Goal: Task Accomplishment & Management: Manage account settings

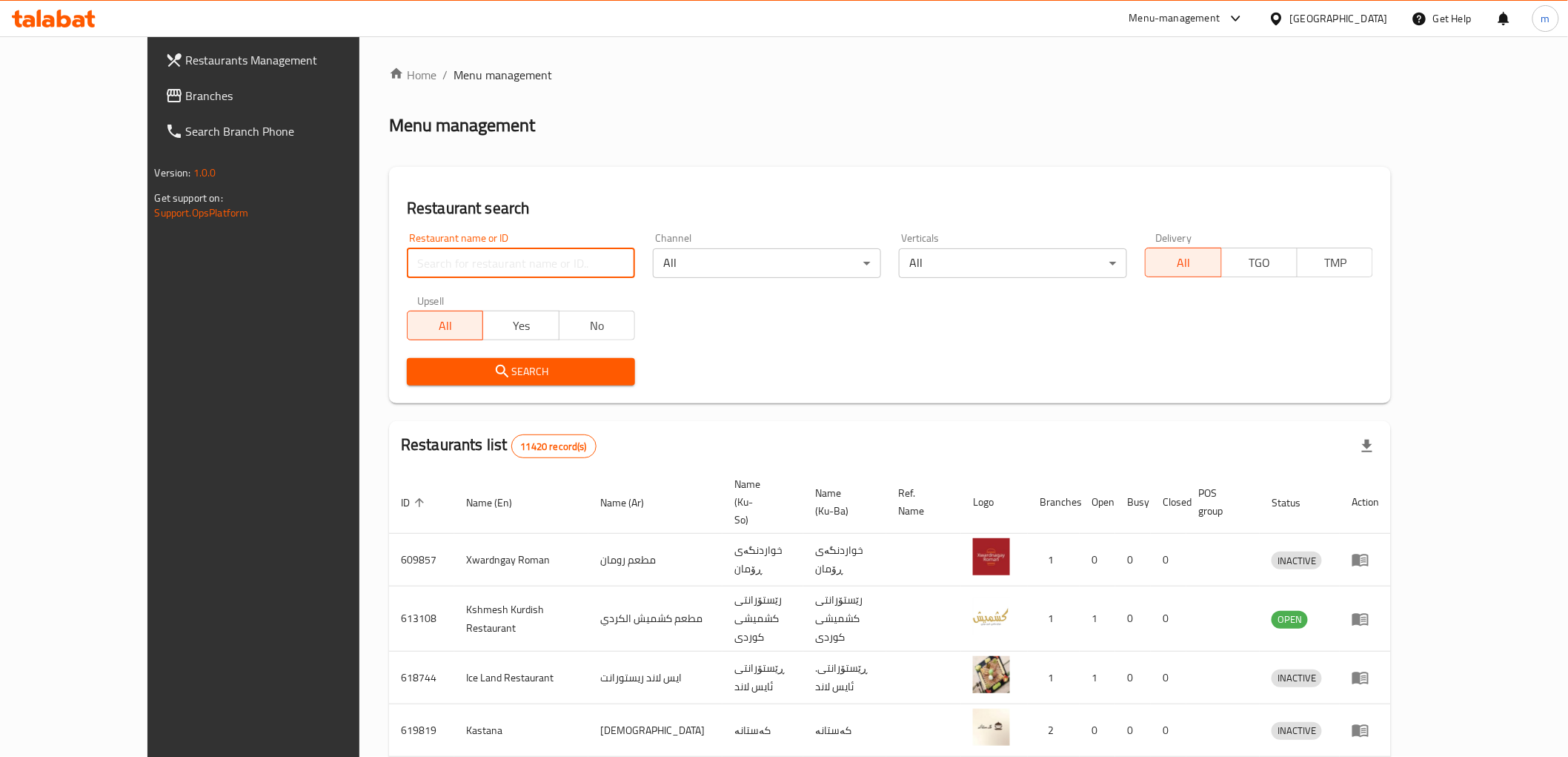
drag, startPoint x: 442, startPoint y: 269, endPoint x: 426, endPoint y: 272, distance: 16.3
click at [442, 269] on input "search" at bounding box center [521, 263] width 229 height 30
paste input "Narin"
type input "Narin"
click button "Search" at bounding box center [521, 372] width 229 height 28
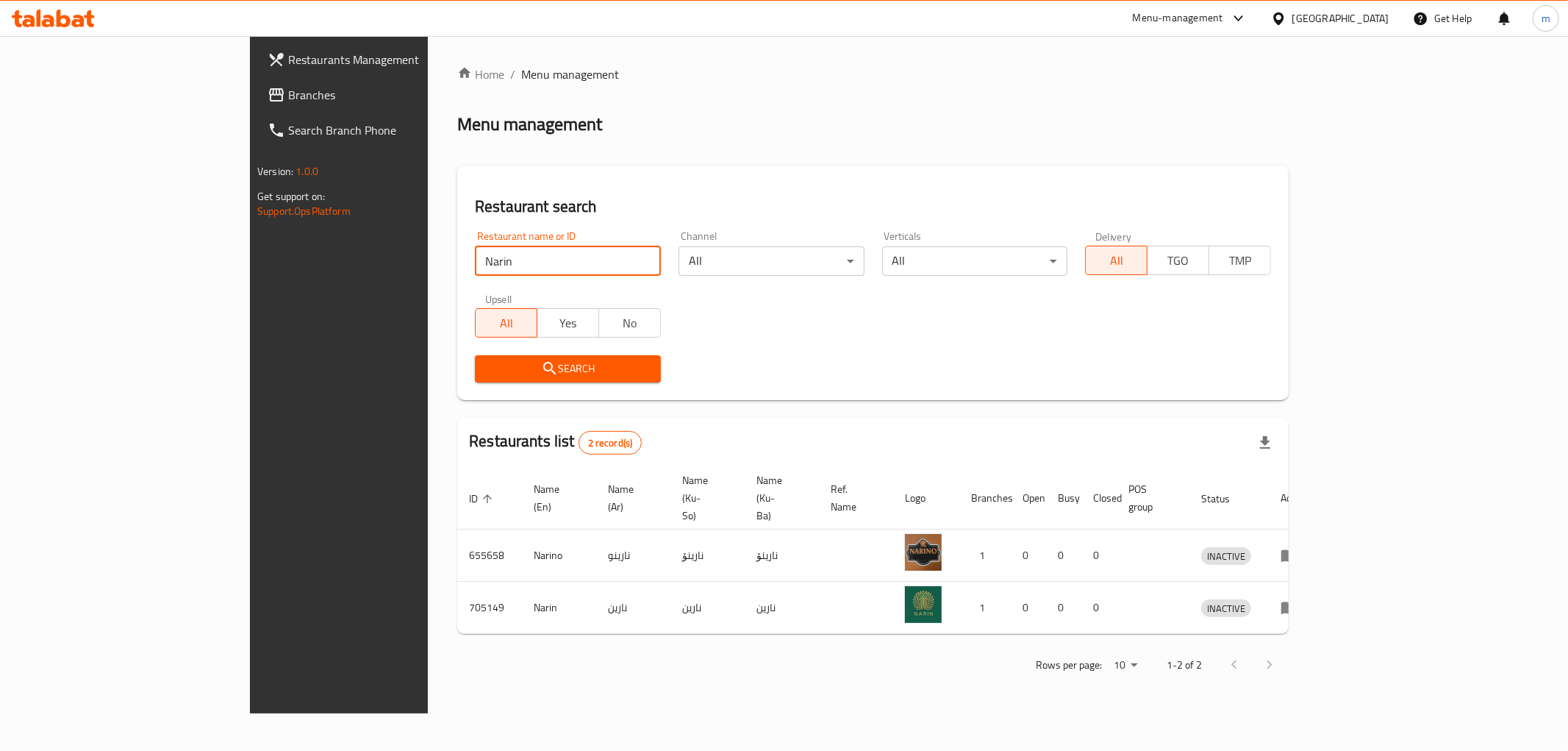
click at [256, 80] on link "Branches" at bounding box center [384, 94] width 256 height 36
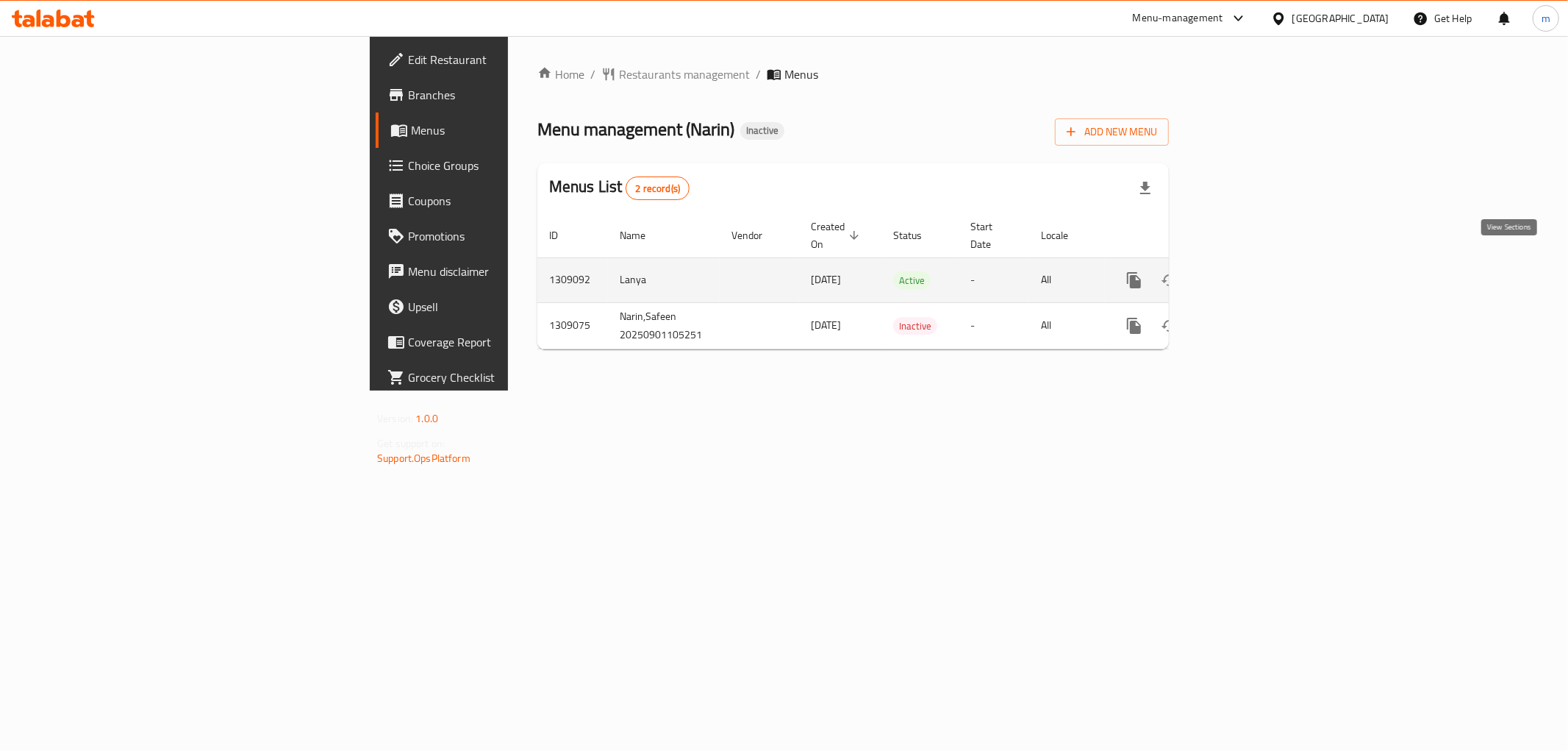
click at [1258, 263] on link "enhanced table" at bounding box center [1240, 280] width 36 height 36
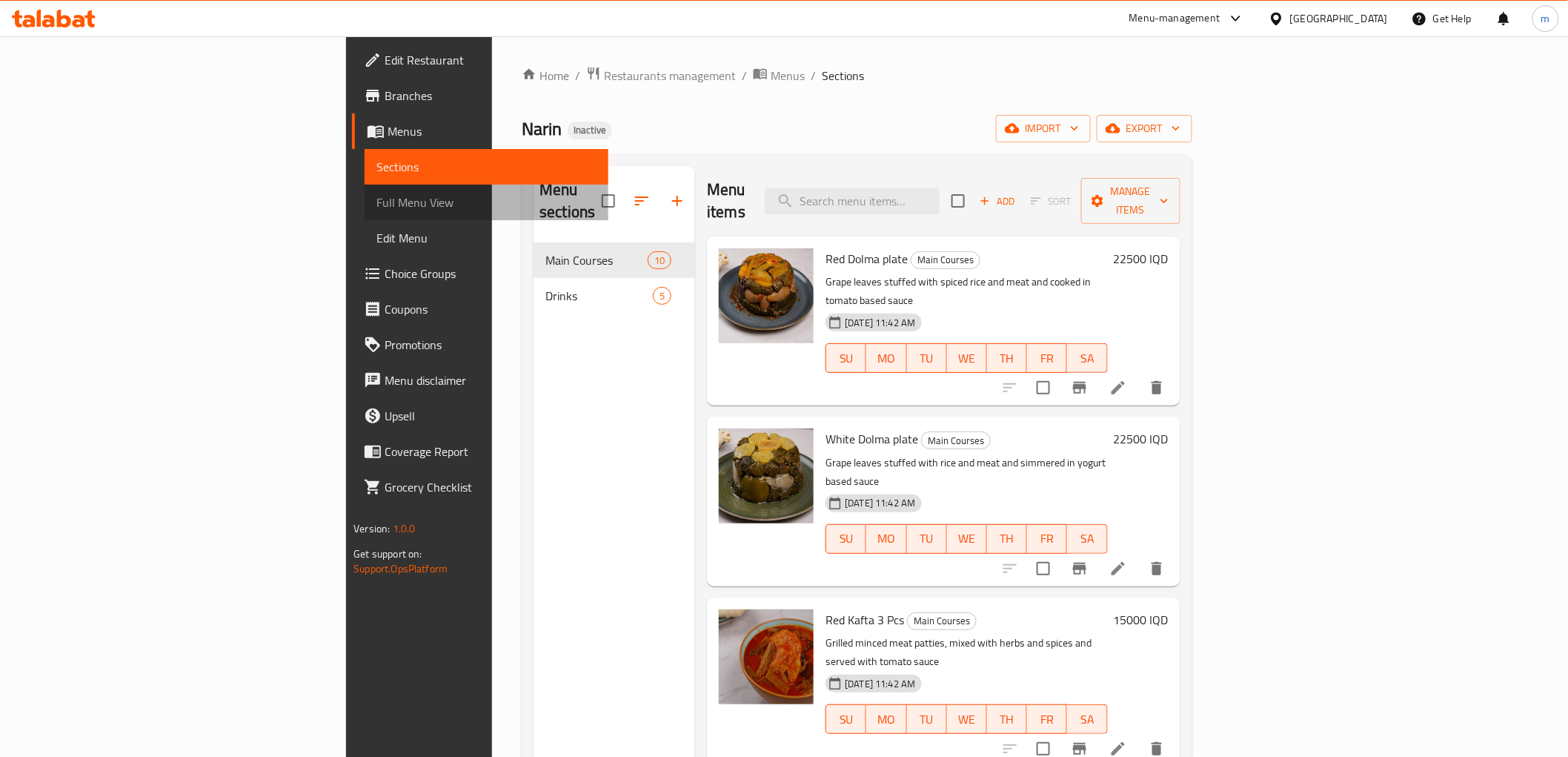
click at [376, 208] on span "Full Menu View" at bounding box center [486, 202] width 219 height 18
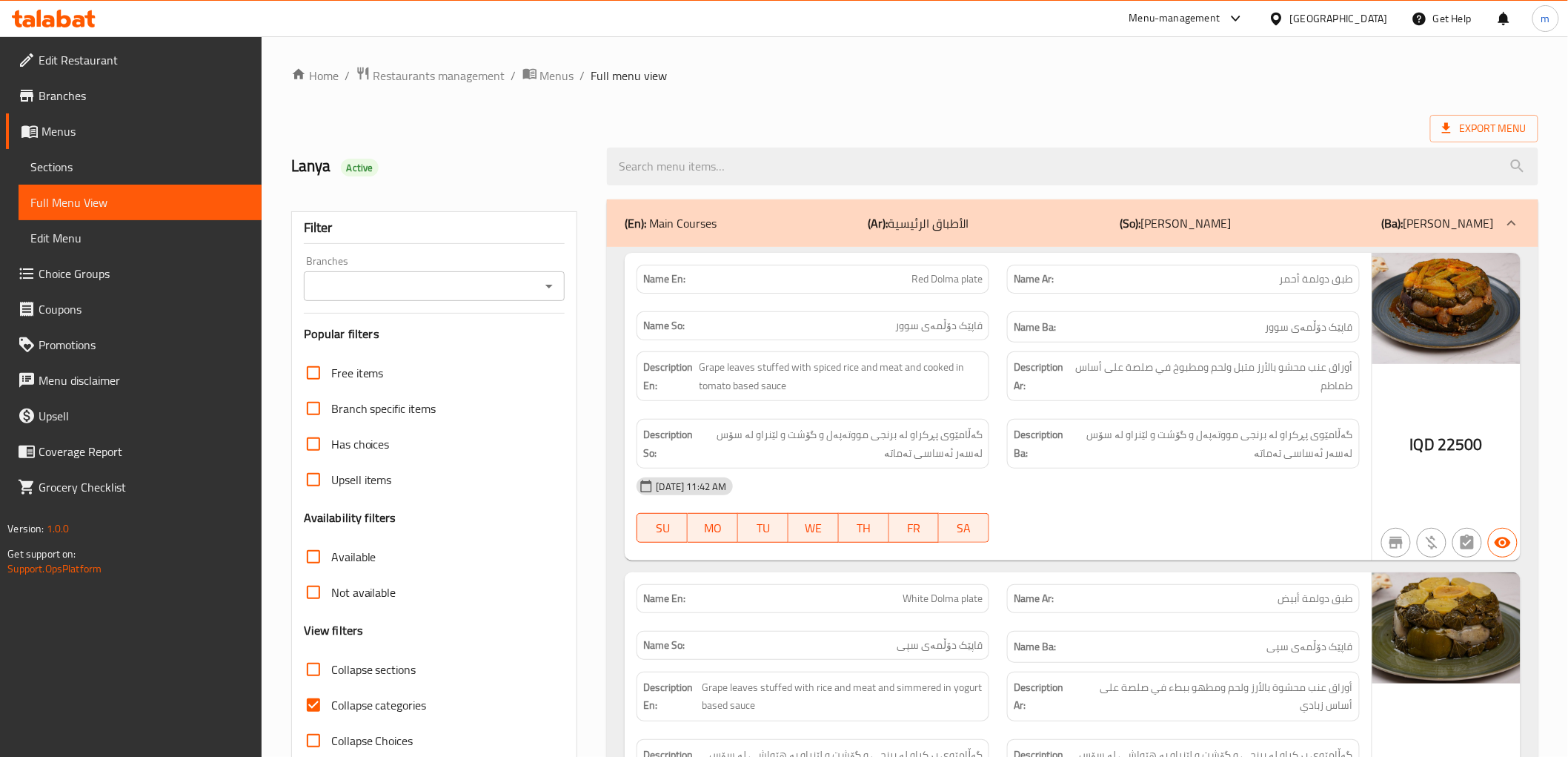
click at [557, 274] on div "Branches" at bounding box center [435, 286] width 262 height 30
click at [537, 290] on div "Branches" at bounding box center [435, 286] width 262 height 30
click at [542, 290] on icon "Open" at bounding box center [548, 286] width 18 height 18
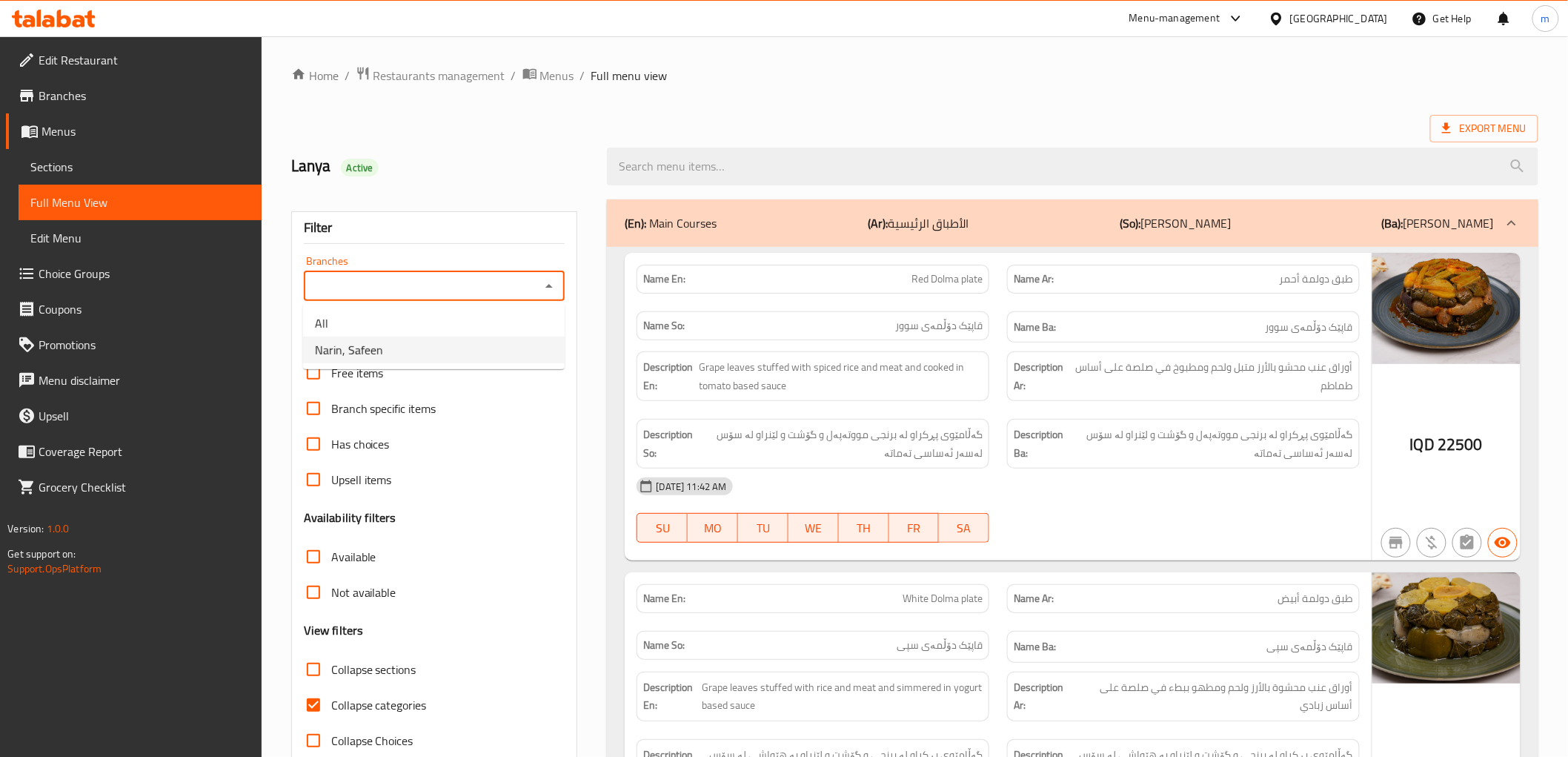
click at [476, 347] on li "Narin, Safeen" at bounding box center [434, 349] width 262 height 27
type input "Narin, Safeen"
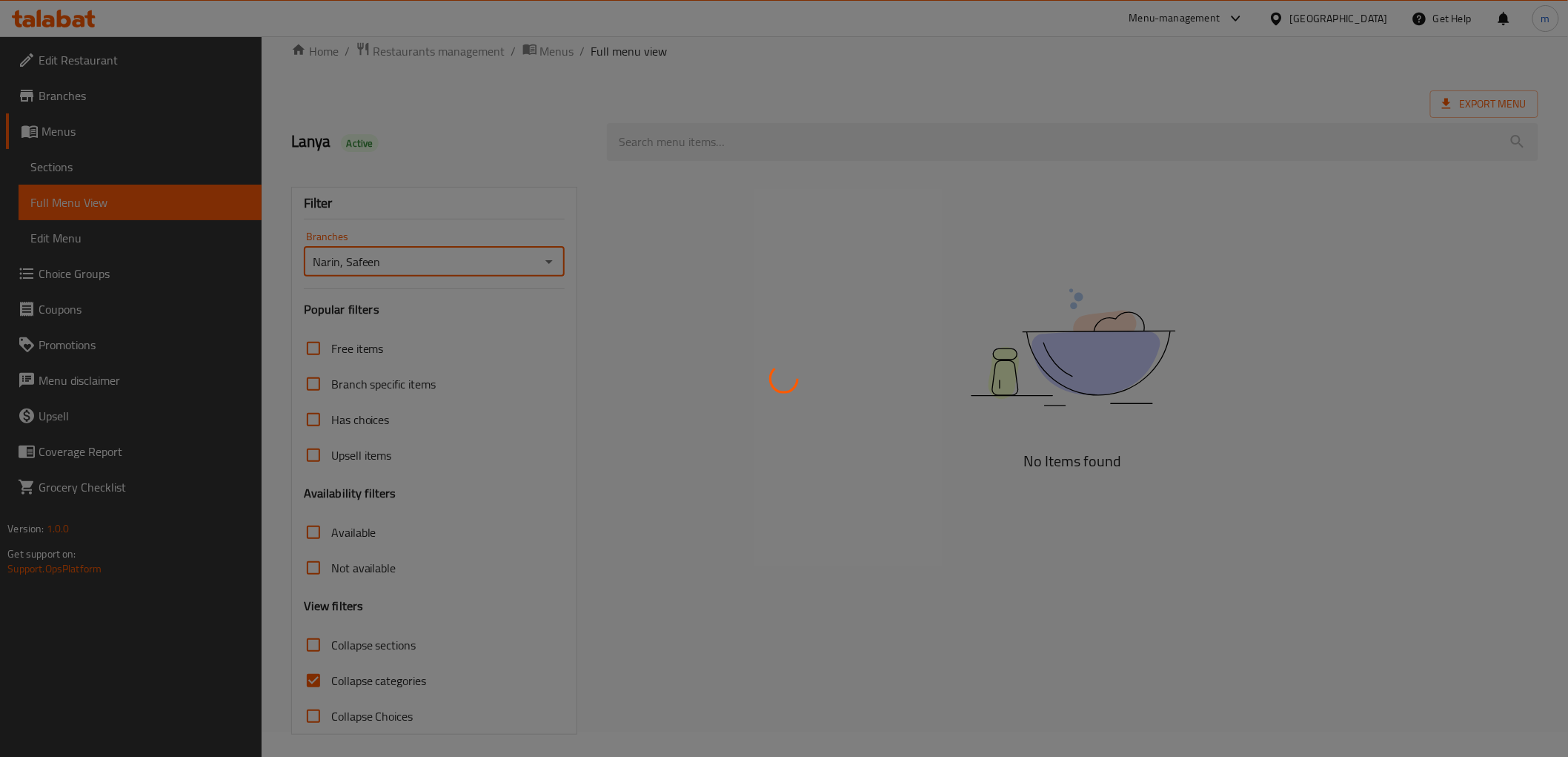
scroll to position [32, 0]
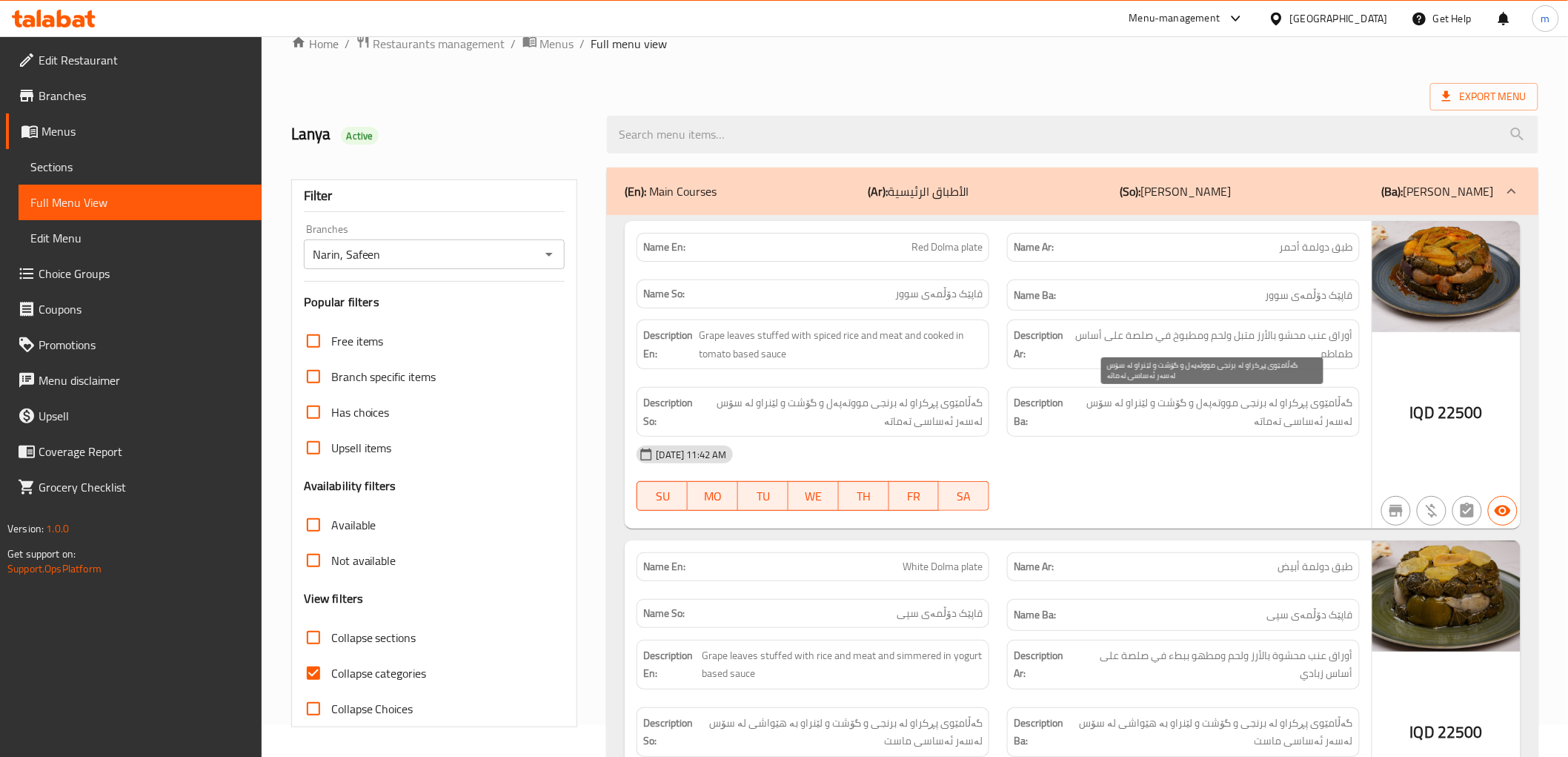
drag, startPoint x: 1184, startPoint y: 428, endPoint x: 1187, endPoint y: 442, distance: 14.3
click at [1184, 428] on span "گەڵامێوی پڕکراو لە برنجی مووتەپەل و گۆشت و لێنراو لە سۆس لەسەر ئەساسی تەماتە" at bounding box center [1209, 411] width 285 height 36
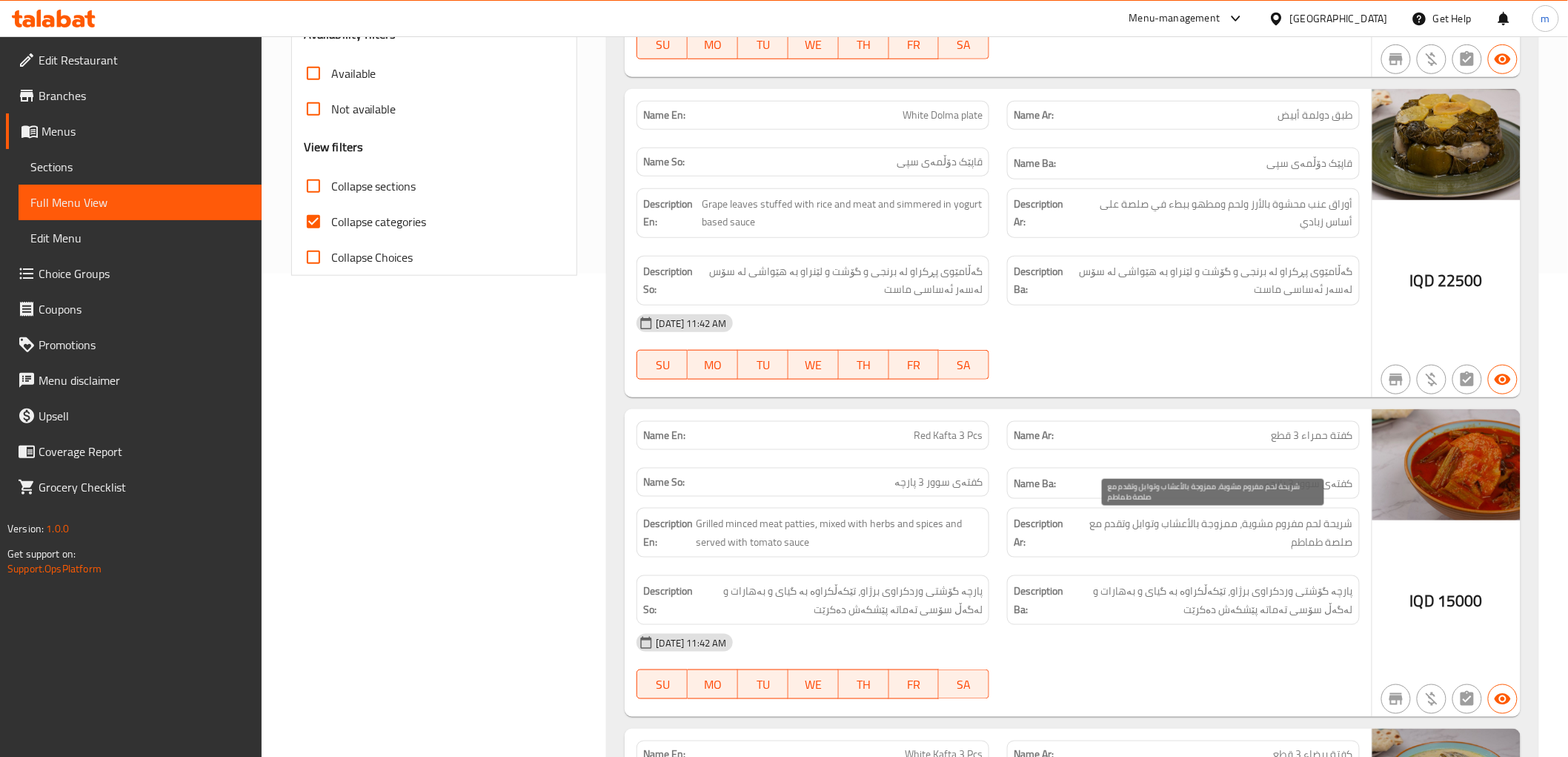
scroll to position [444, 0]
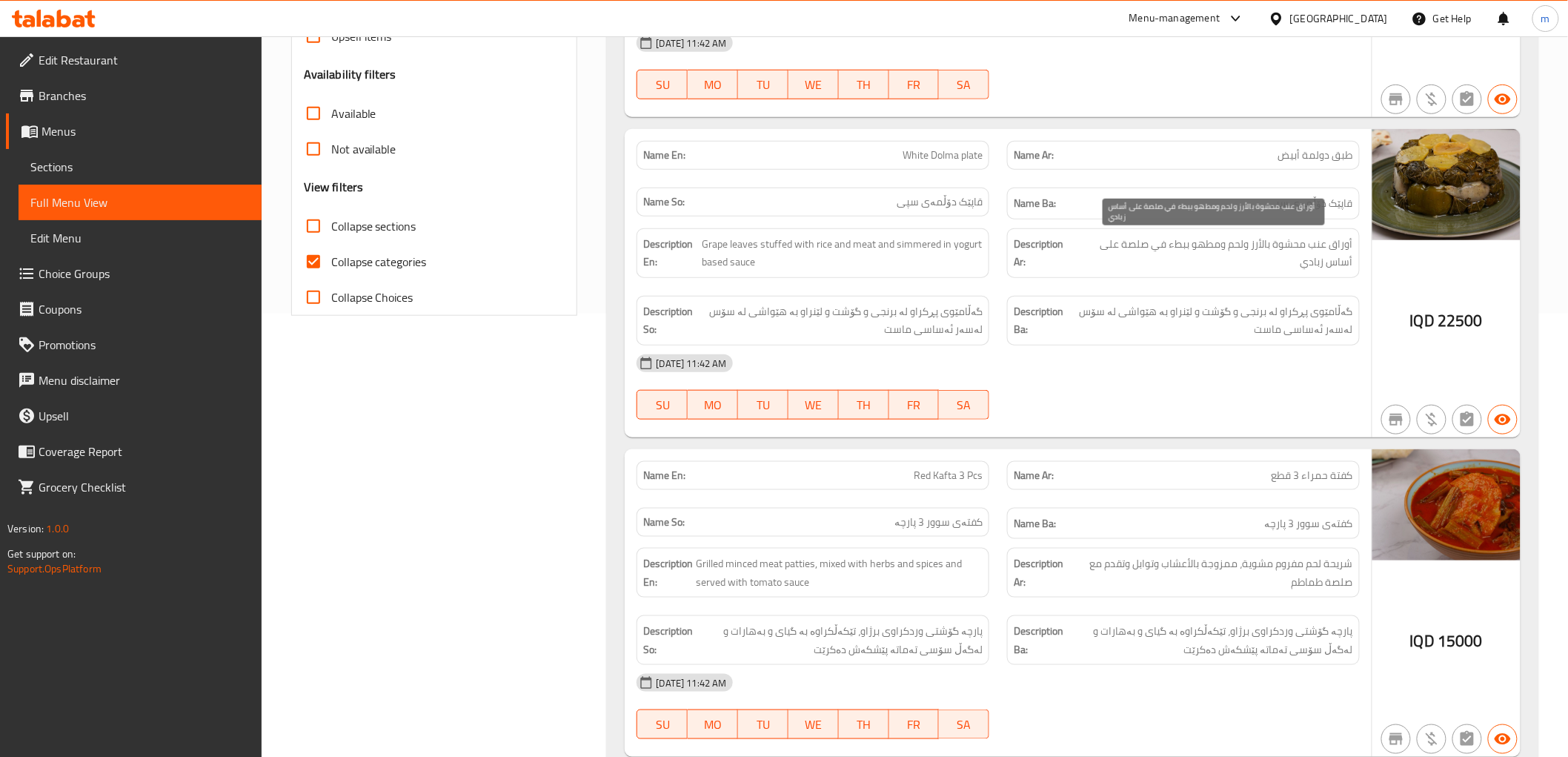
click at [1287, 267] on span "أوراق عنب محشوة بالأرز ولحم ومطهو ببطء في صلصة على أساس زبادي" at bounding box center [1213, 253] width 278 height 36
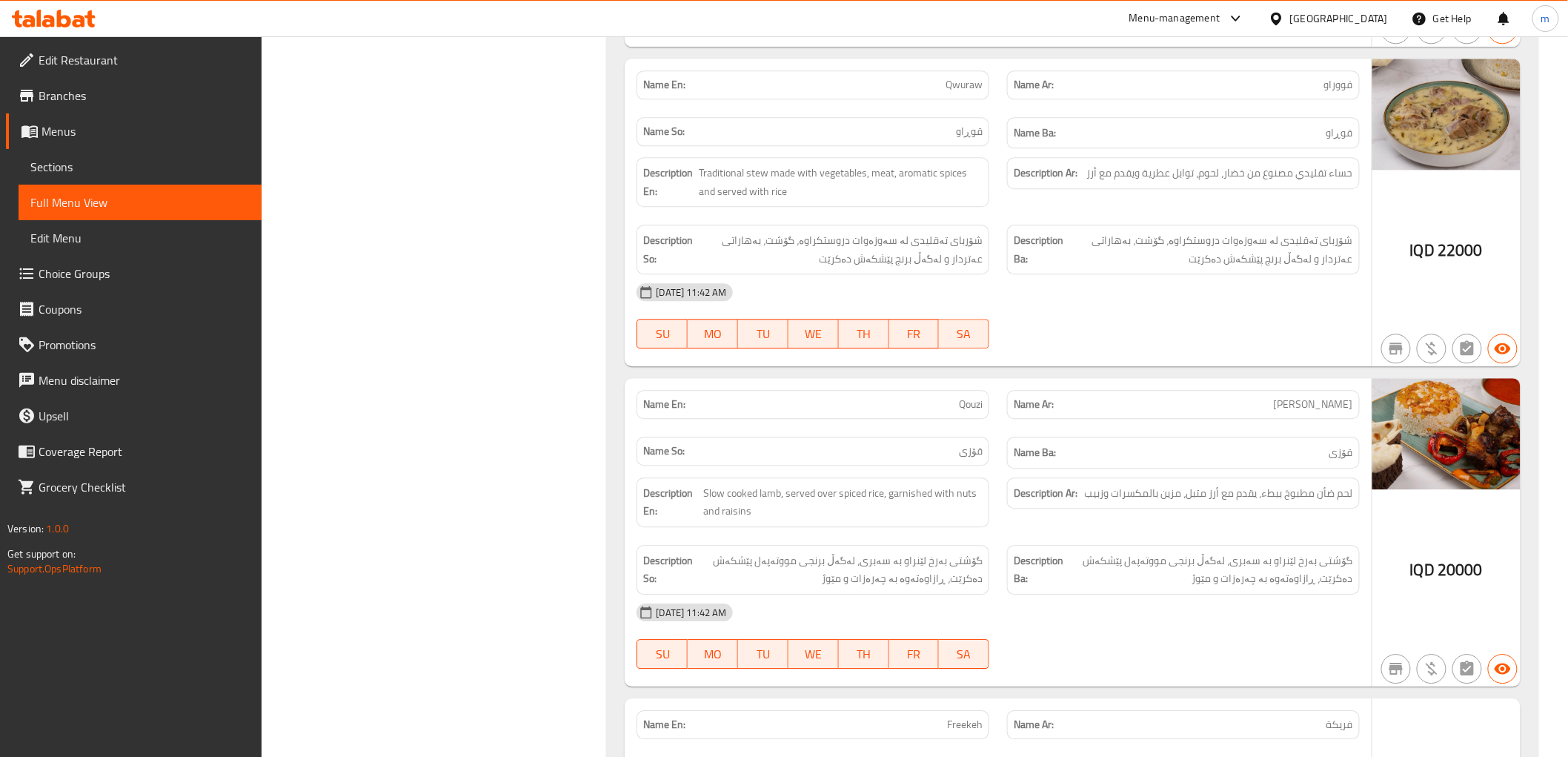
scroll to position [1501, 0]
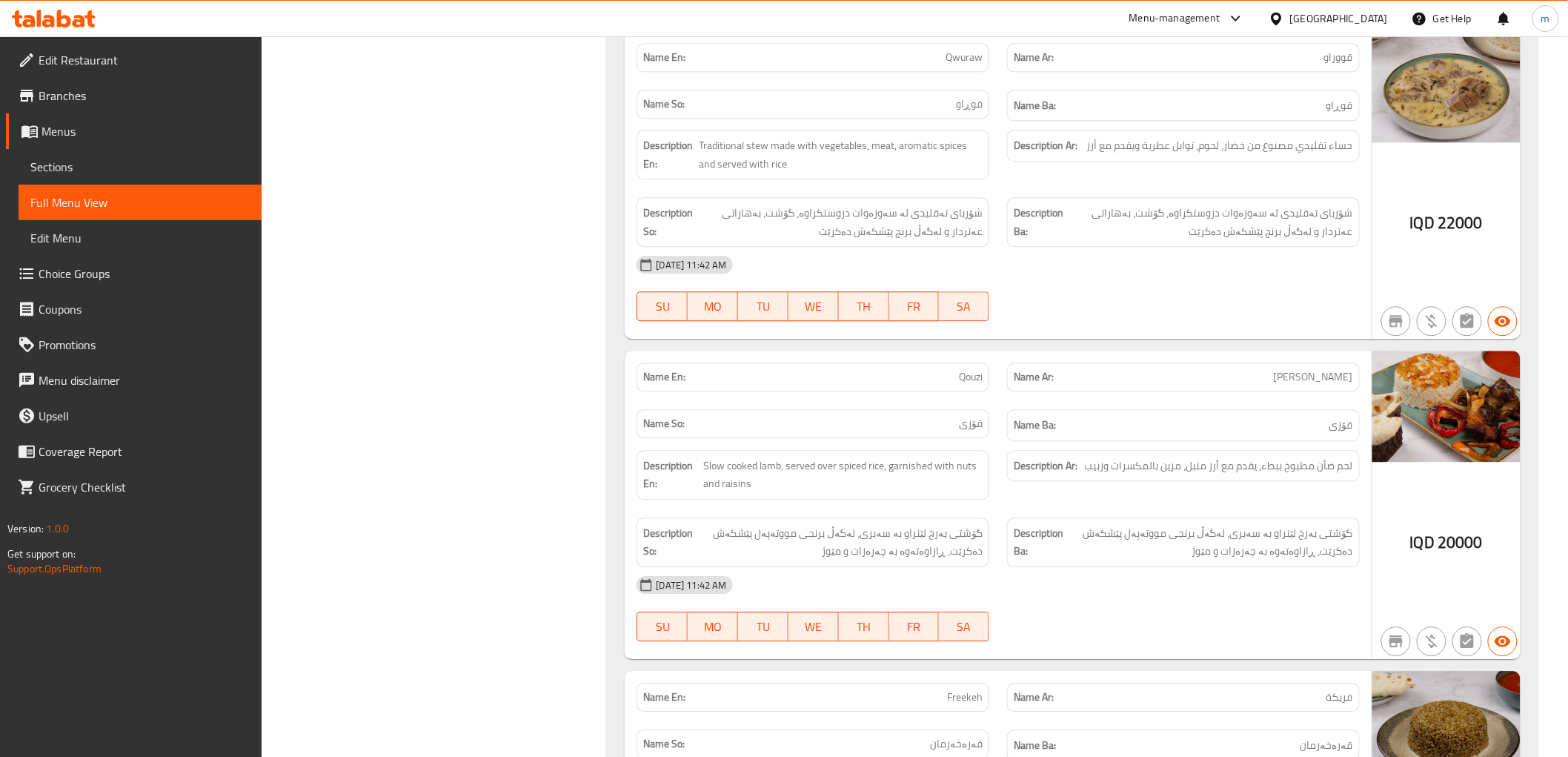
click at [1117, 444] on div "Description Ar: لحم ضأن مطبوخ ببطء، يقدم مع أرز متبل، مزين بالمكسرات وزبيب" at bounding box center [1184, 474] width 371 height 67
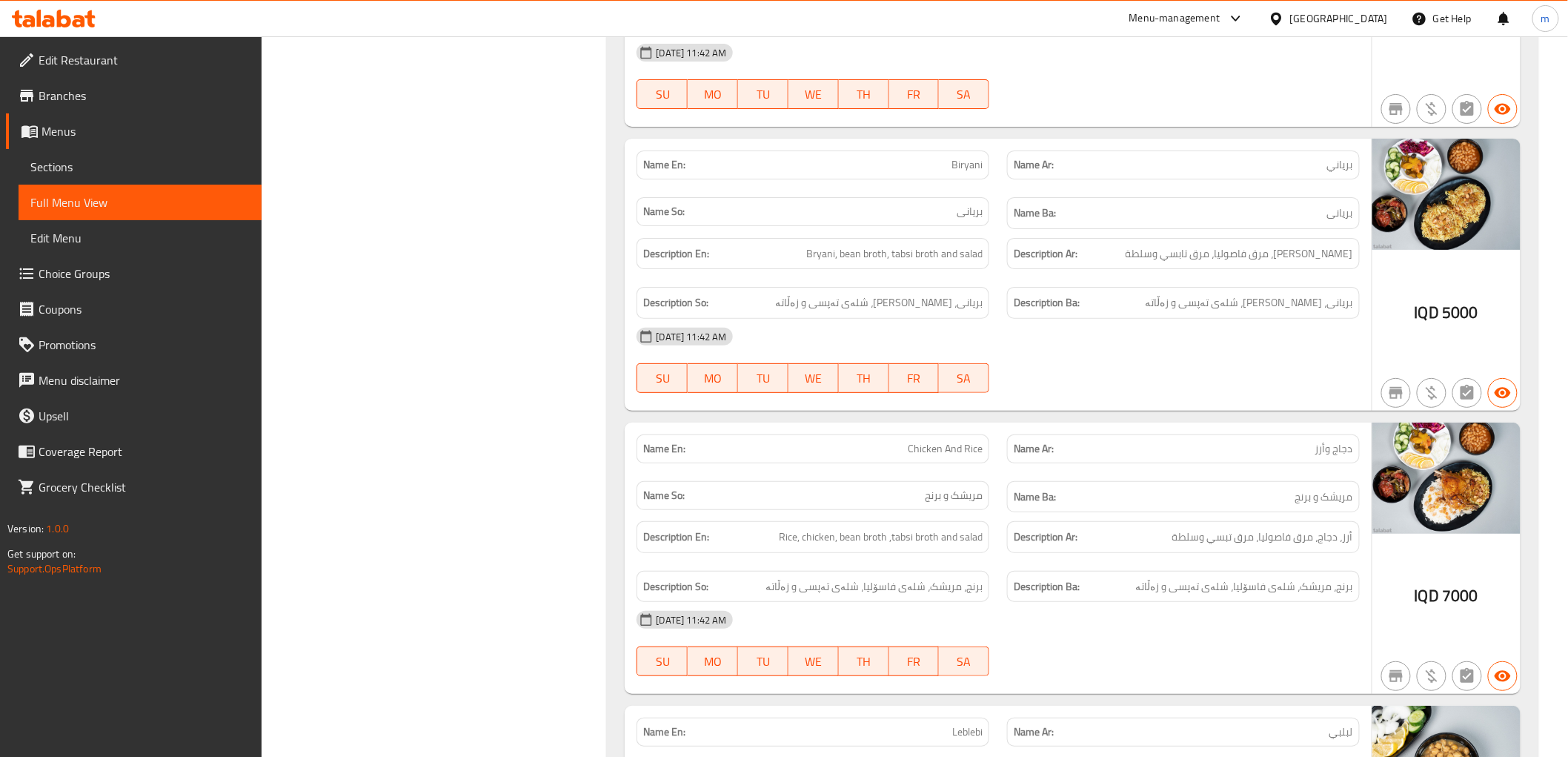
scroll to position [2424, 0]
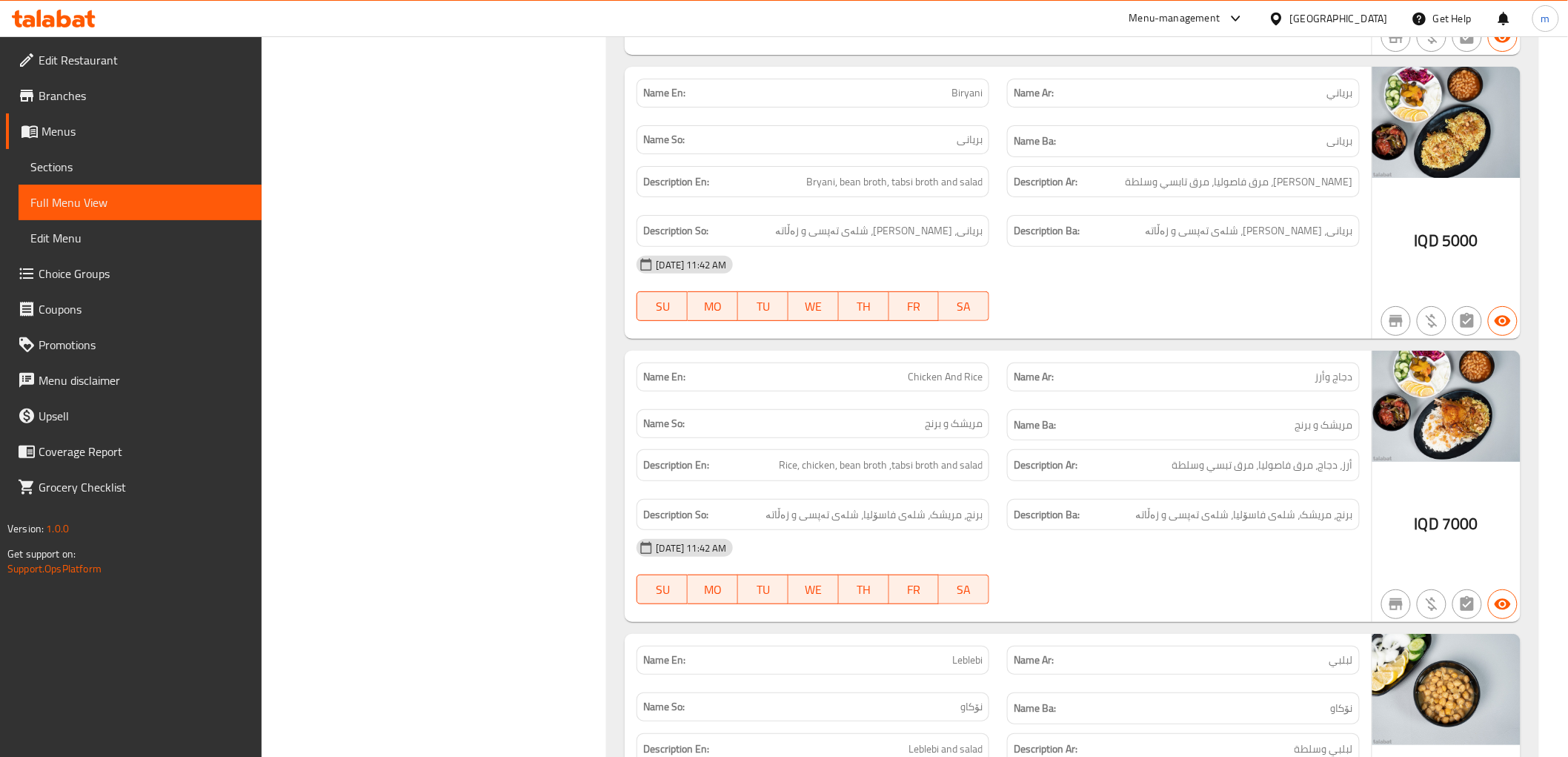
click at [1116, 261] on div "[DATE] 11:42 AM" at bounding box center [997, 265] width 740 height 36
click at [969, 418] on span "مریشک و برنج" at bounding box center [953, 423] width 58 height 16
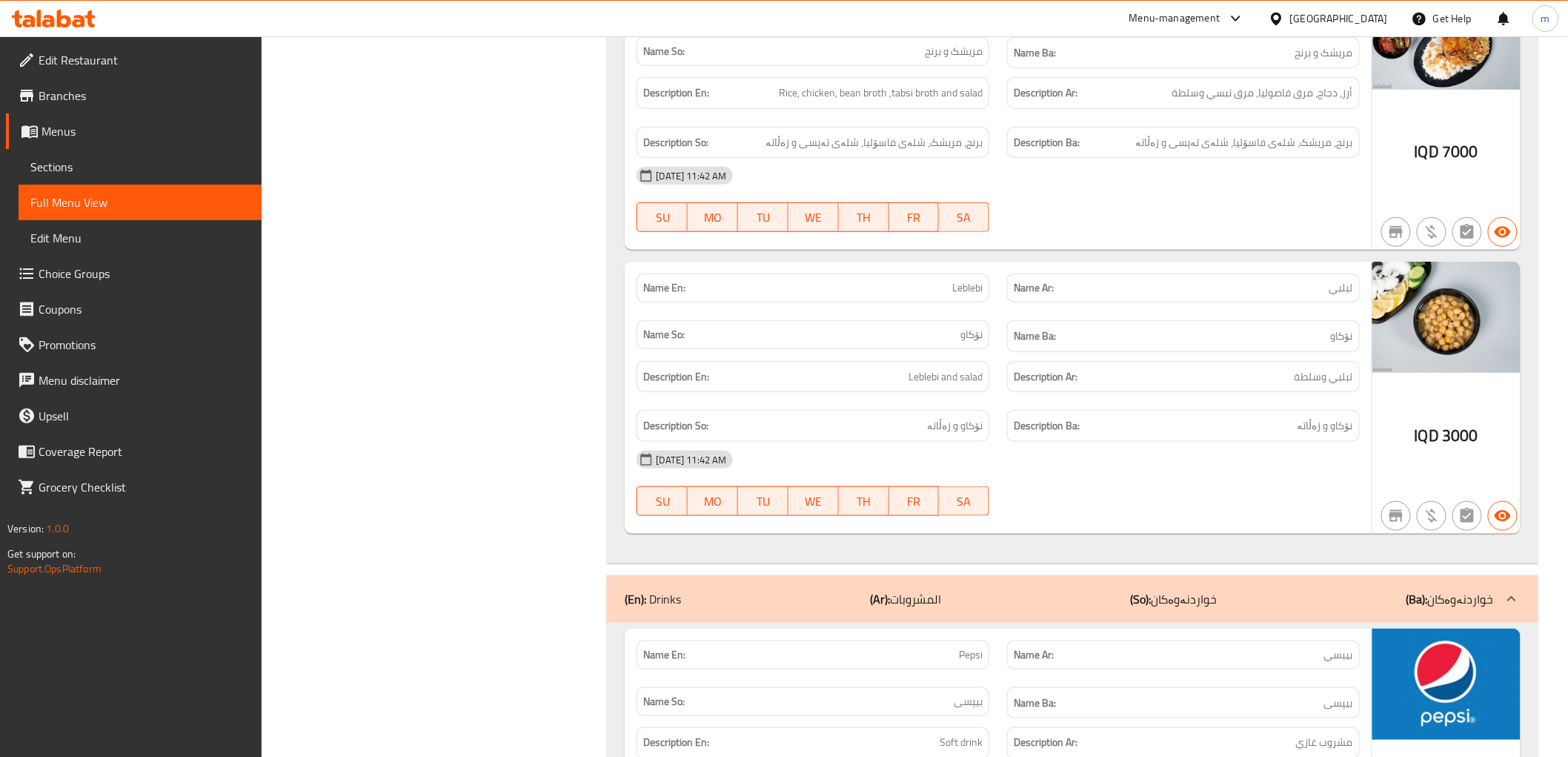
scroll to position [2835, 0]
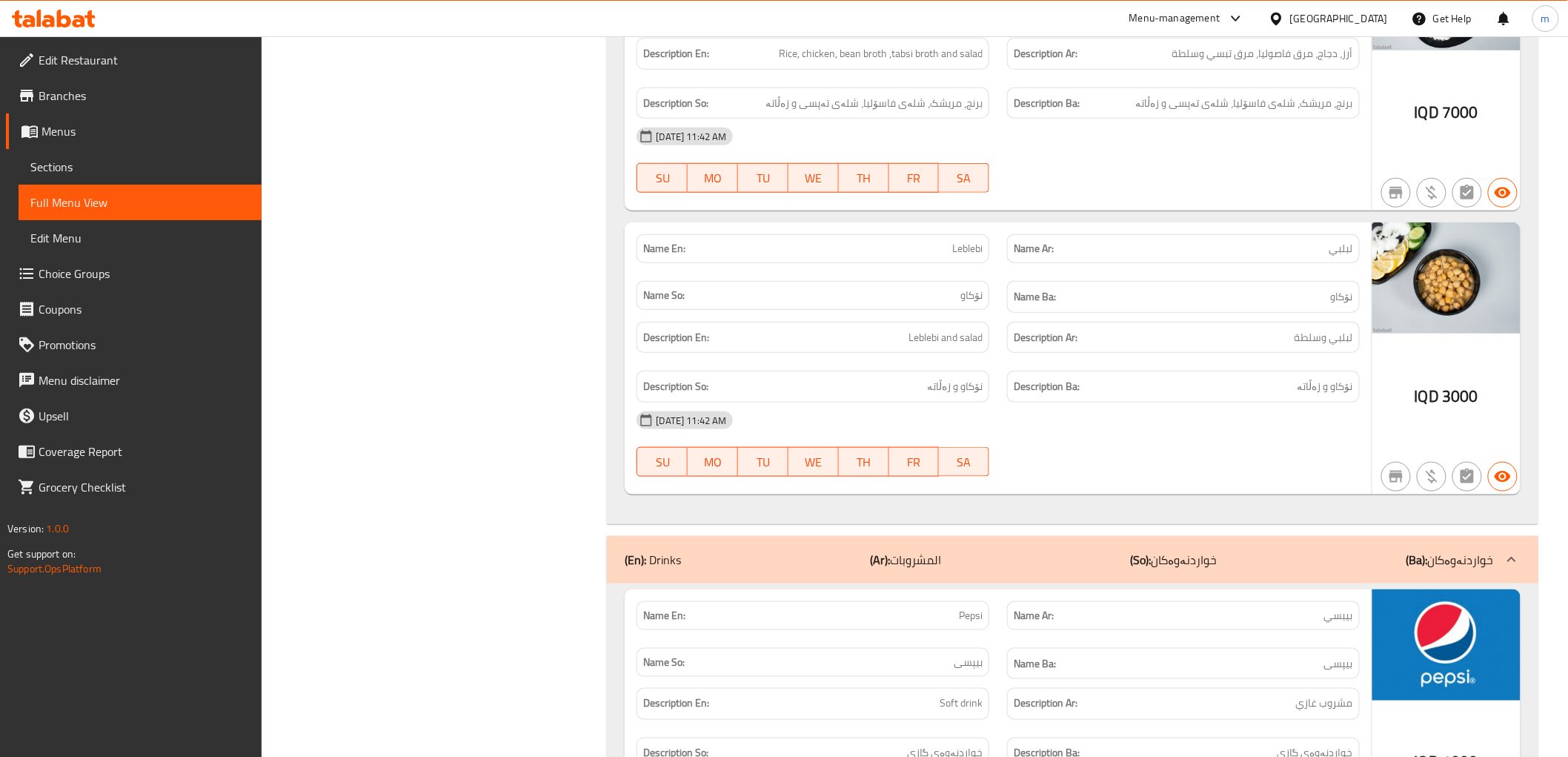
click at [909, 494] on div "Name En: Leblebi Name Ar: لبلبي Name So: نۆکاو Name Ba: نۆکاو Description En: L…" at bounding box center [997, 358] width 746 height 272
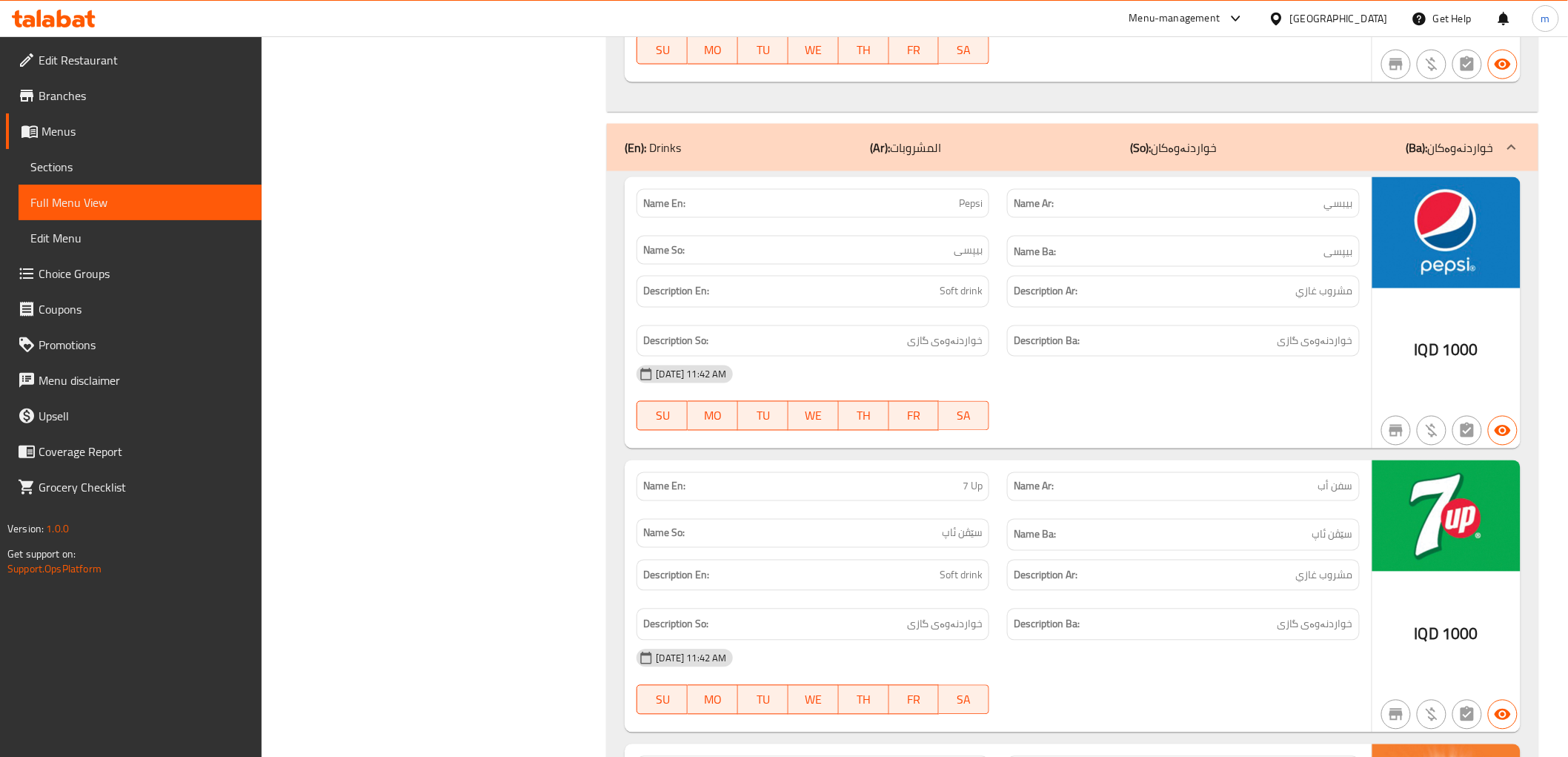
scroll to position [3385, 0]
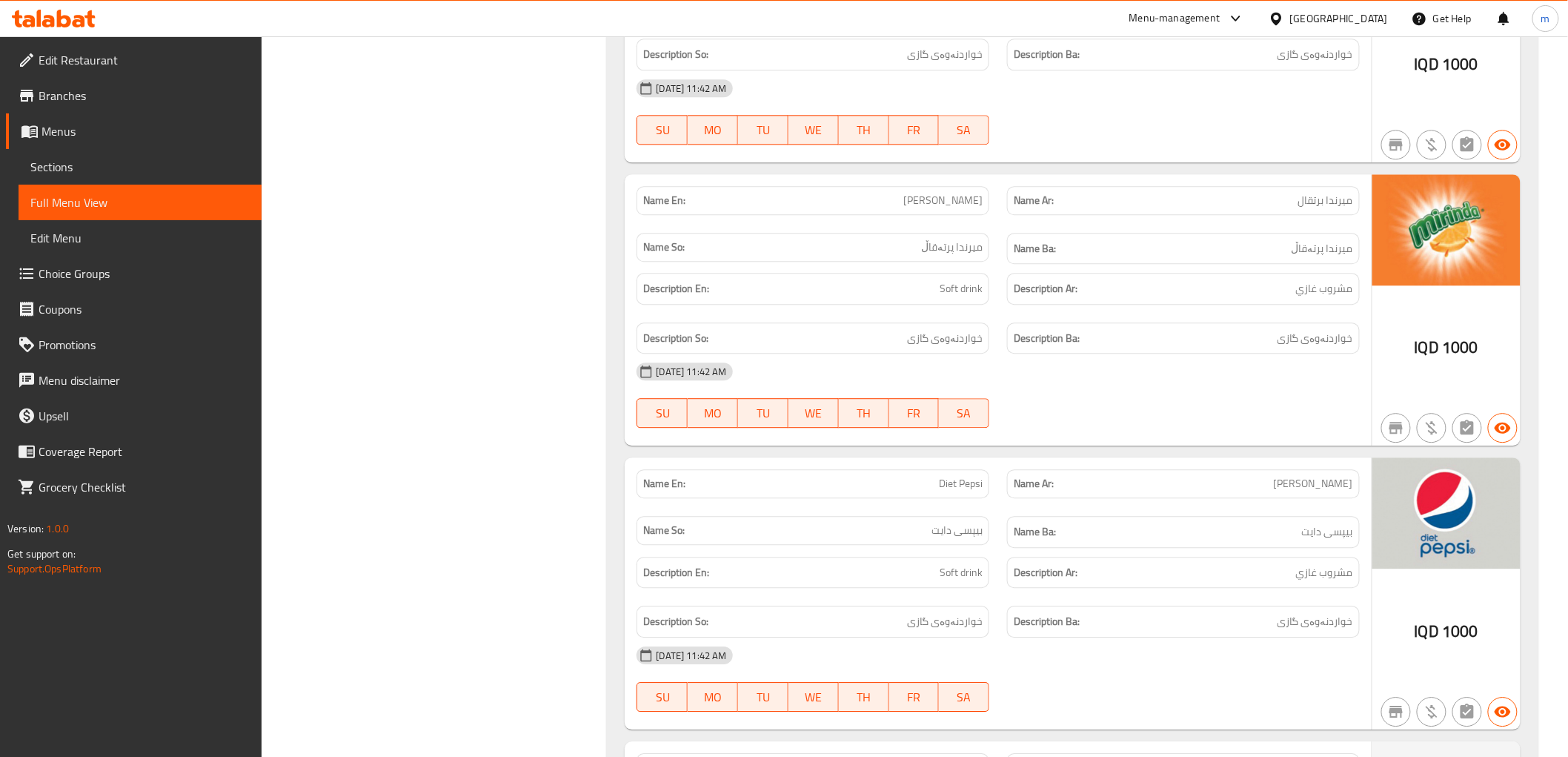
scroll to position [3933, 0]
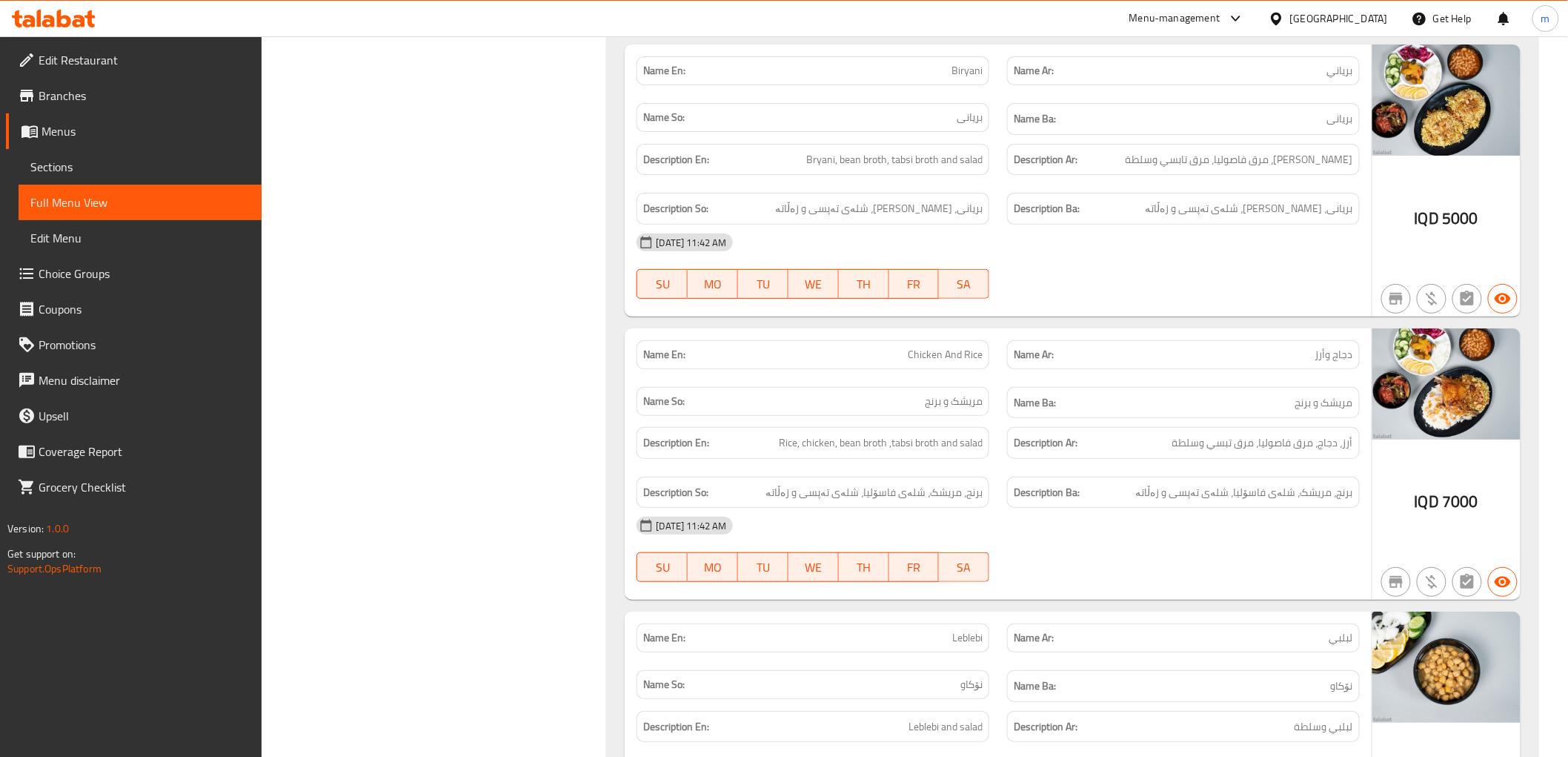
scroll to position [2354, 0]
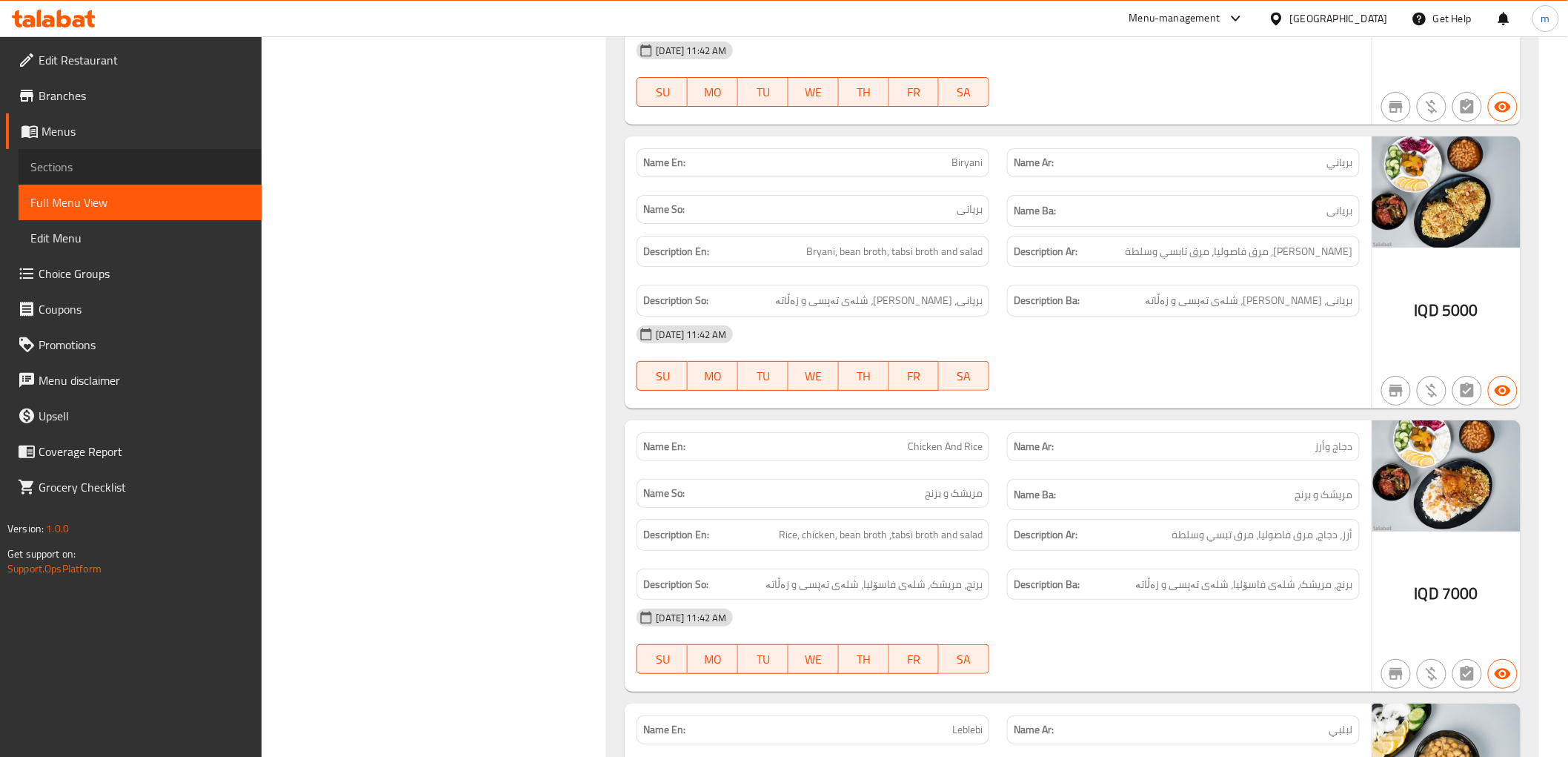
click at [124, 160] on span "Sections" at bounding box center [140, 166] width 219 height 18
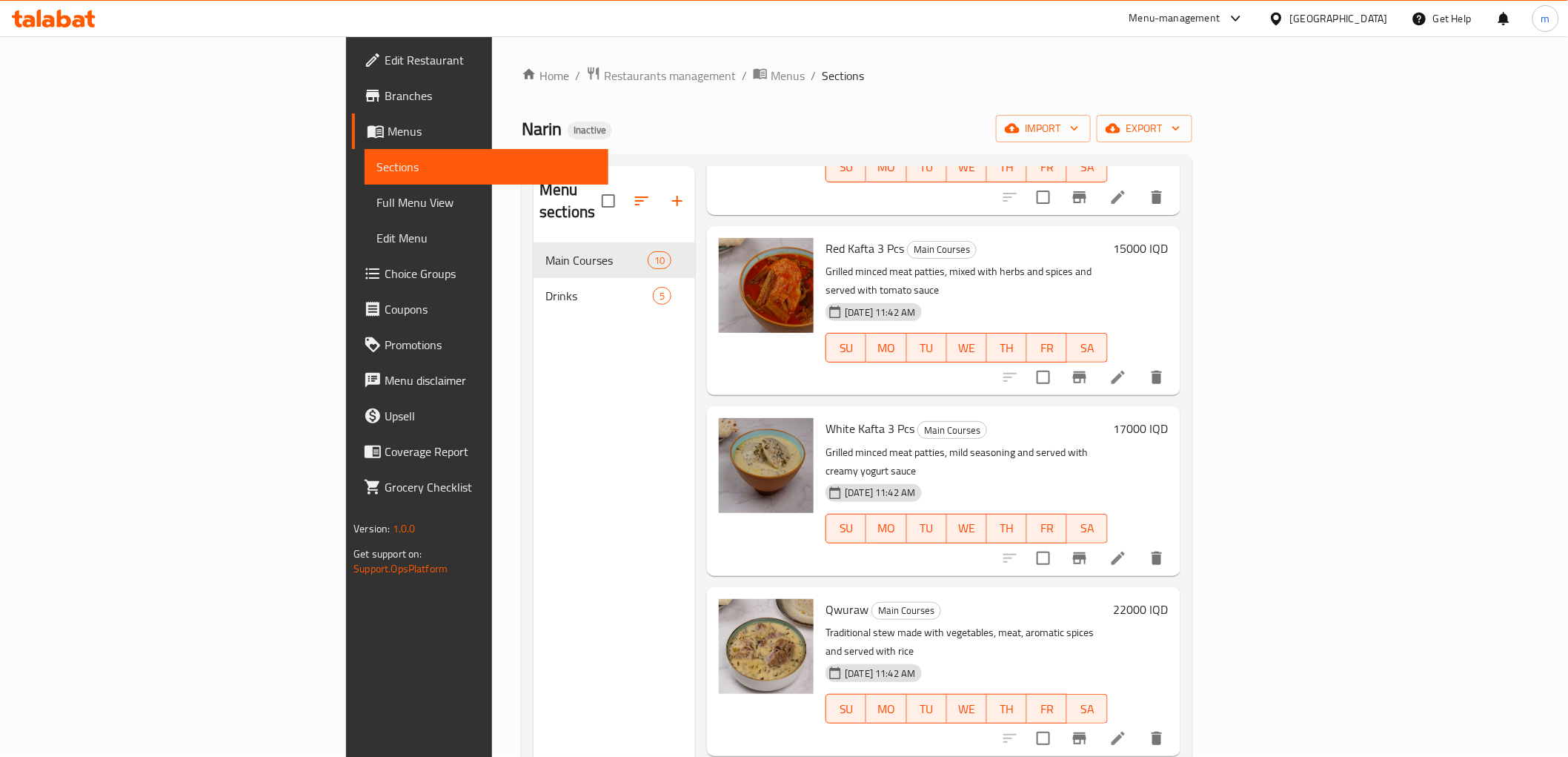
scroll to position [411, 0]
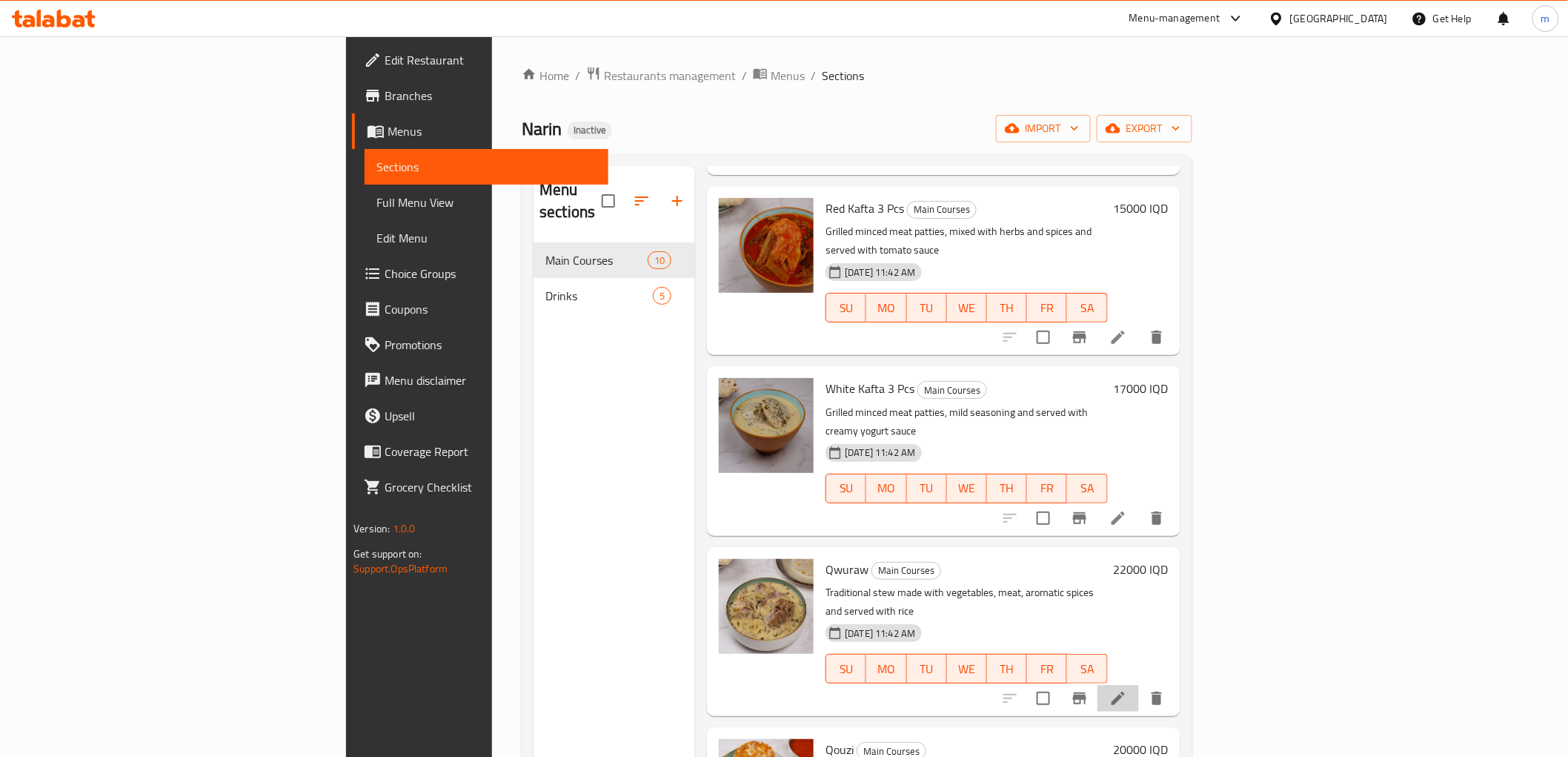
click at [1138, 685] on li at bounding box center [1117, 698] width 41 height 27
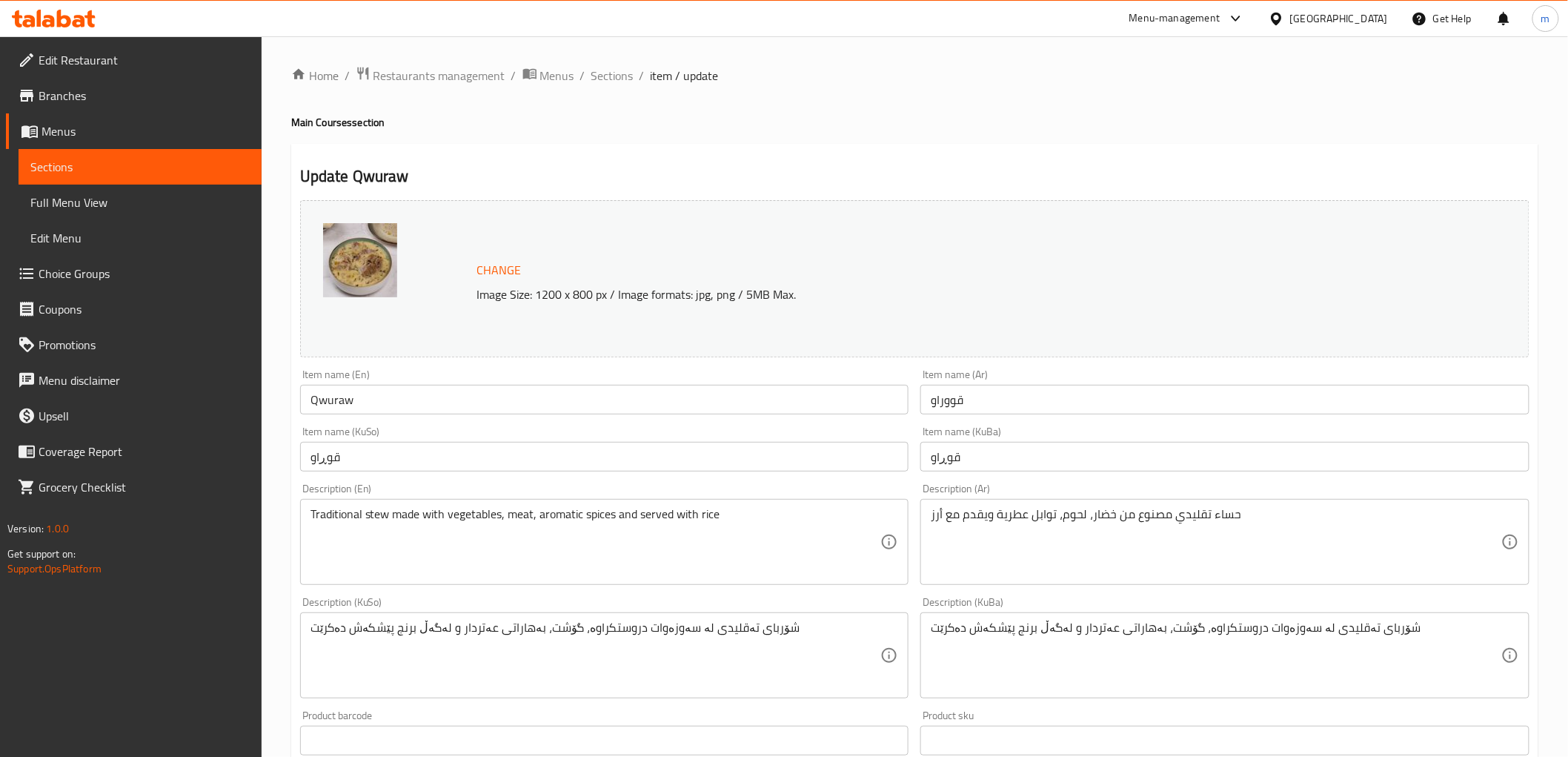
click at [949, 467] on input "قوڕاو" at bounding box center [1224, 456] width 609 height 30
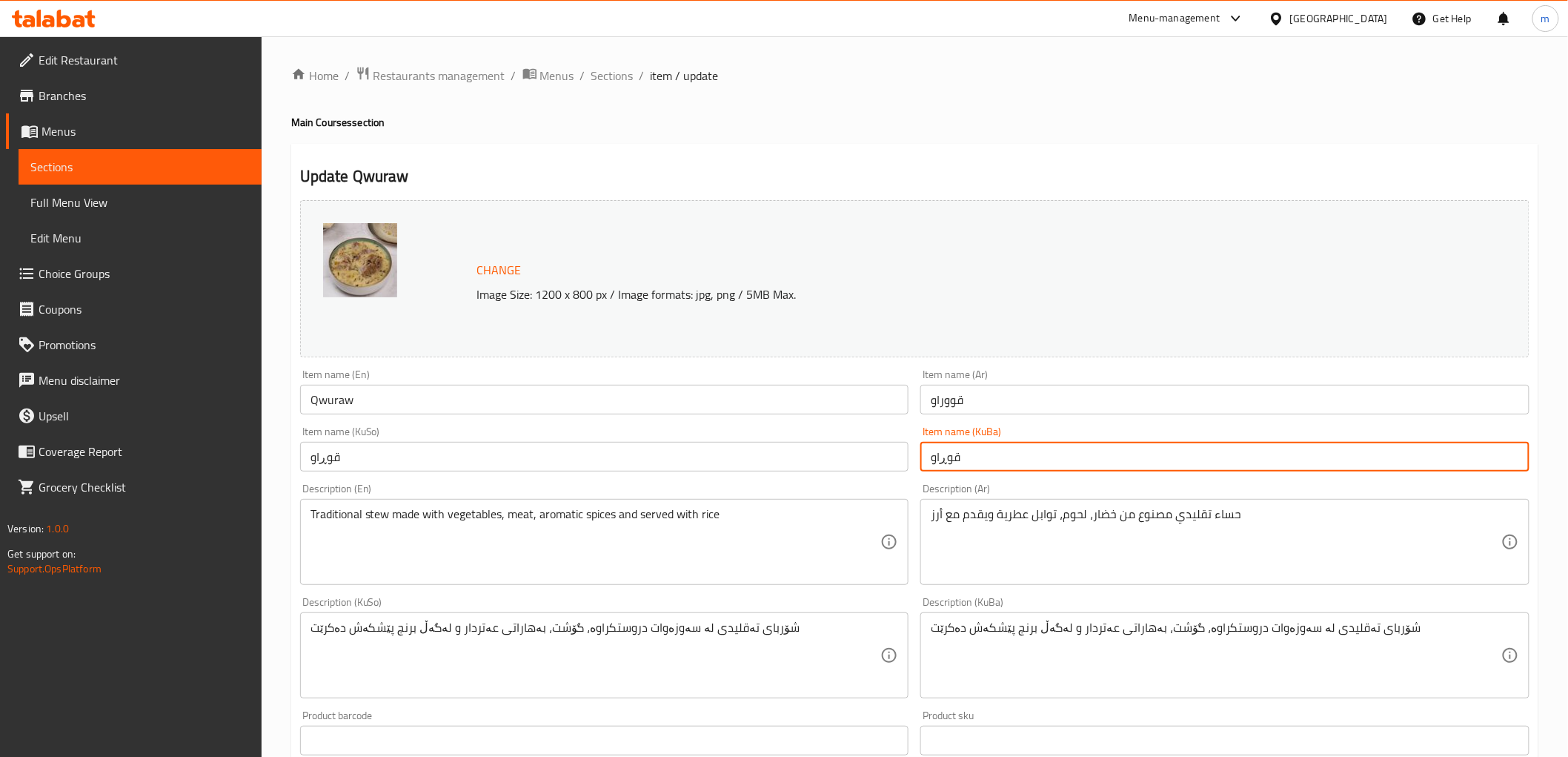
click at [971, 405] on input "قووراو" at bounding box center [1224, 399] width 609 height 30
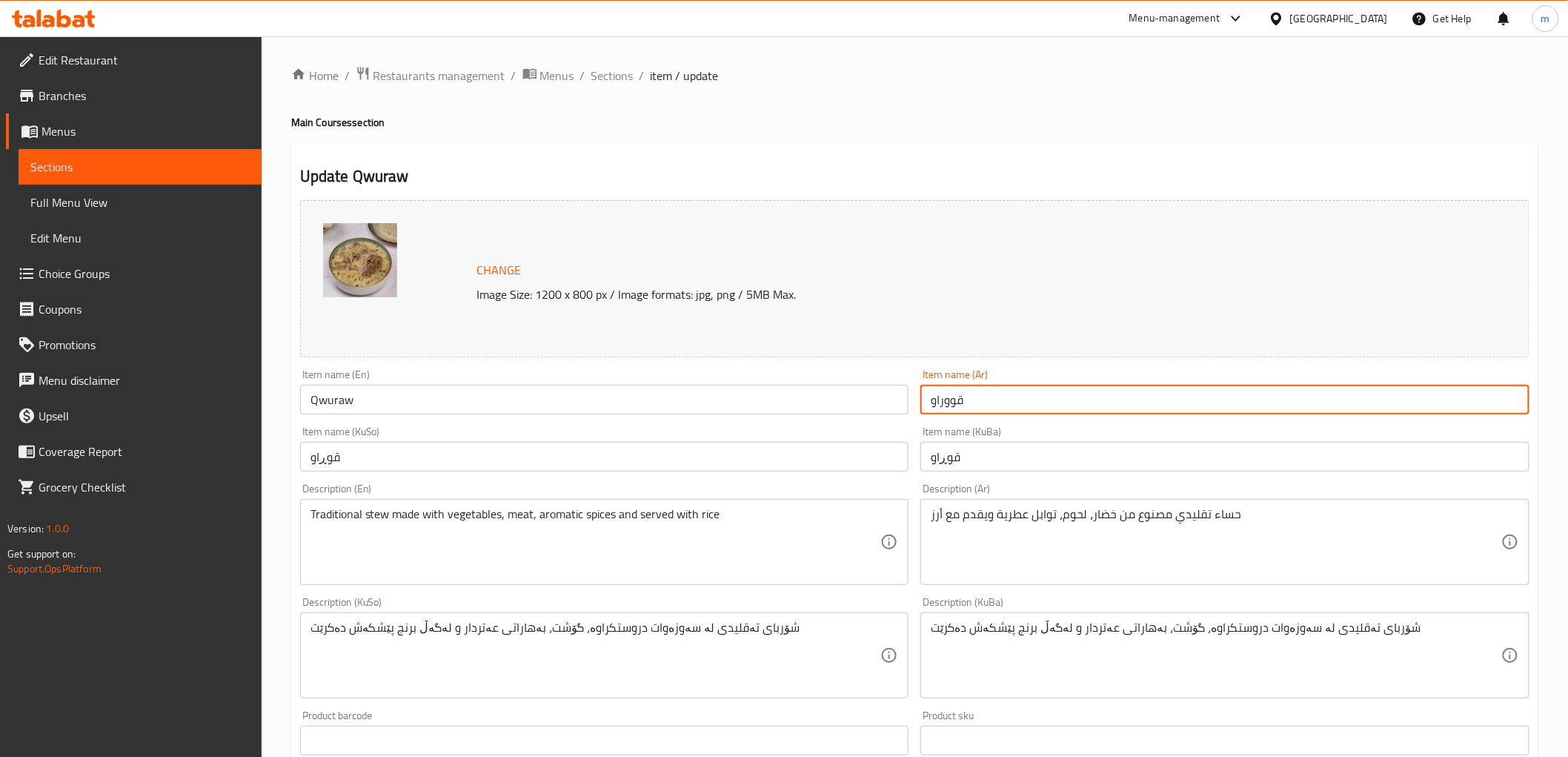
click at [334, 454] on input "قوڕاو" at bounding box center [605, 456] width 609 height 30
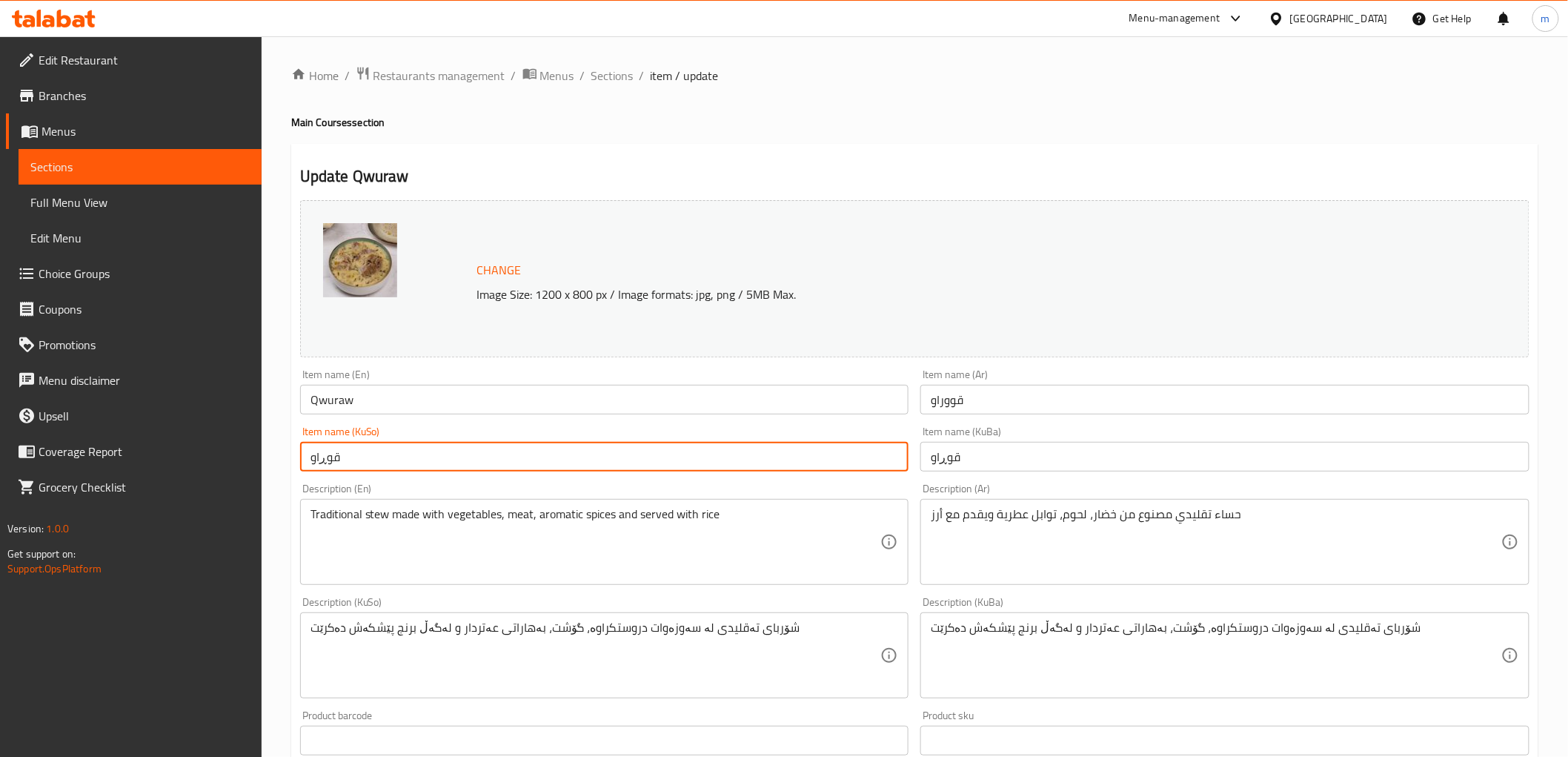
click at [334, 454] on input "قوڕاو" at bounding box center [605, 456] width 609 height 30
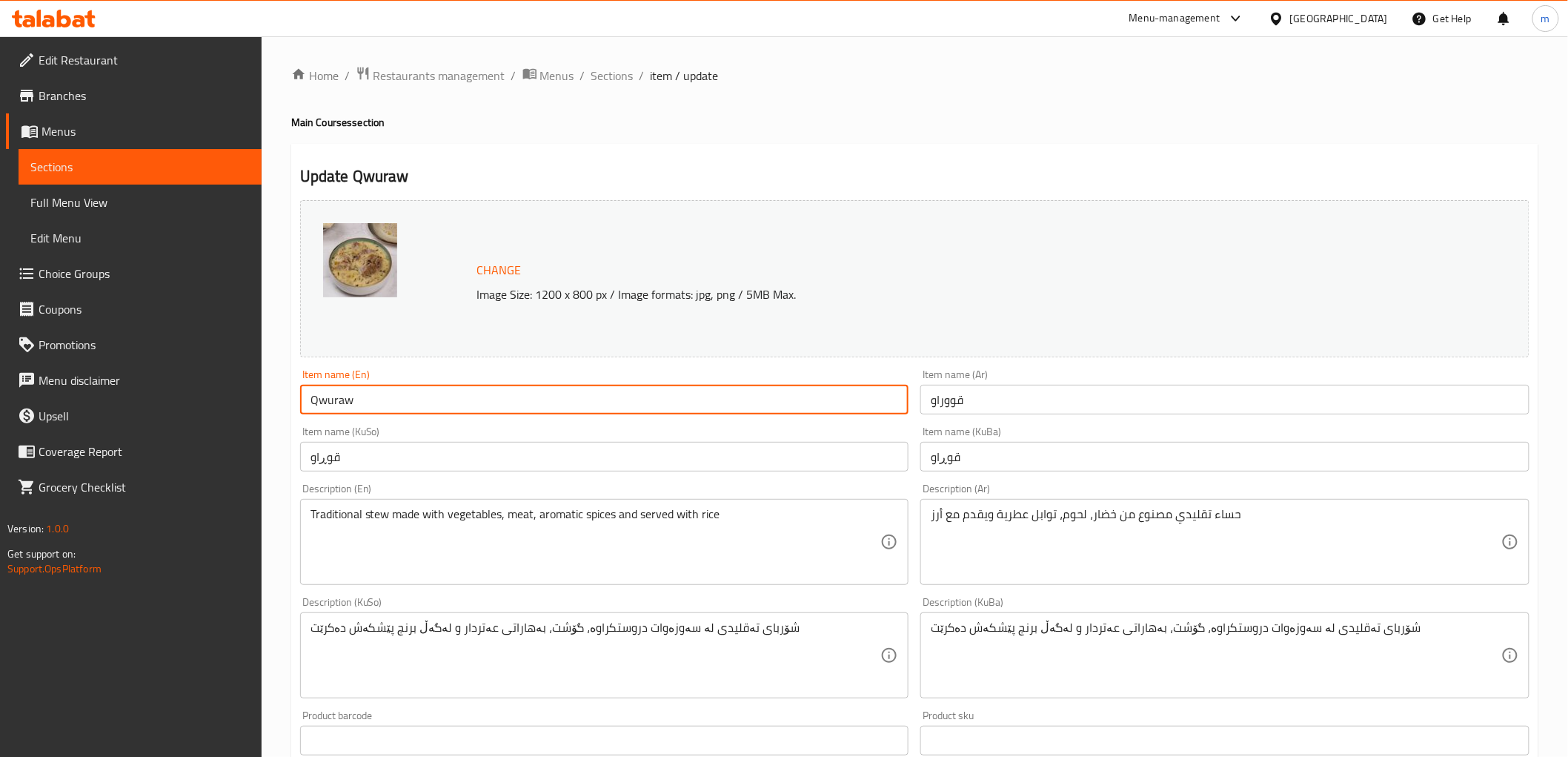
click at [378, 402] on input "Qwuraw" at bounding box center [605, 399] width 609 height 30
click at [330, 396] on input "Qwuraw" at bounding box center [605, 399] width 609 height 30
click at [334, 402] on input "Qwuraw" at bounding box center [605, 399] width 609 height 30
click at [324, 405] on input "Qwuraw" at bounding box center [605, 399] width 609 height 30
click at [393, 403] on input "Quraw" at bounding box center [605, 399] width 609 height 30
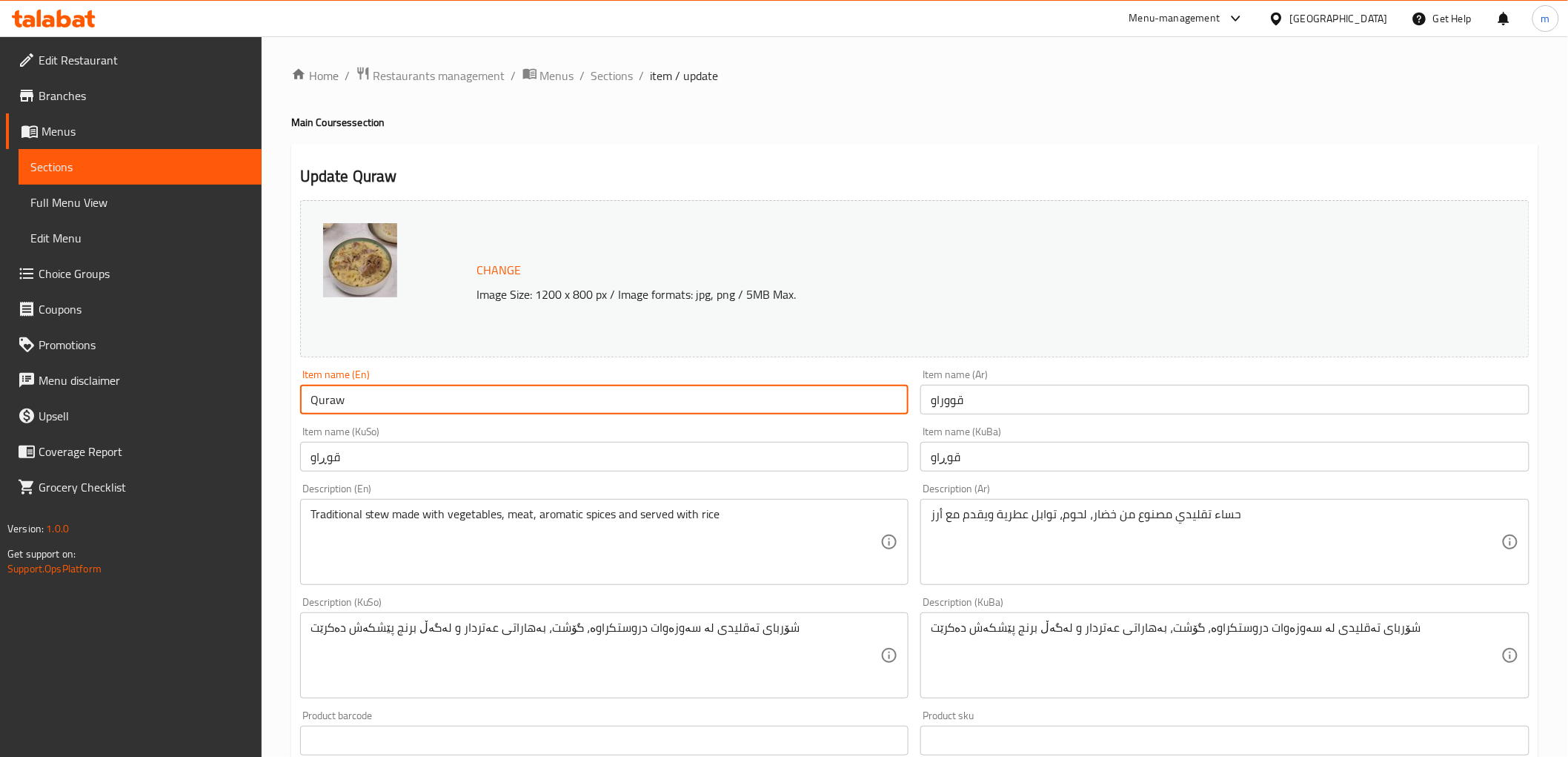
click at [332, 395] on input "Quraw" at bounding box center [605, 399] width 609 height 30
type input "Quraw"
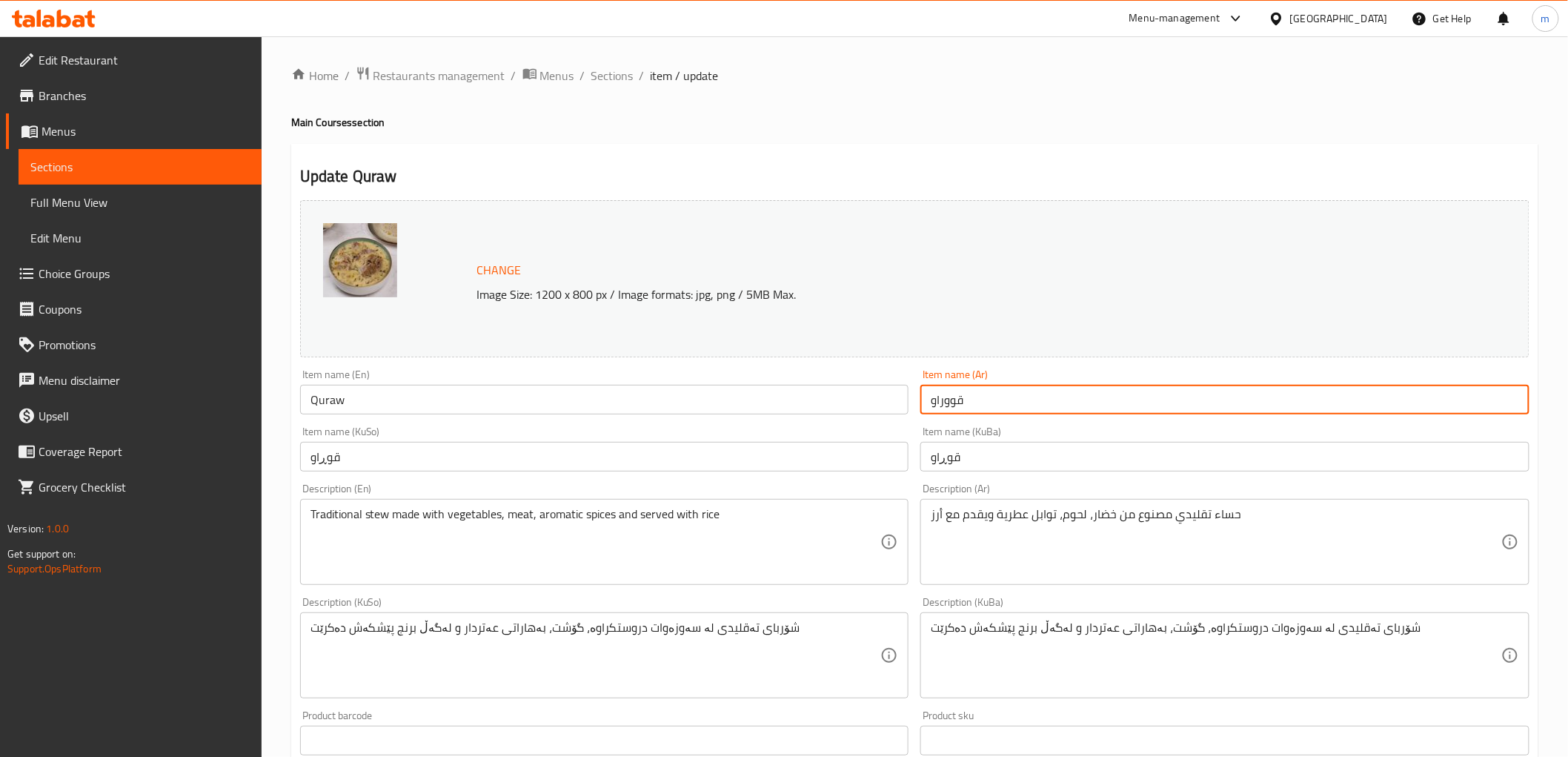
click at [953, 406] on input "قووراو" at bounding box center [1224, 399] width 609 height 30
type input "قوراو"
click at [968, 463] on input "قوڕاو" at bounding box center [1224, 456] width 609 height 30
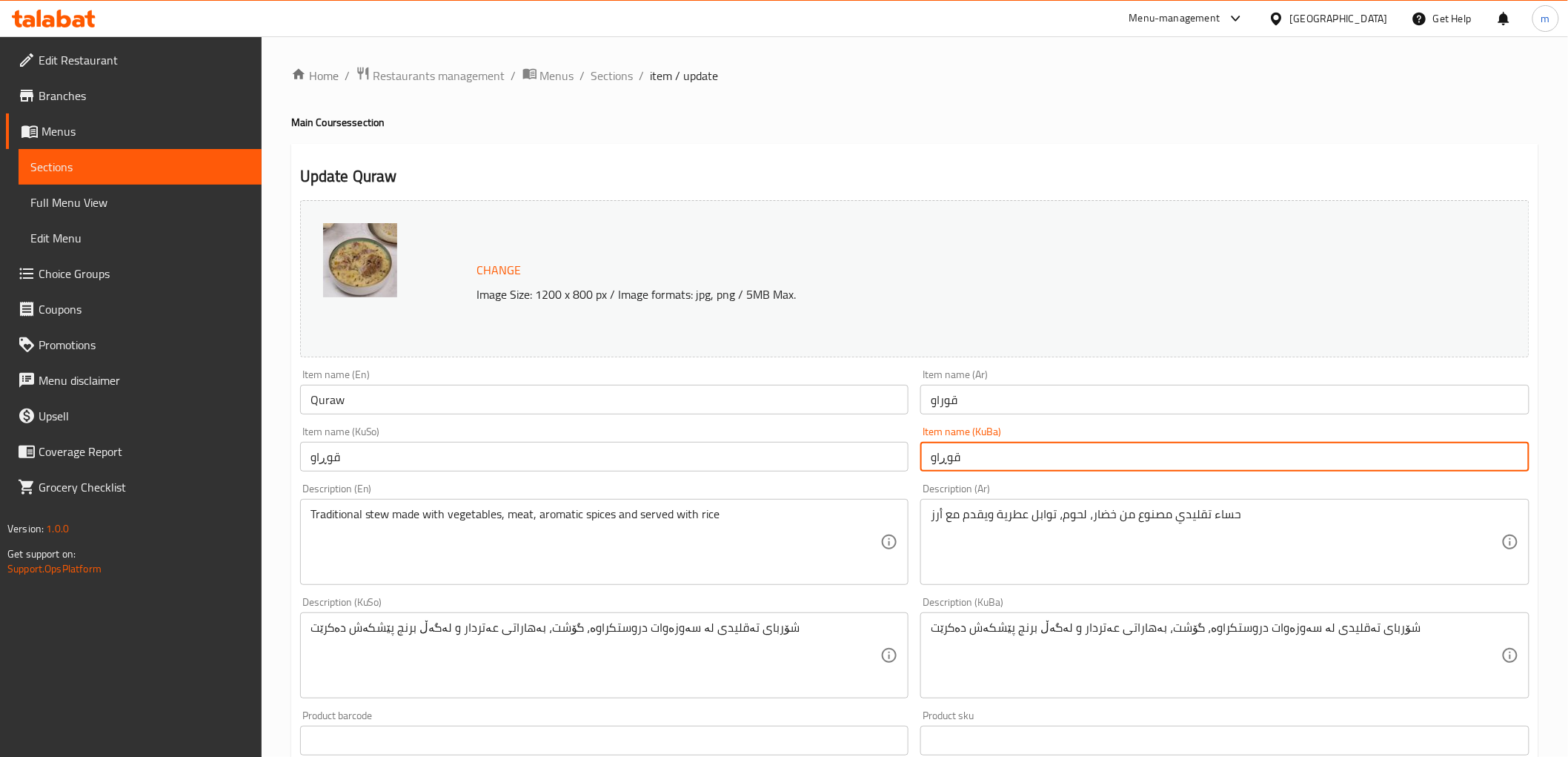
click at [115, 211] on link "Full Menu View" at bounding box center [140, 202] width 243 height 36
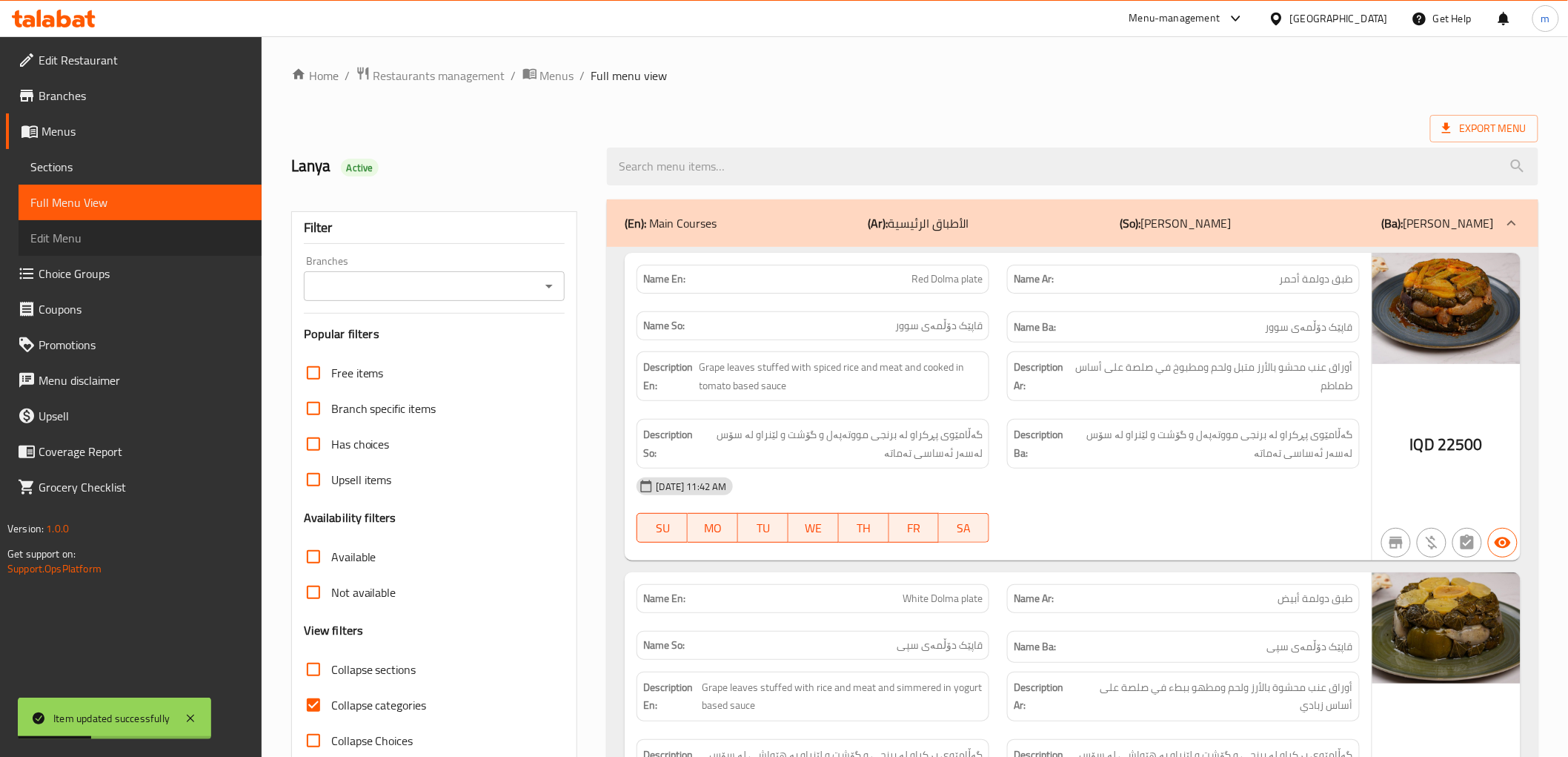
click at [148, 233] on span "Edit Menu" at bounding box center [140, 237] width 219 height 18
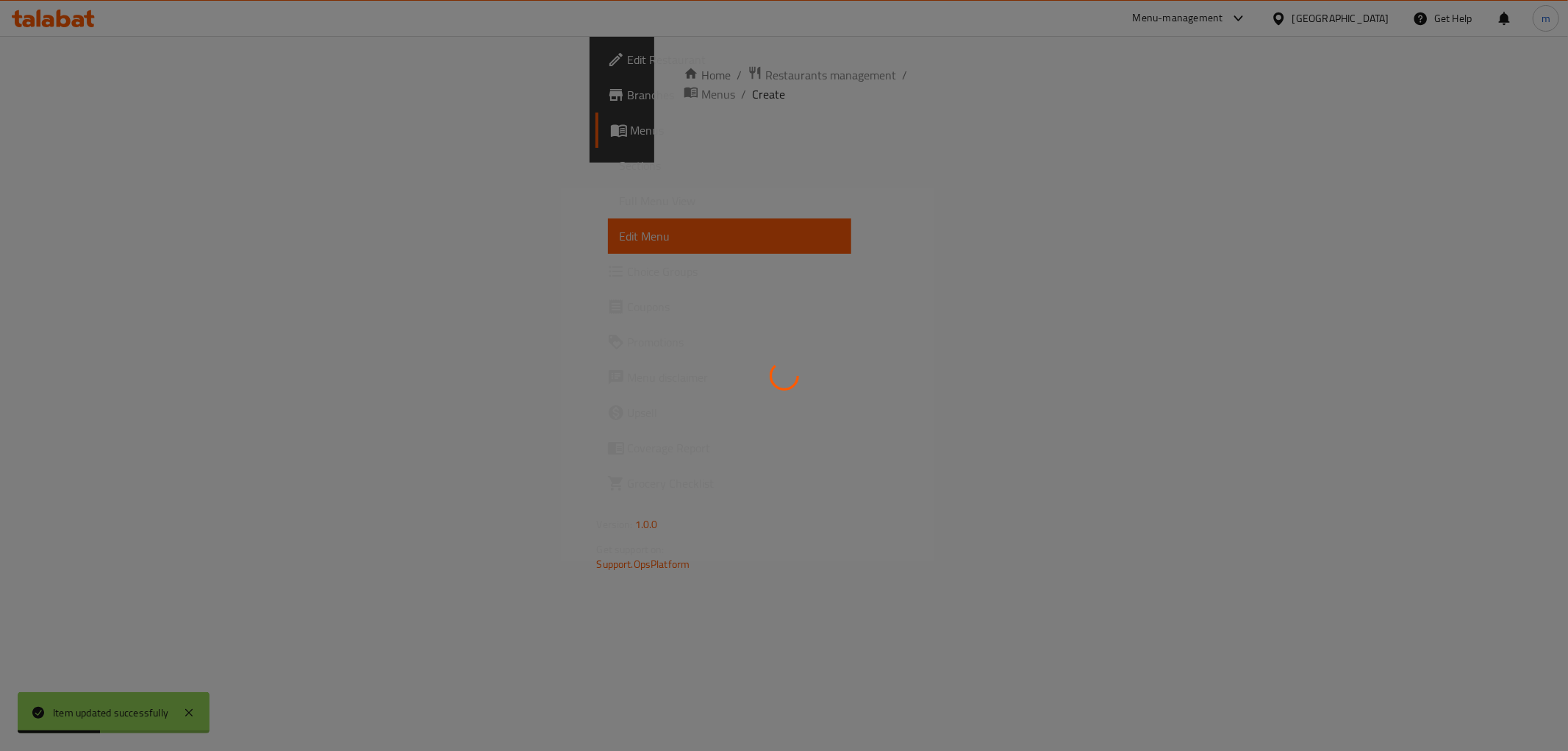
drag, startPoint x: 149, startPoint y: 197, endPoint x: 127, endPoint y: 186, distance: 24.6
click at [149, 197] on div at bounding box center [784, 375] width 1568 height 751
click at [103, 162] on div at bounding box center [784, 375] width 1568 height 751
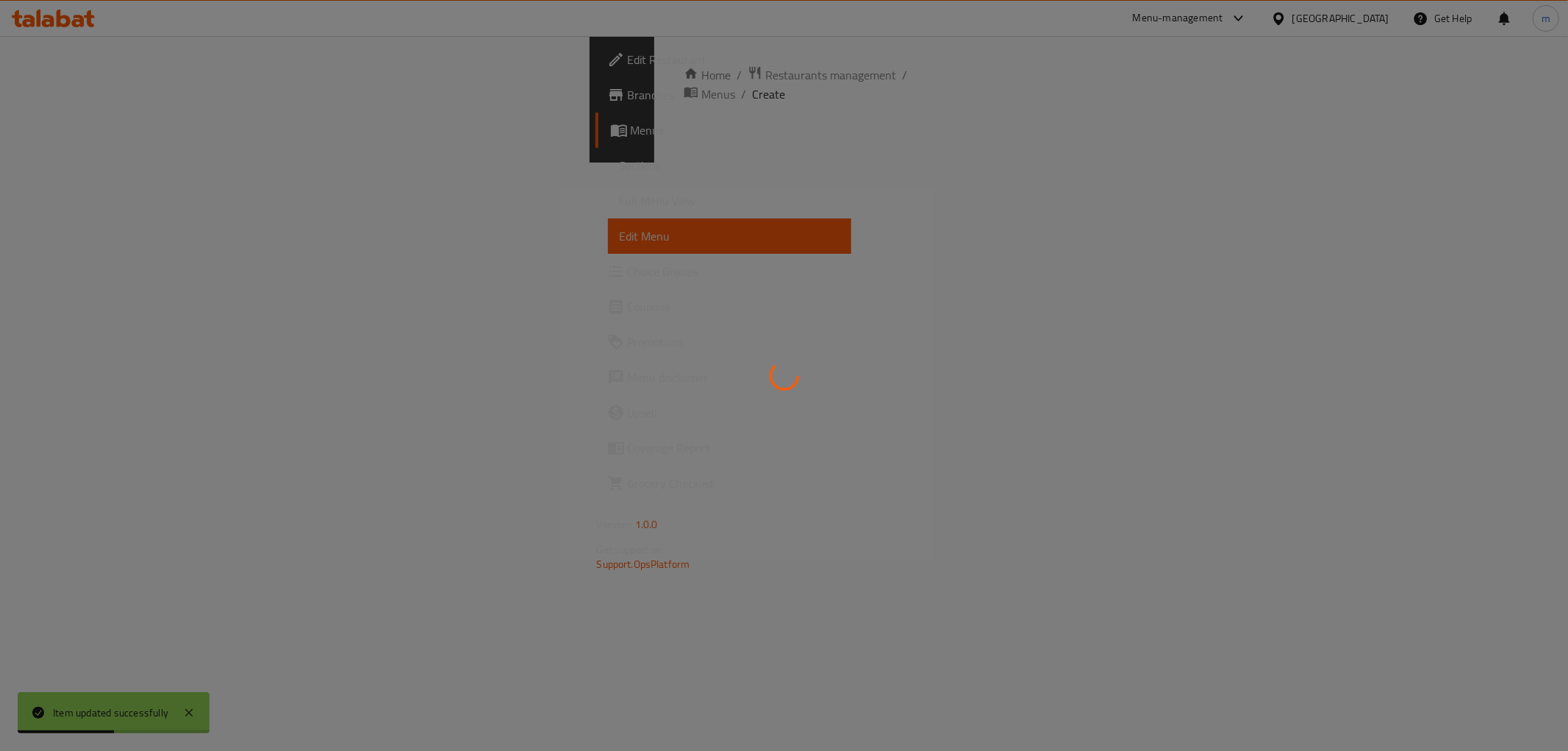
click at [103, 162] on div at bounding box center [784, 375] width 1568 height 751
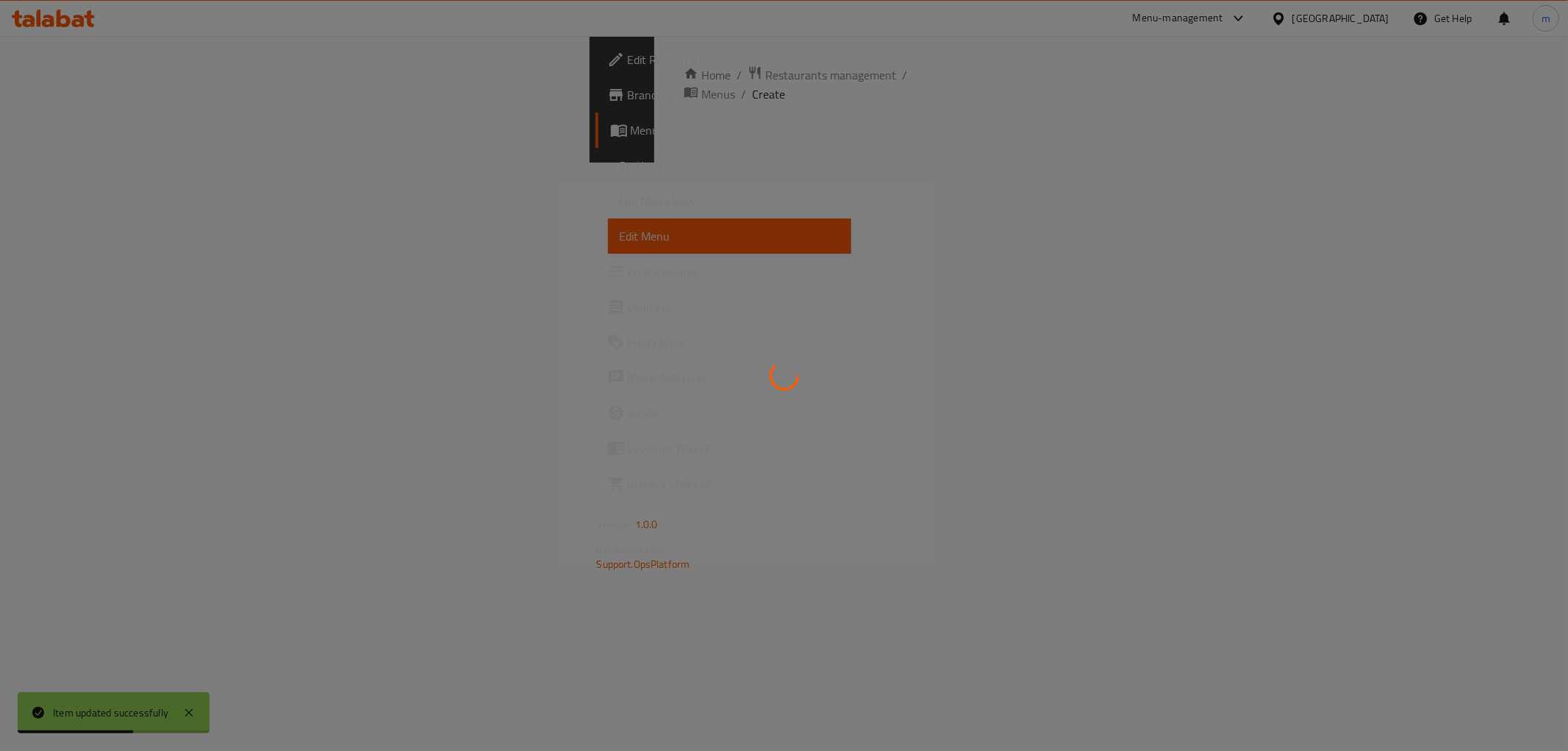
click at [103, 162] on div at bounding box center [784, 375] width 1568 height 751
click at [103, 163] on div at bounding box center [784, 375] width 1568 height 751
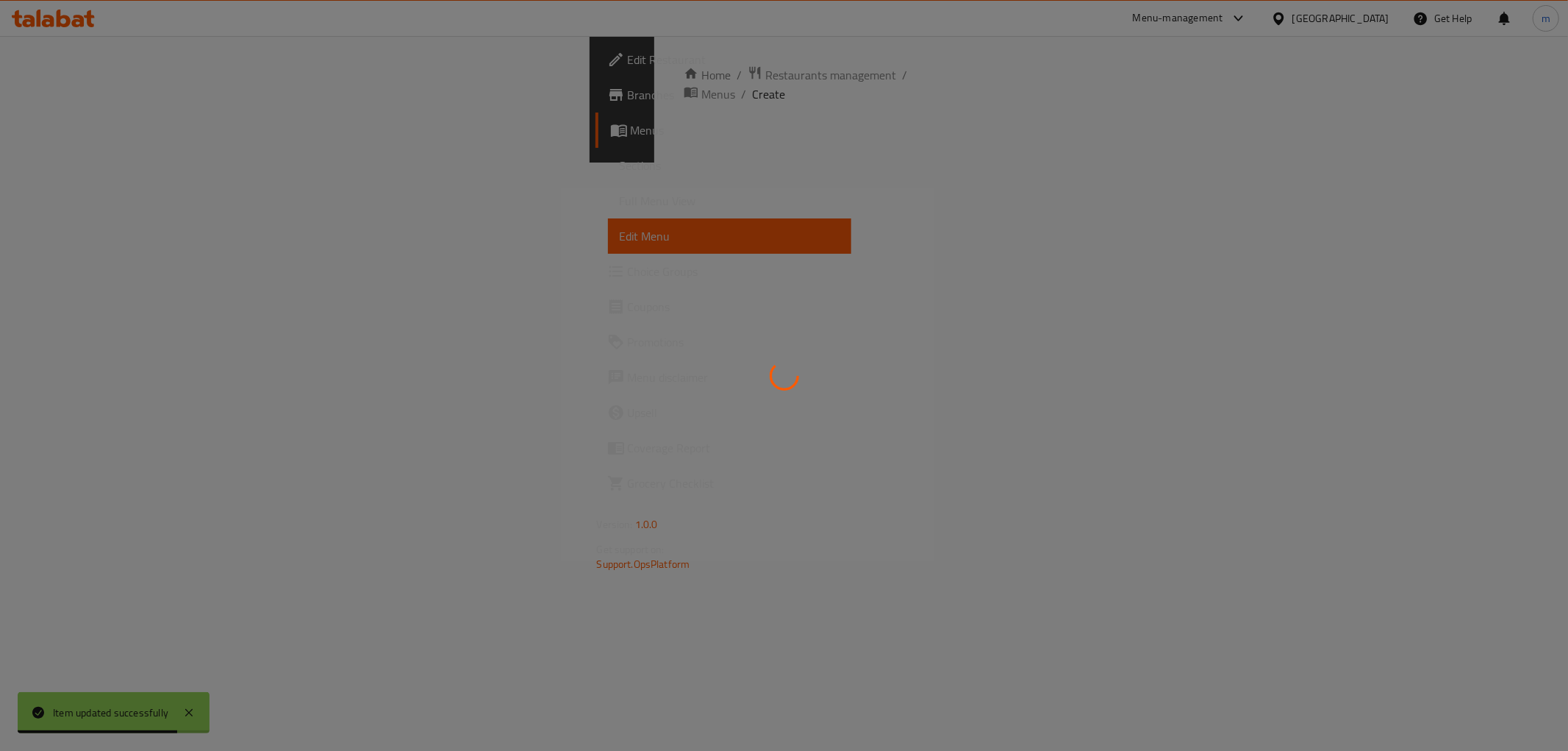
click at [103, 163] on div at bounding box center [784, 375] width 1568 height 751
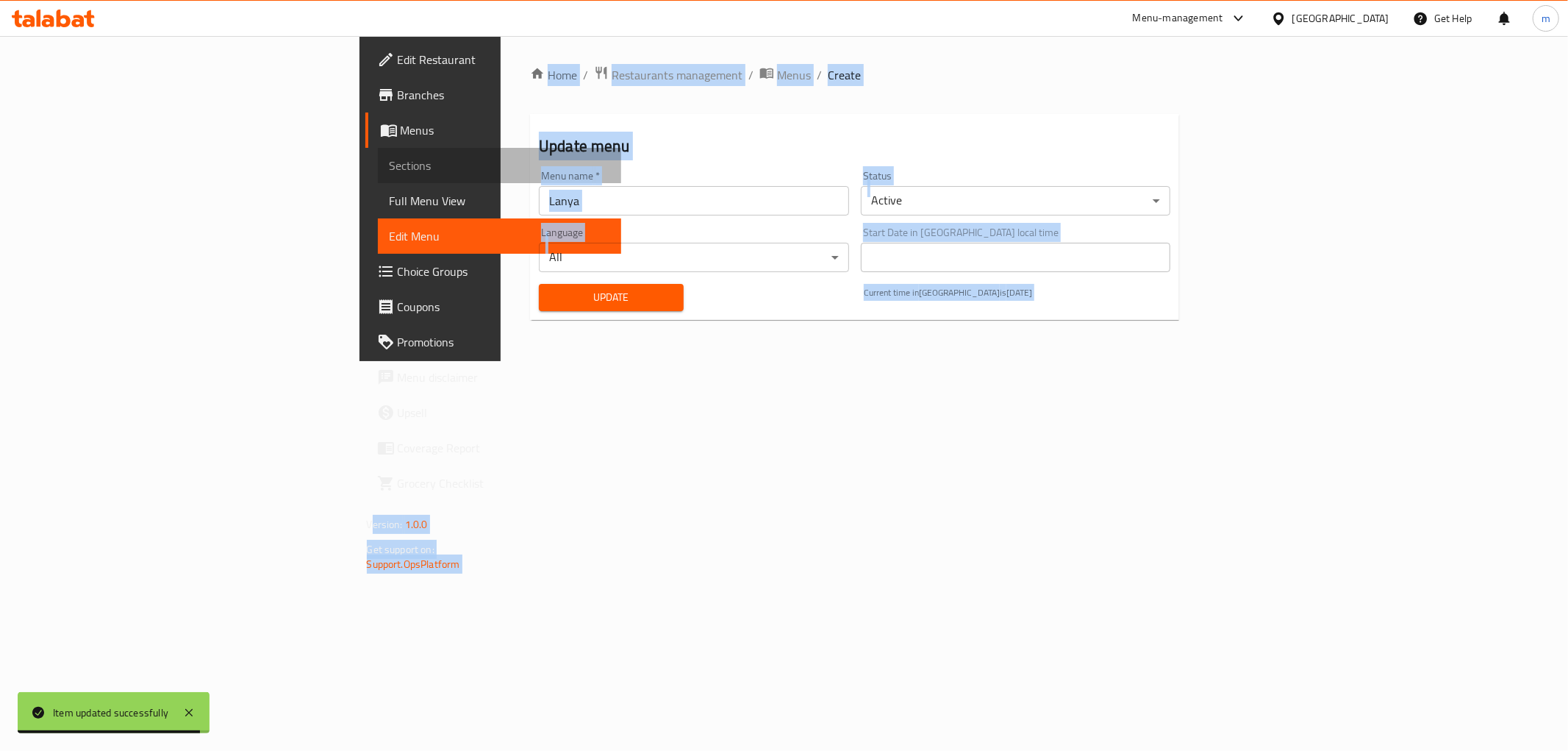
click at [390, 163] on span "Sections" at bounding box center [499, 165] width 220 height 17
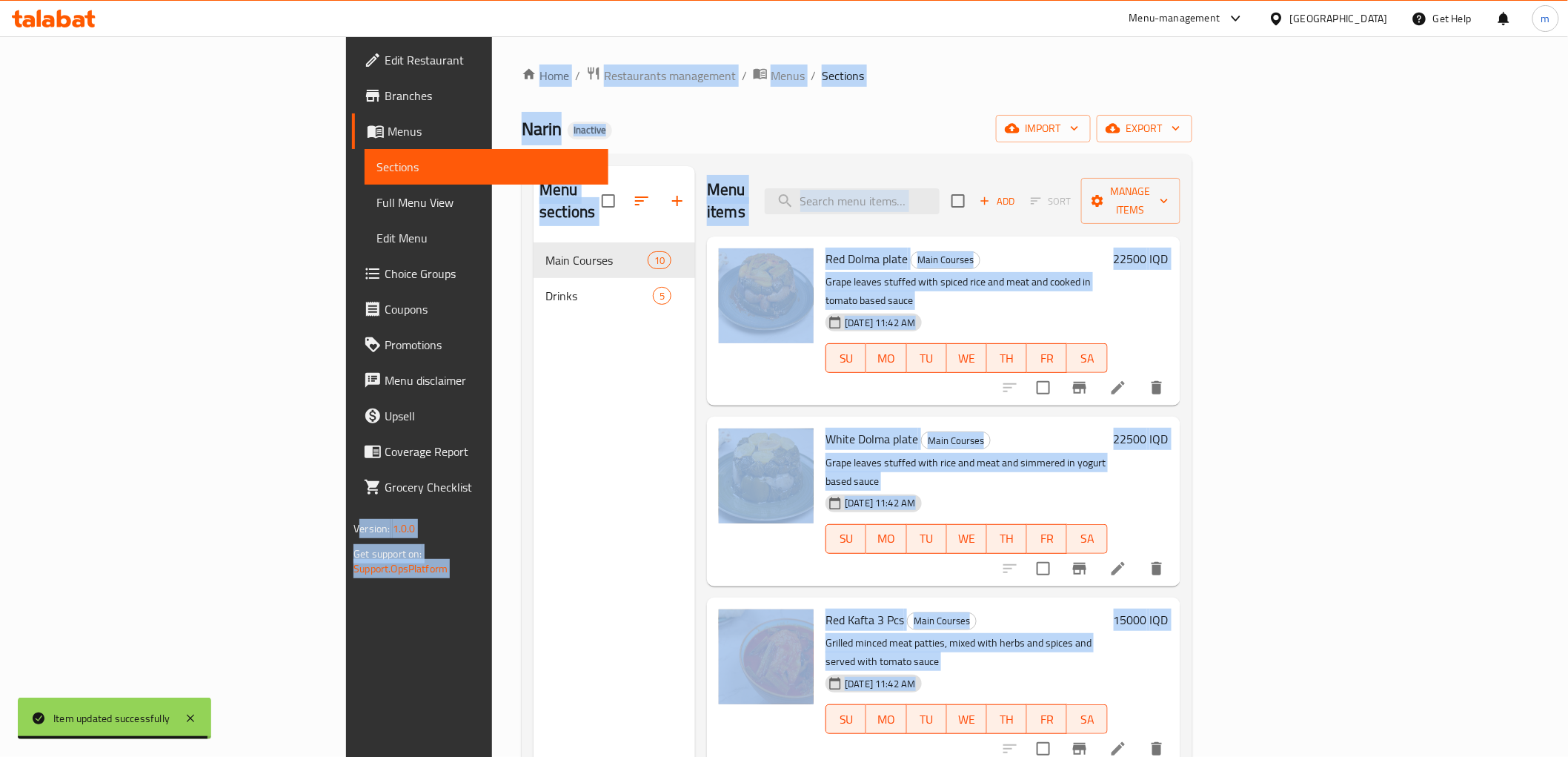
click at [376, 172] on span "Sections" at bounding box center [486, 166] width 219 height 18
click at [534, 337] on div "Menu sections Main Courses 10 Drinks 5" at bounding box center [614, 544] width 161 height 757
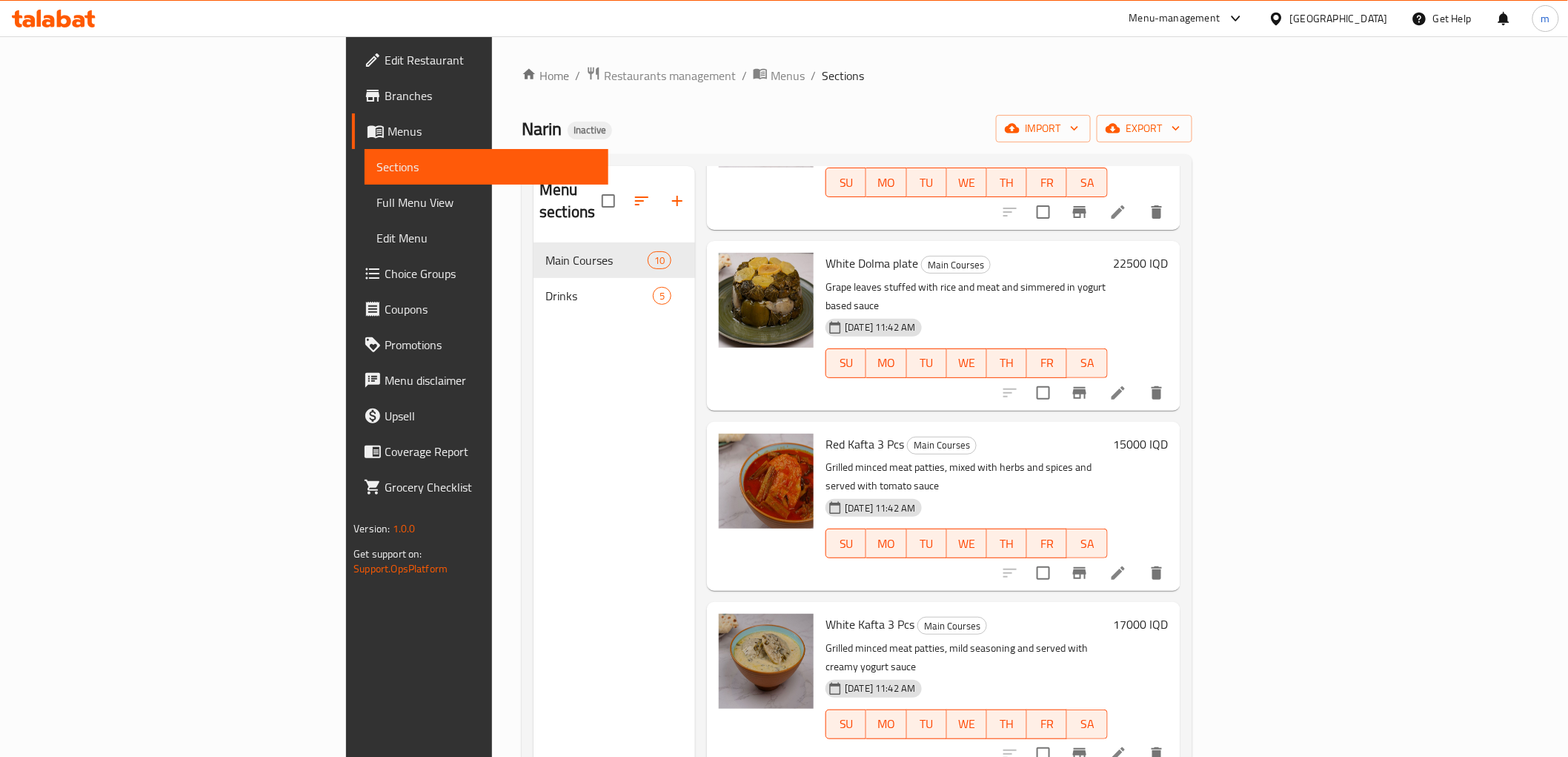
scroll to position [137, 0]
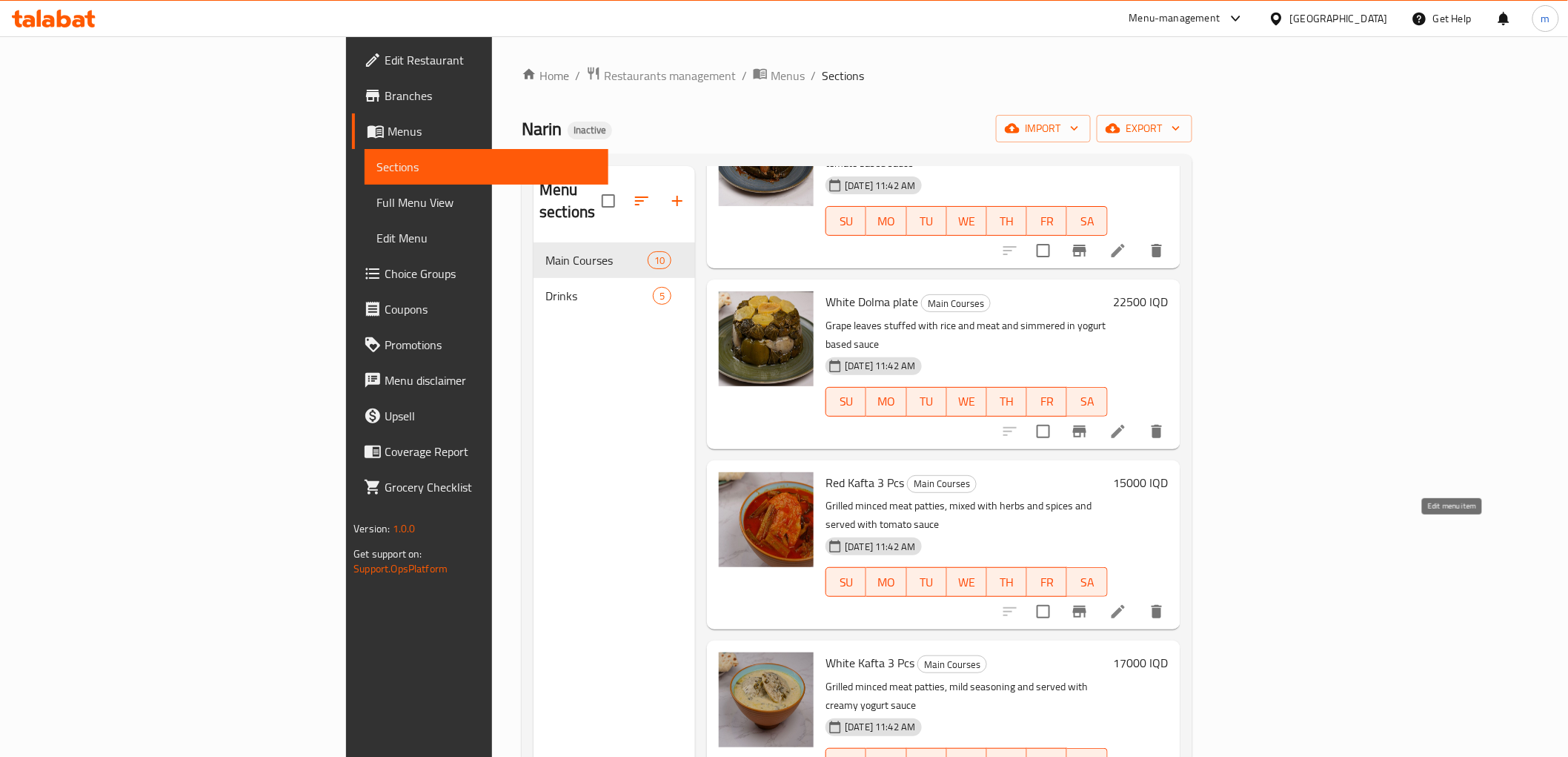
click at [1126, 602] on icon at bounding box center [1117, 610] width 18 height 18
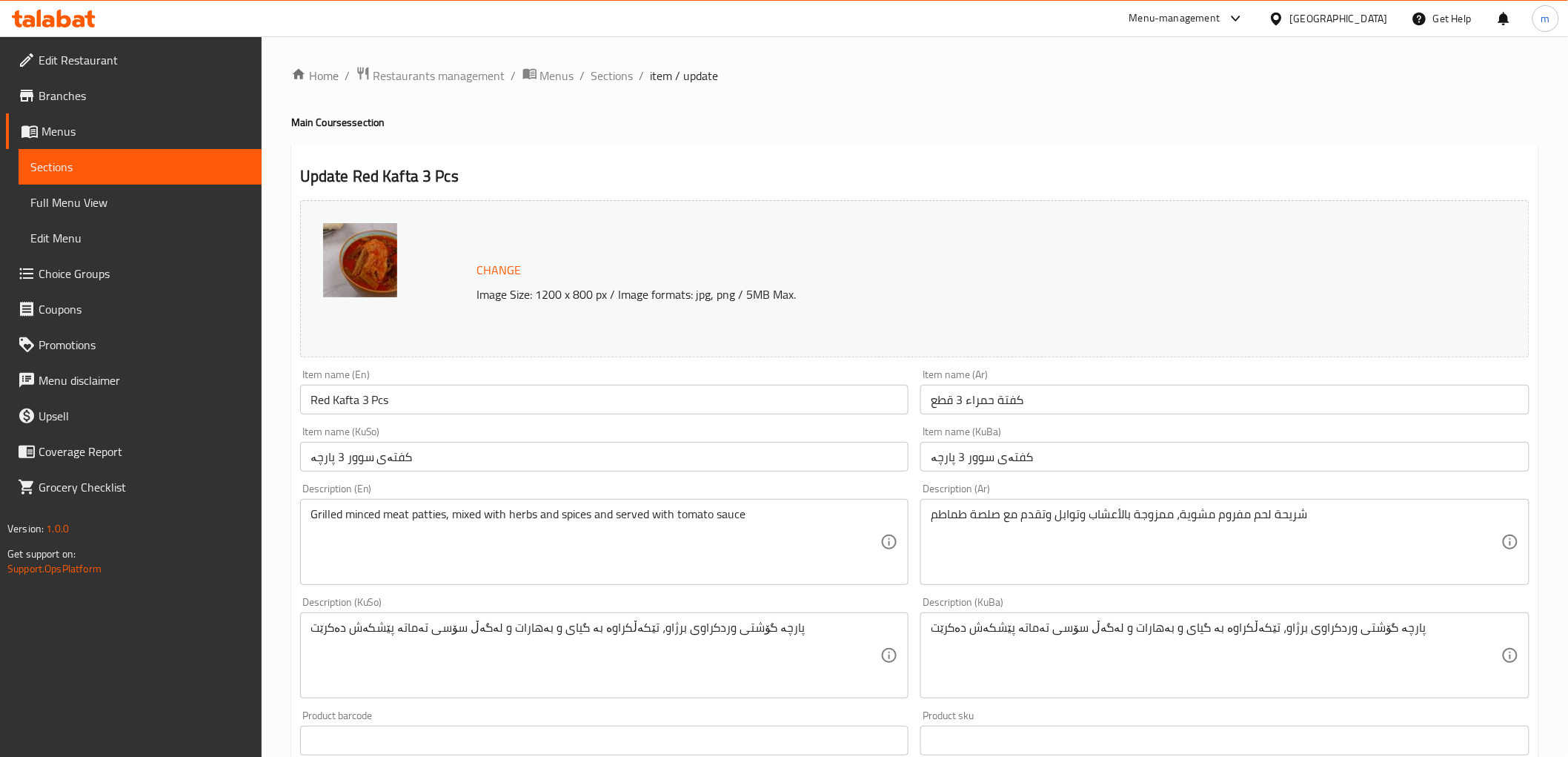
click at [379, 402] on input "Red Kafta 3 Pcs" at bounding box center [605, 399] width 609 height 30
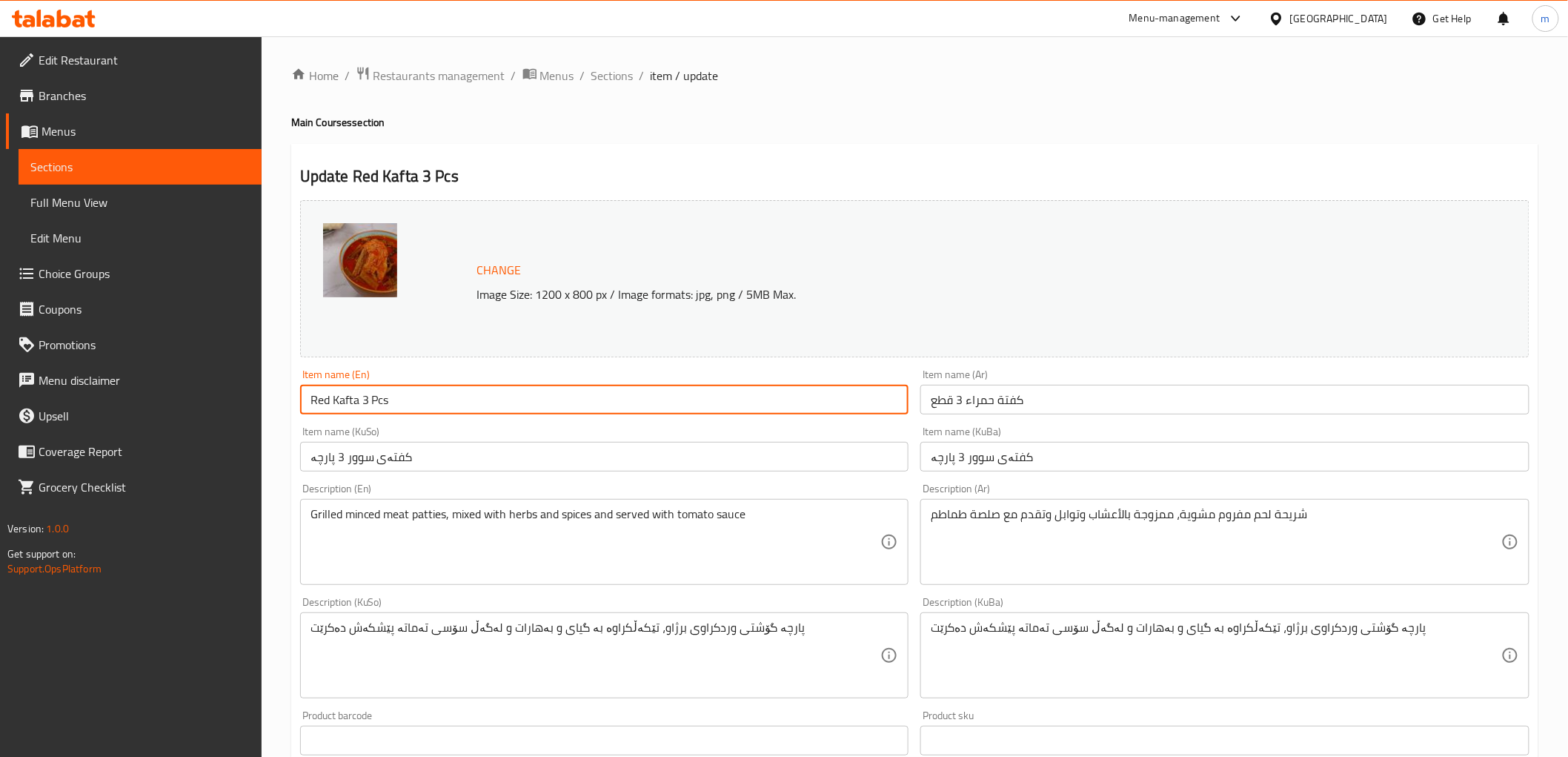
click at [375, 401] on input "Red Kafta 3 Pcs" at bounding box center [605, 399] width 609 height 30
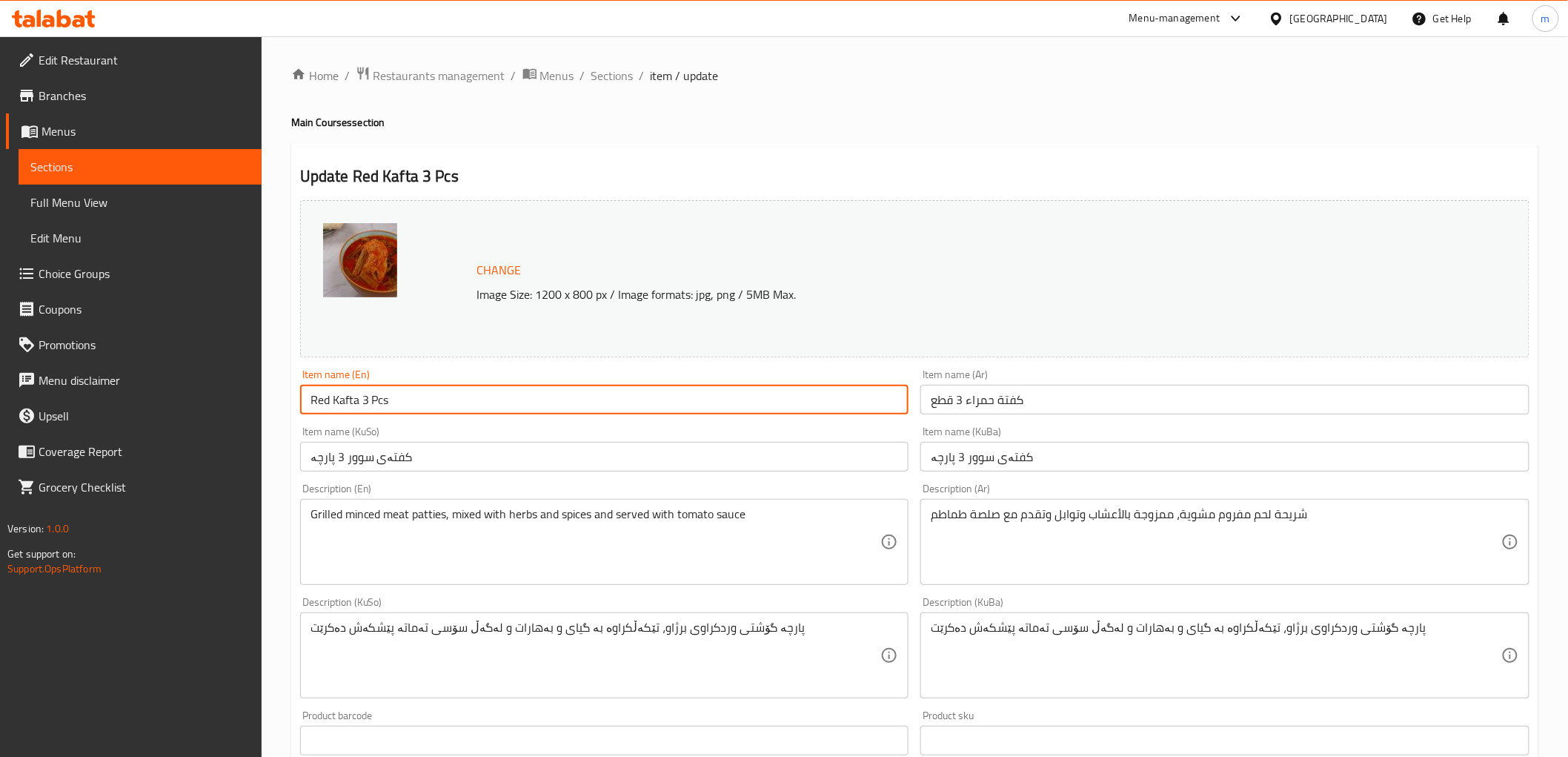
click at [375, 401] on input "Red Kafta 3 Pcs" at bounding box center [605, 399] width 609 height 30
click at [388, 401] on input "Red Kafta 3 Pcs" at bounding box center [605, 399] width 609 height 30
click at [383, 401] on input "Red Kafta 3 Pcs" at bounding box center [605, 399] width 609 height 30
click at [385, 406] on input "Red Kafta 3 Pieces" at bounding box center [605, 399] width 609 height 30
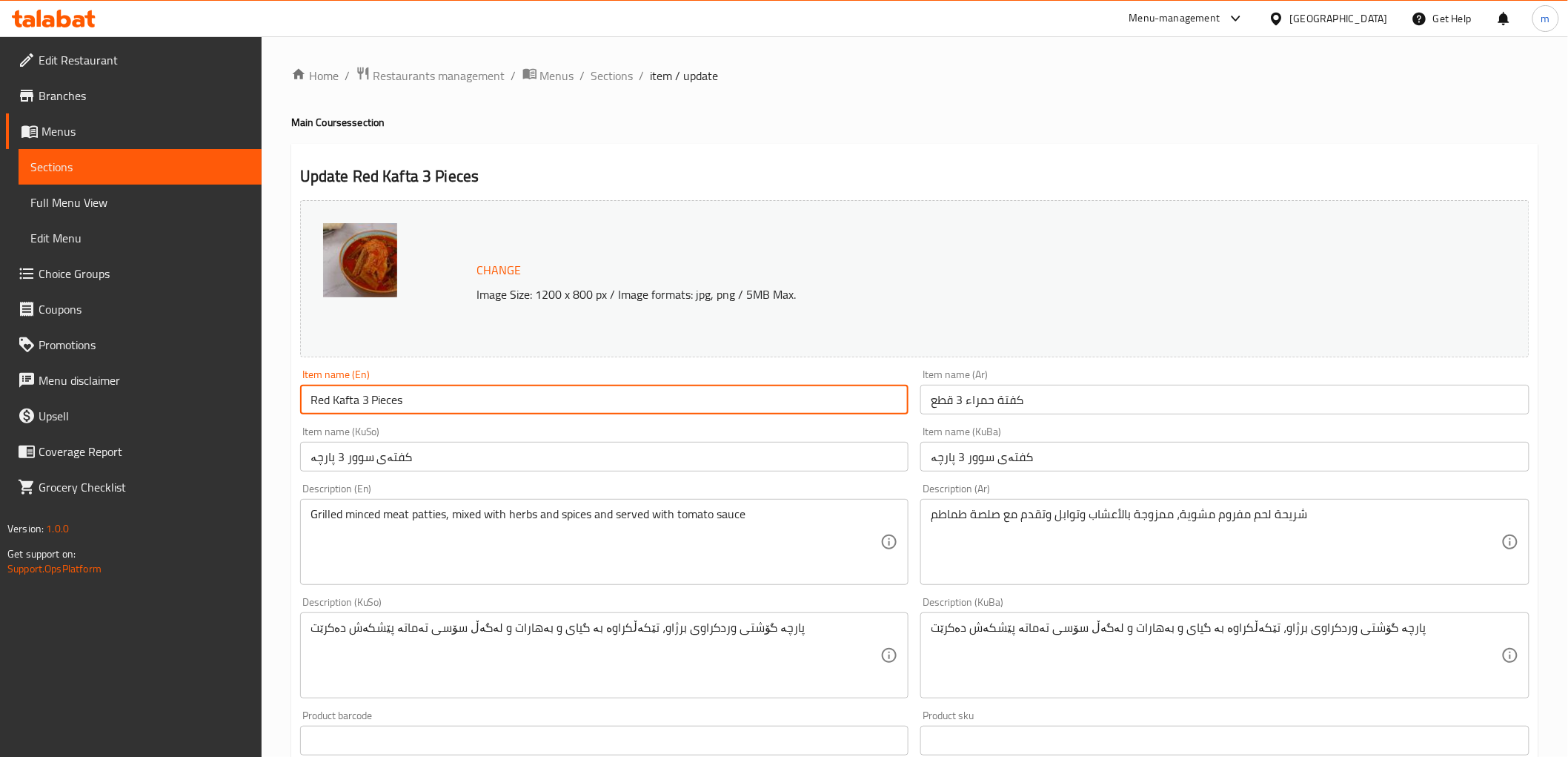
click at [385, 406] on input "Red Kafta 3 Pieces" at bounding box center [605, 399] width 609 height 30
click at [342, 402] on input "Red Kafta 3 Pieces" at bounding box center [605, 399] width 609 height 30
type input "Red Kufta 3 Pieces"
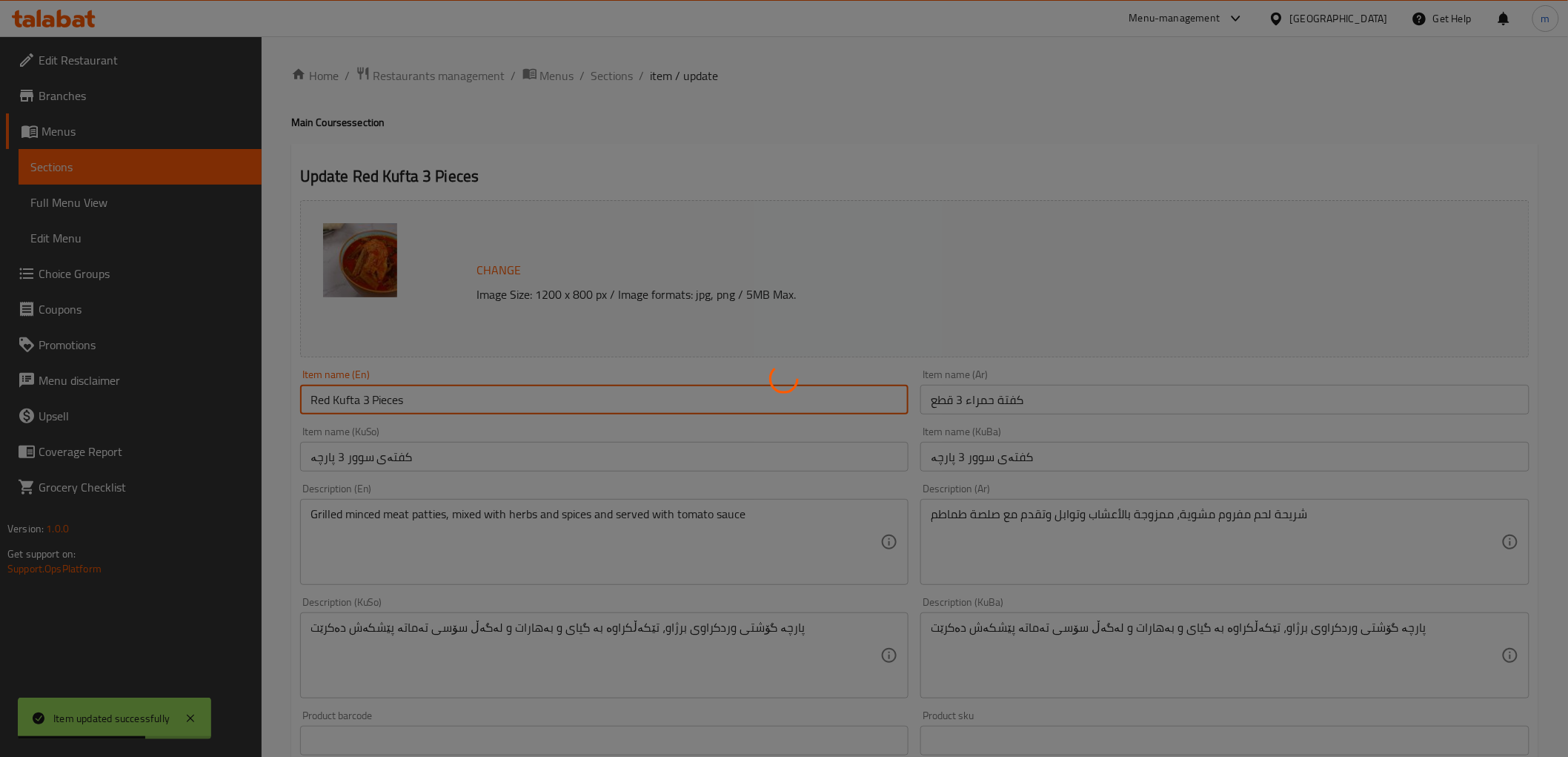
click at [342, 395] on div at bounding box center [784, 378] width 1568 height 757
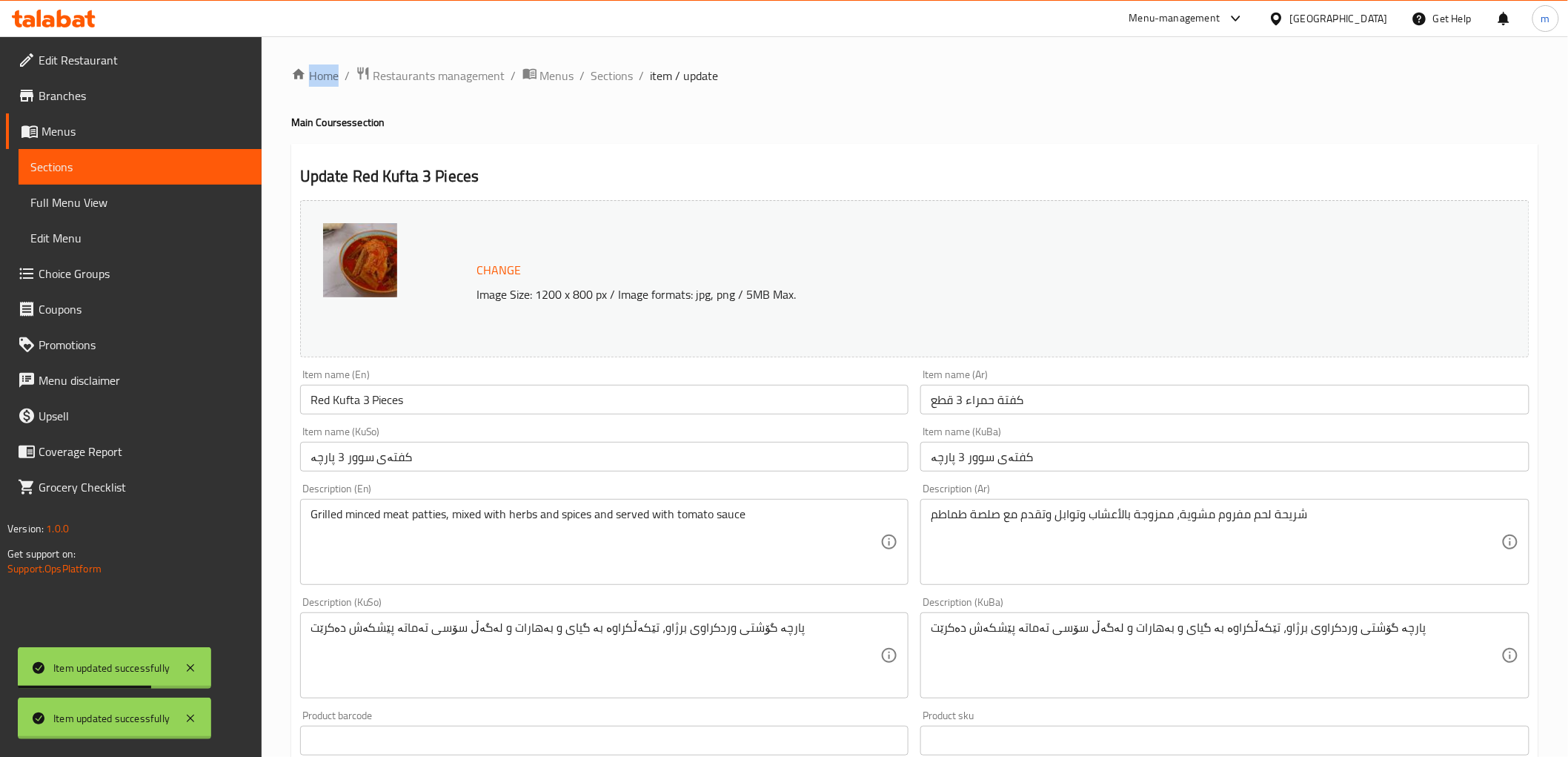
click at [342, 395] on div at bounding box center [784, 378] width 1568 height 757
click at [342, 398] on input "Red Kufta 3 Pieces" at bounding box center [605, 399] width 609 height 30
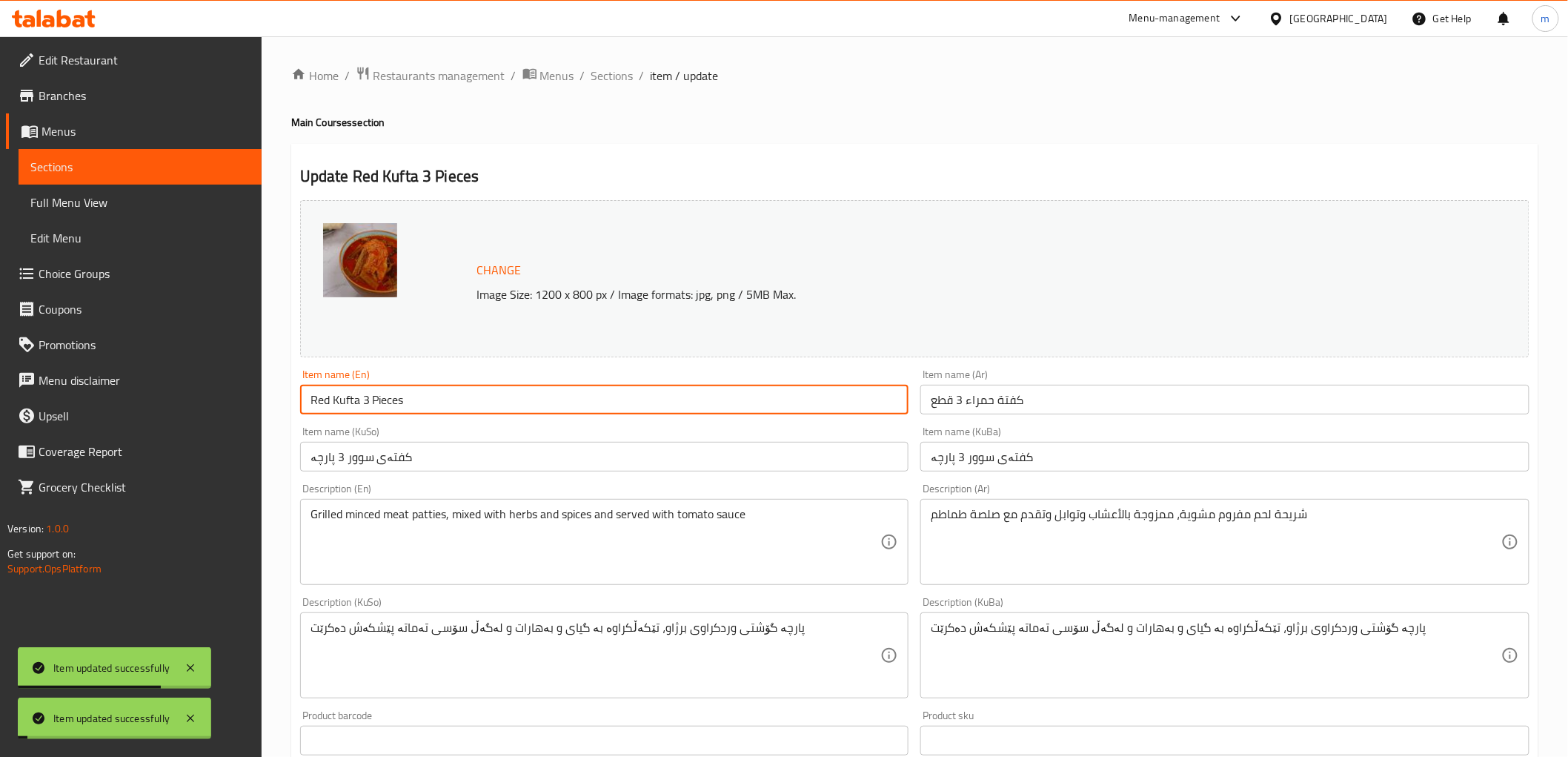
click at [342, 398] on input "Red Kufta 3 Pieces" at bounding box center [605, 399] width 609 height 30
click at [601, 77] on span "Sections" at bounding box center [612, 75] width 42 height 18
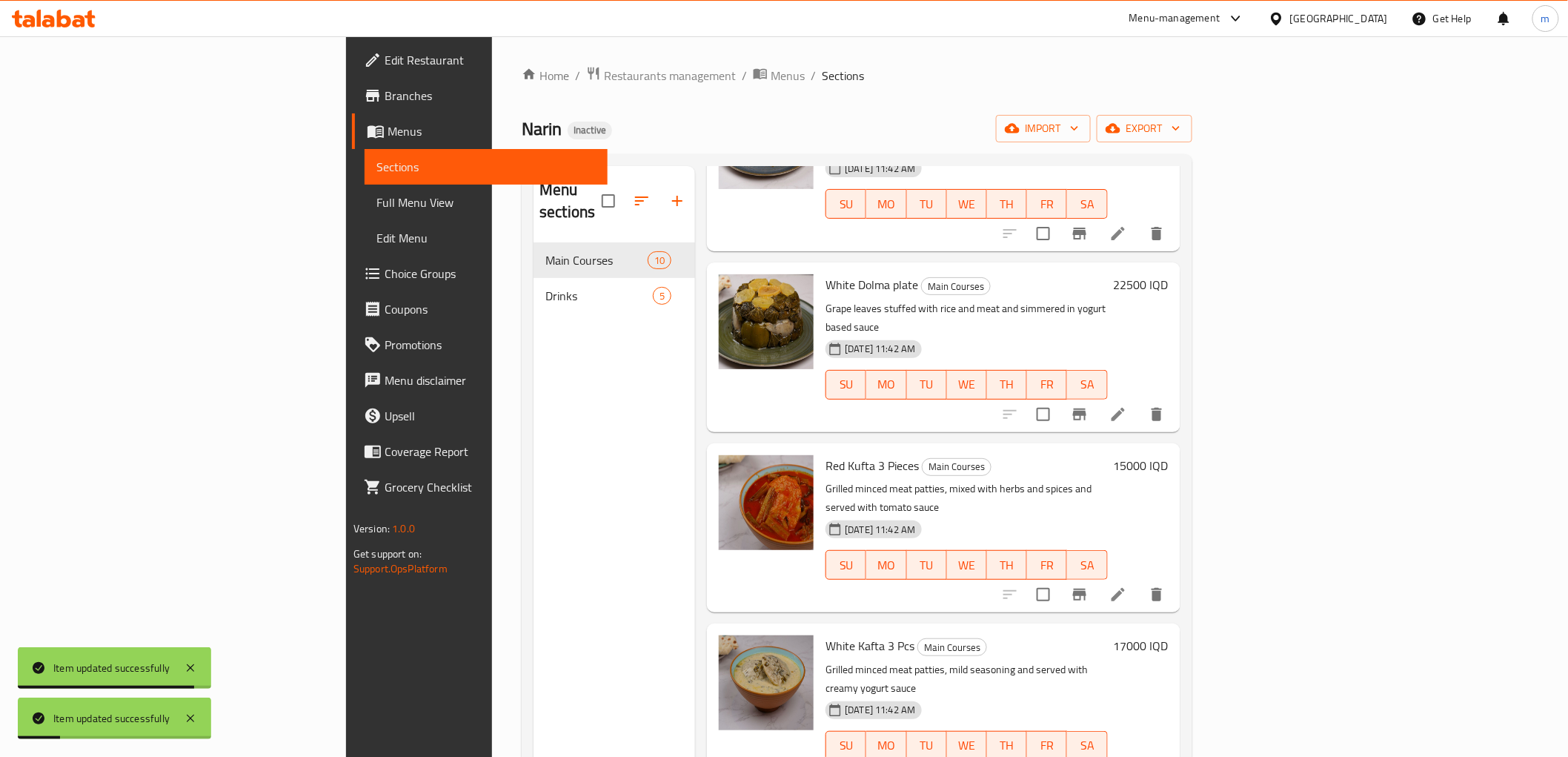
scroll to position [274, 0]
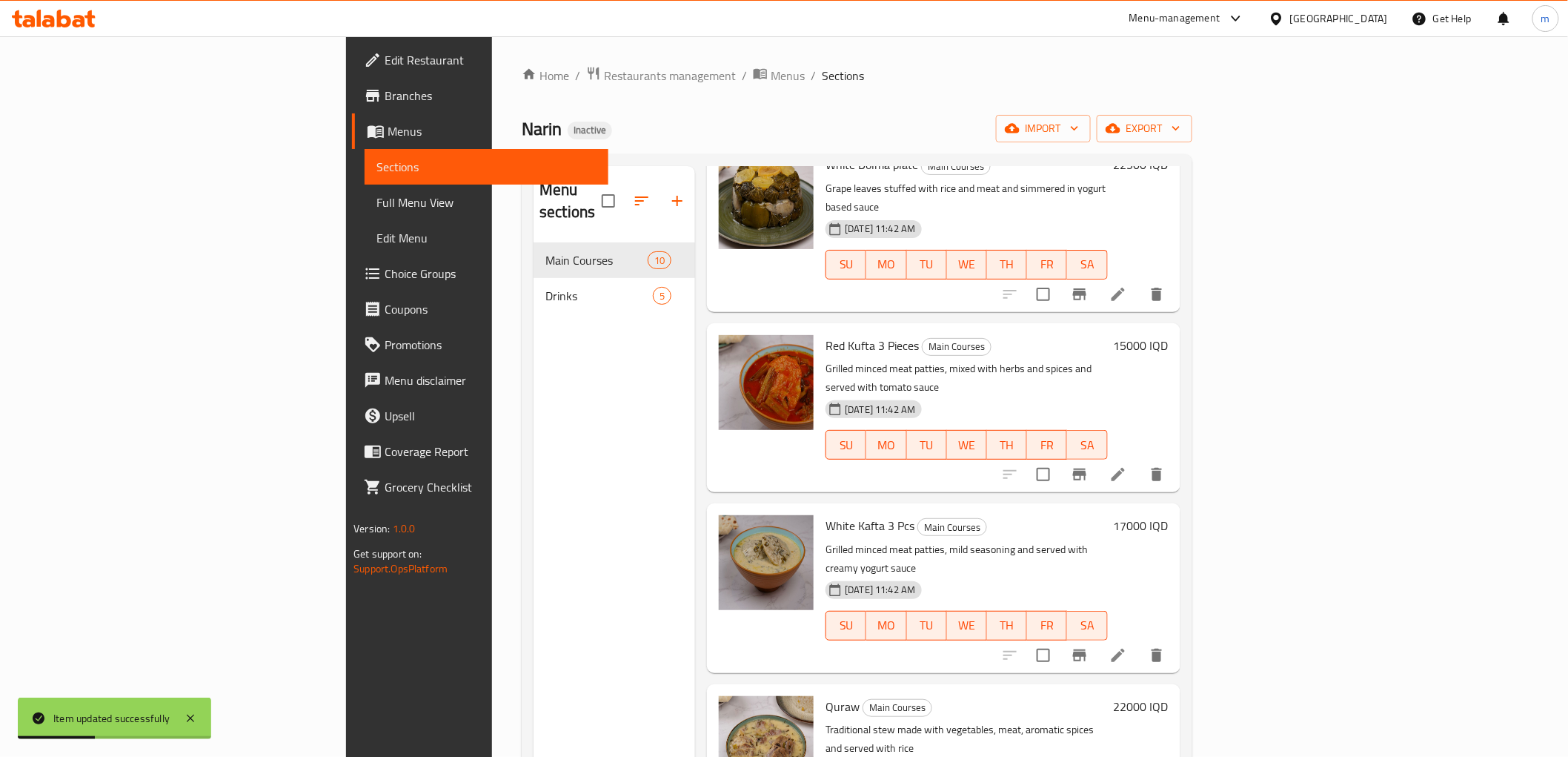
click at [1138, 642] on li at bounding box center [1117, 655] width 41 height 27
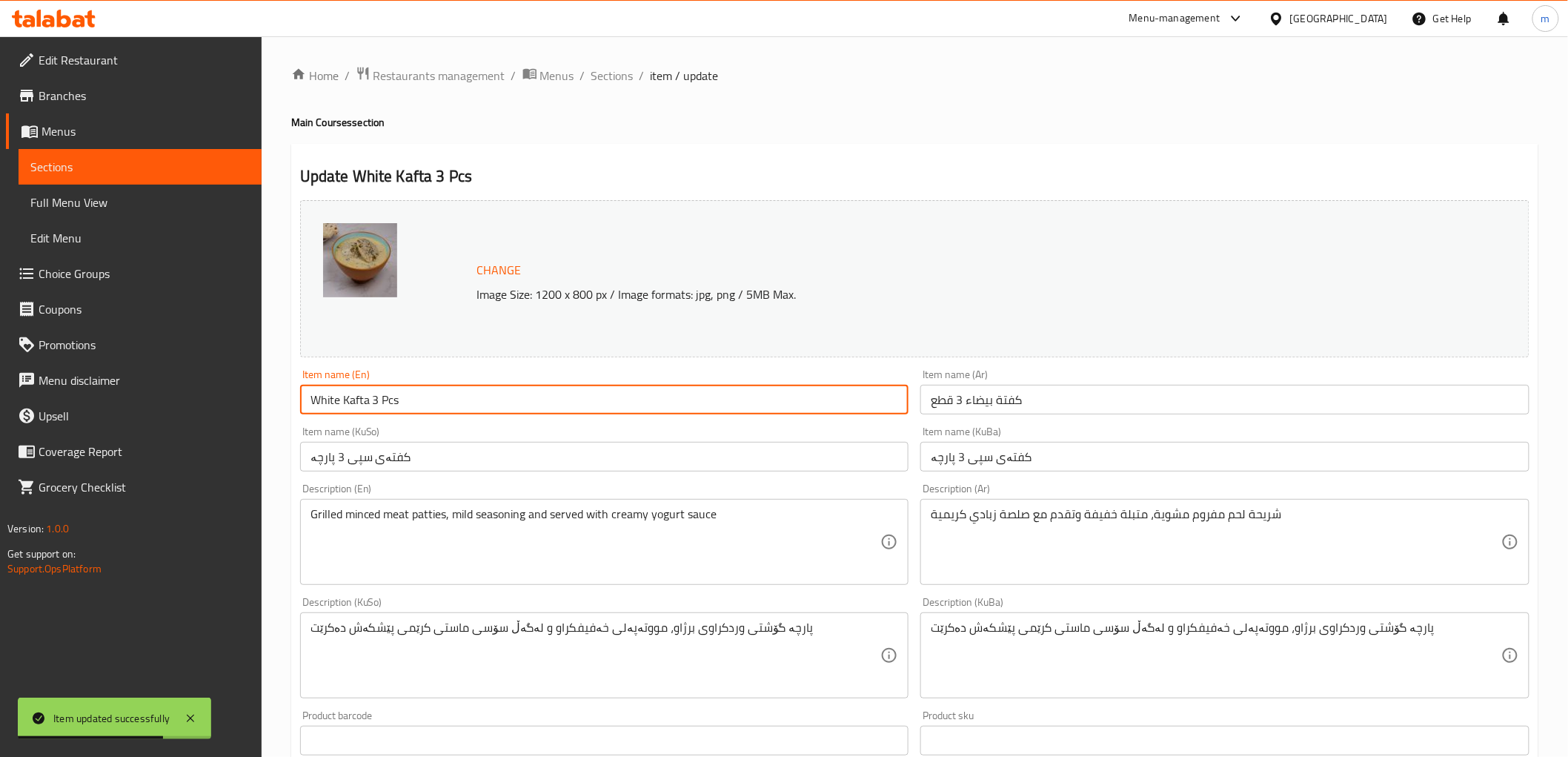
click at [361, 406] on input "White Kafta 3 Pcs" at bounding box center [605, 399] width 609 height 30
paste input "u"
click at [383, 408] on input "White Kufta 3 Pcs" at bounding box center [605, 399] width 609 height 30
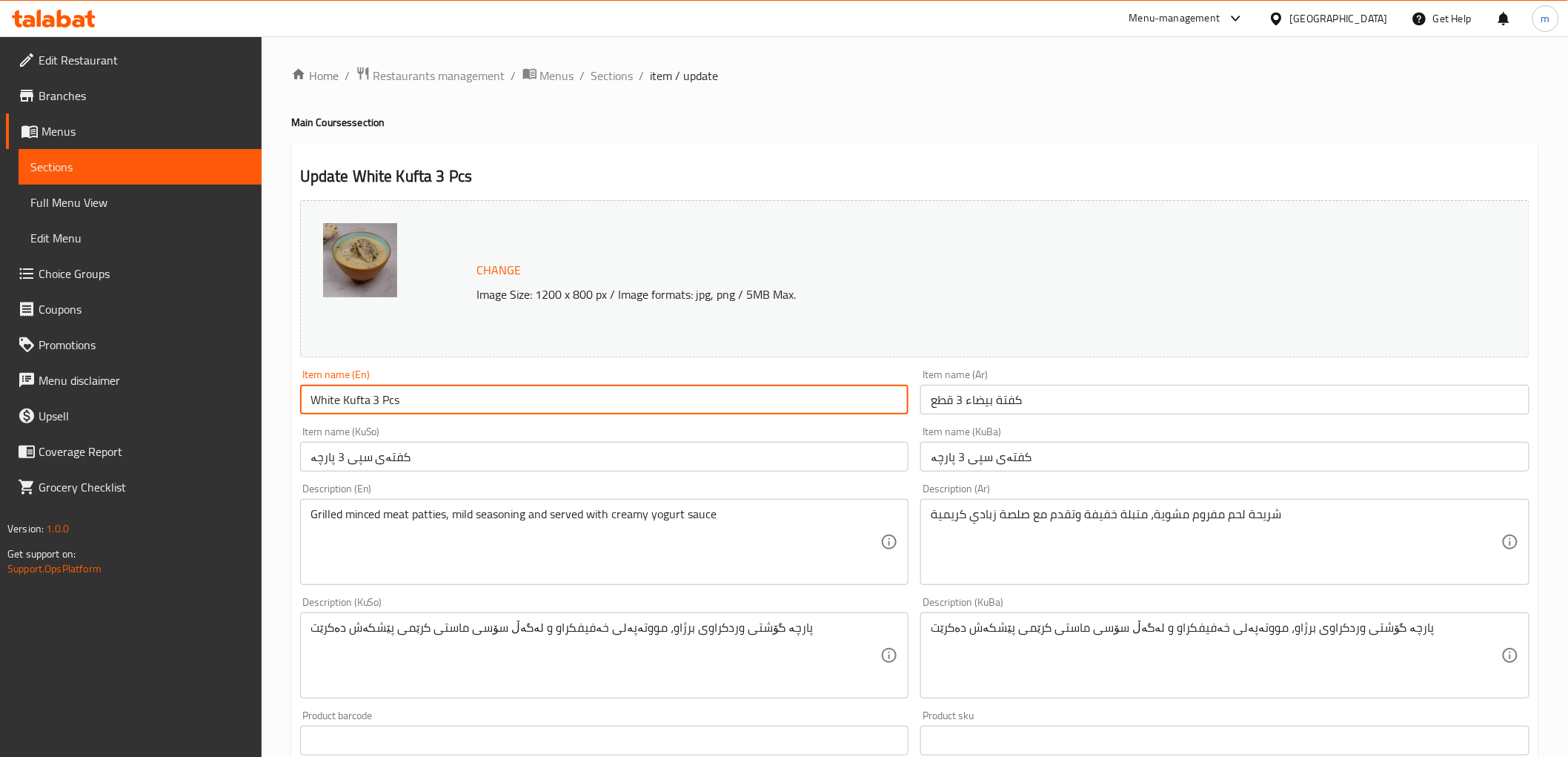
paste input "iece"
type input "White Kufta 3 Pieces"
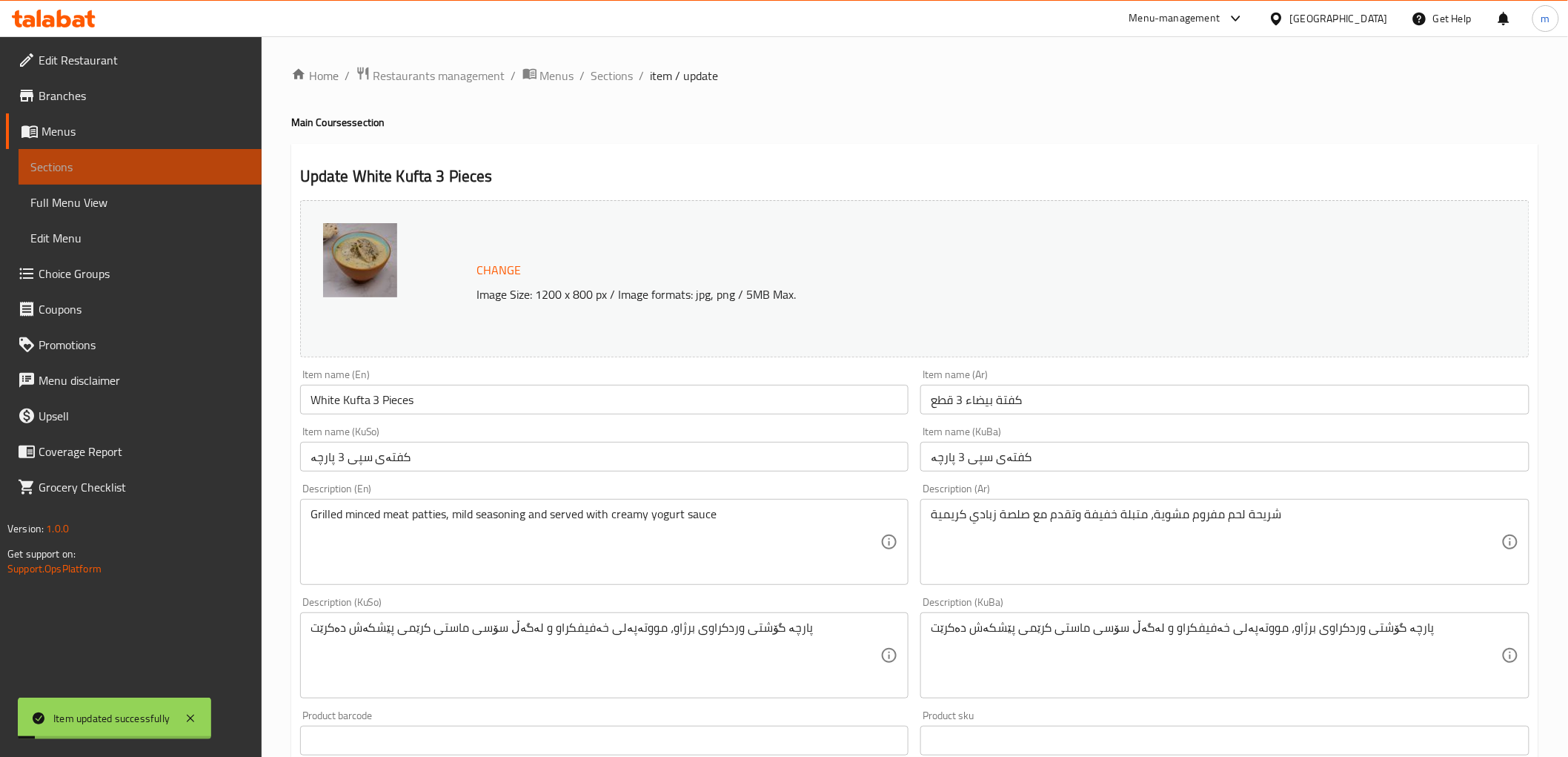
drag, startPoint x: 129, startPoint y: 178, endPoint x: 191, endPoint y: 198, distance: 65.1
click at [130, 178] on link "Sections" at bounding box center [140, 167] width 243 height 36
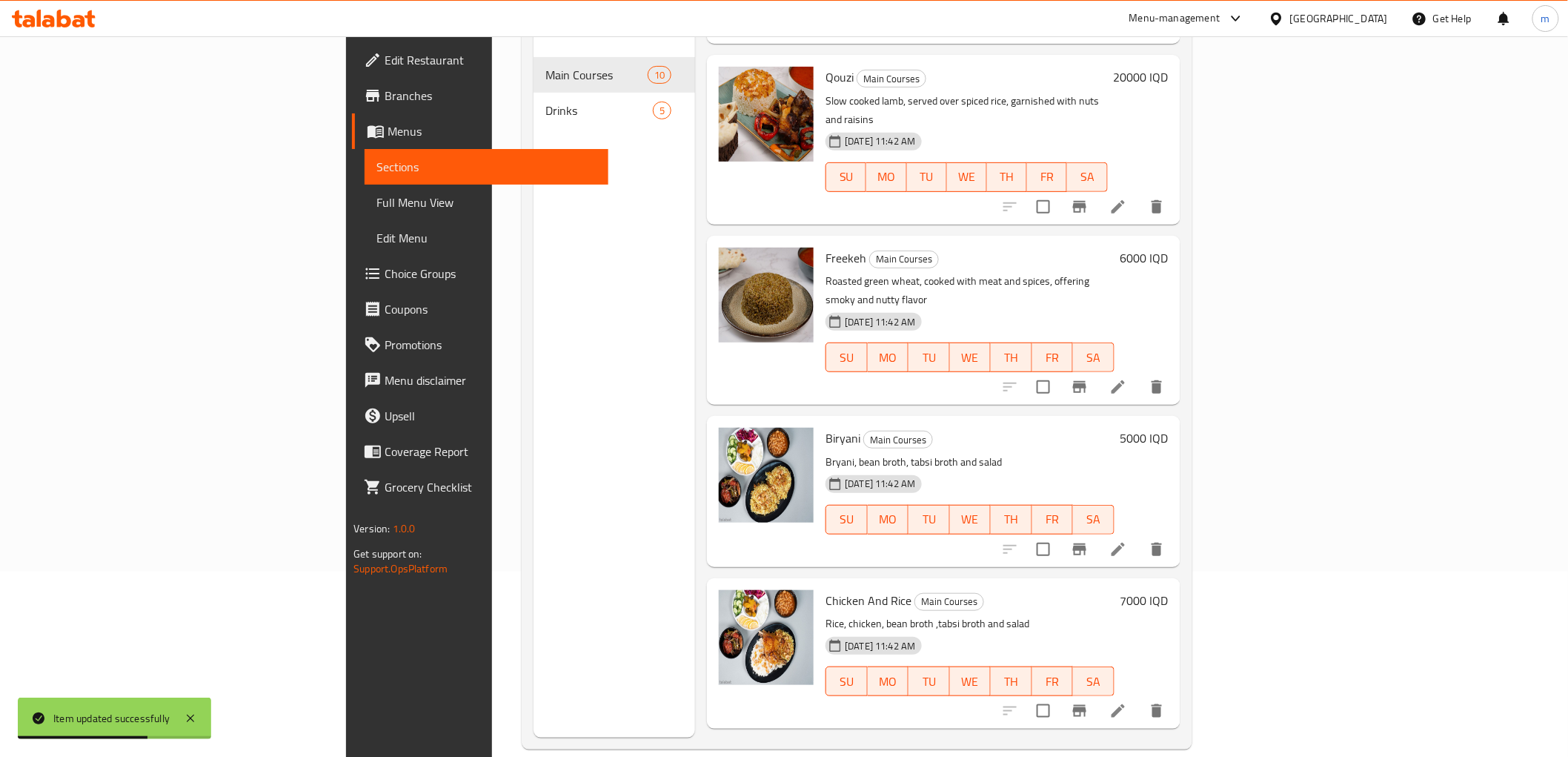
scroll to position [207, 0]
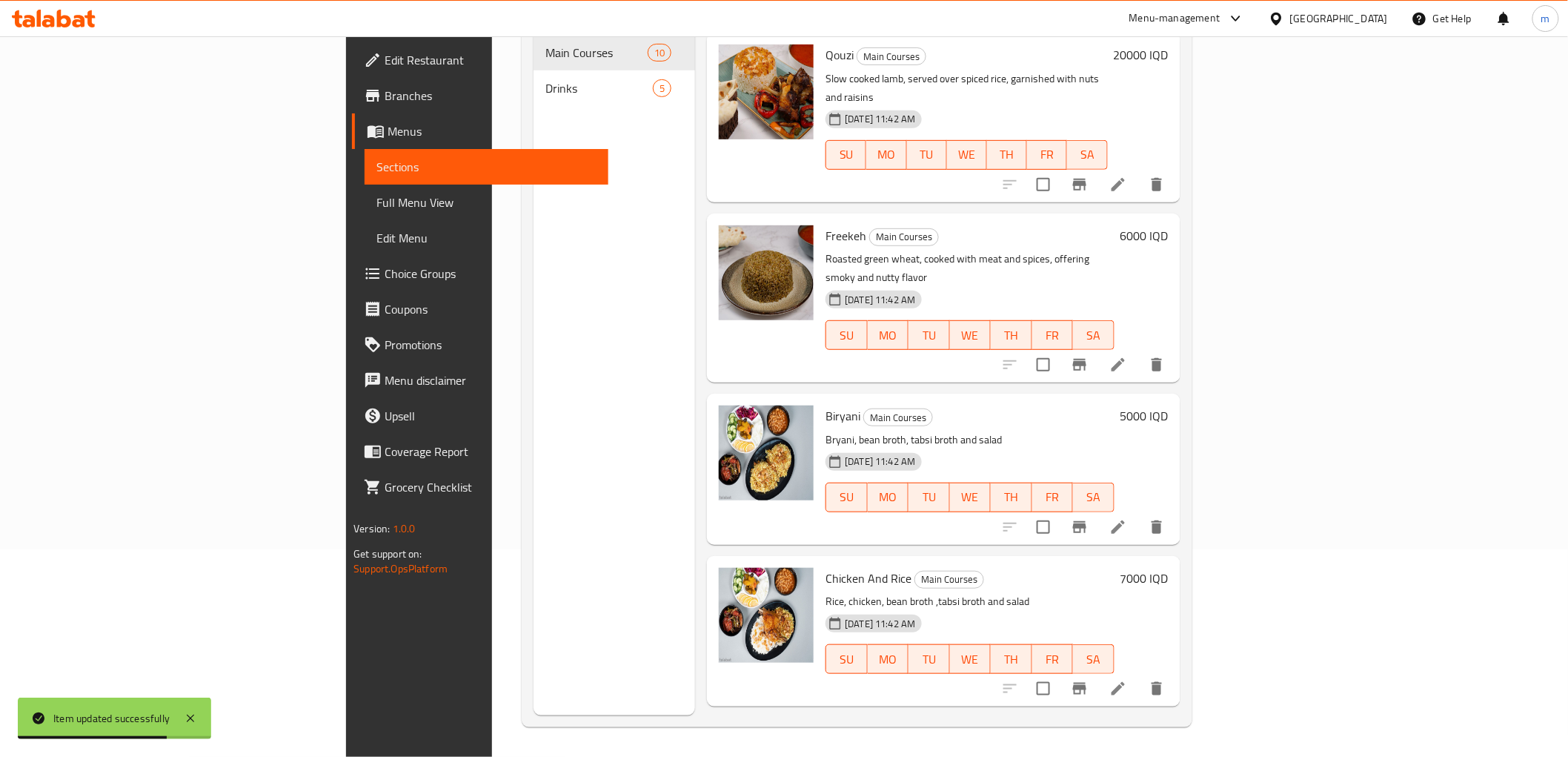
click at [376, 198] on span "Full Menu View" at bounding box center [486, 202] width 219 height 18
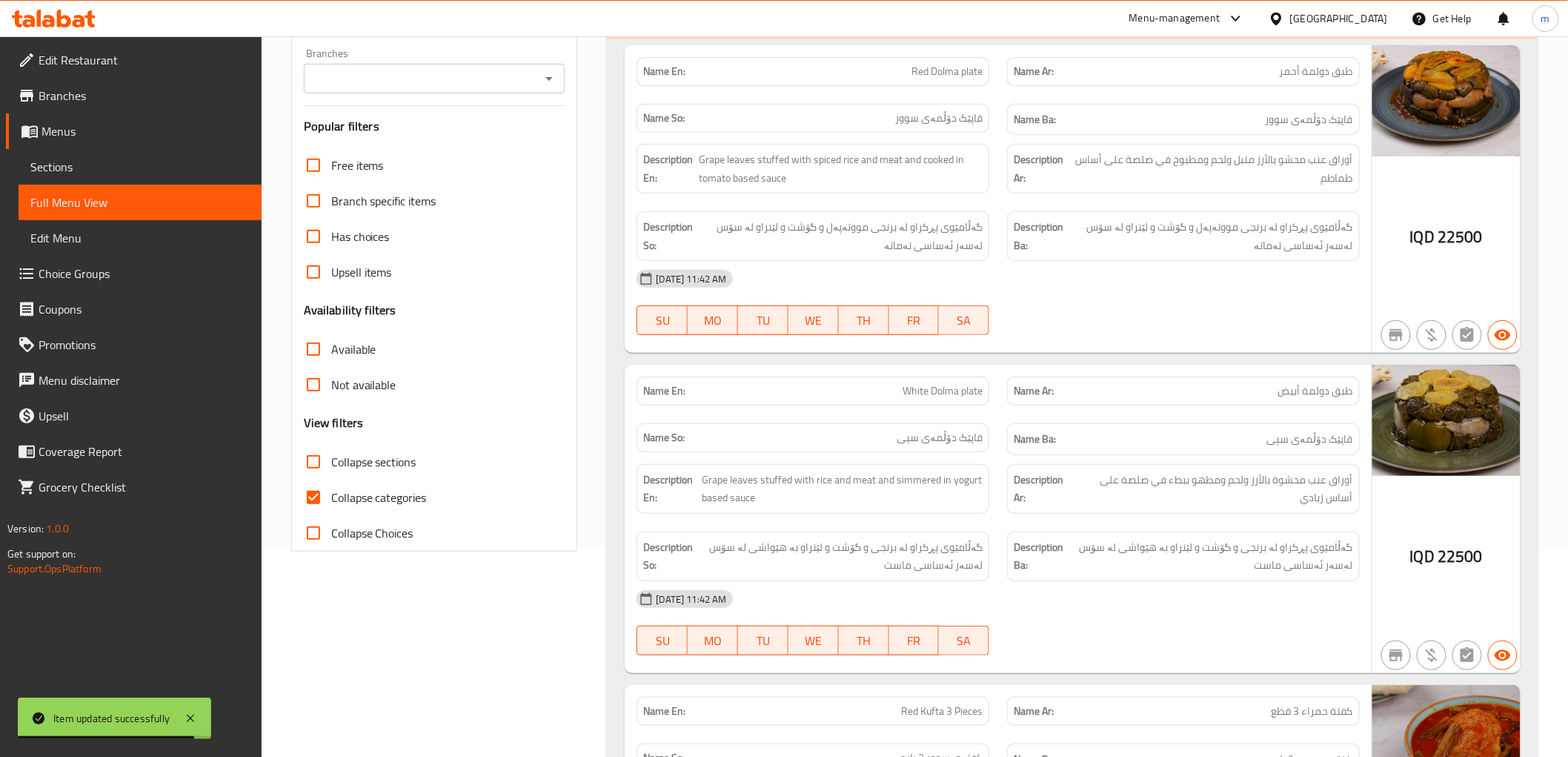
click at [383, 497] on span "Collapse categories" at bounding box center [379, 497] width 96 height 18
click at [331, 497] on input "Collapse categories" at bounding box center [313, 497] width 36 height 36
checkbox input "false"
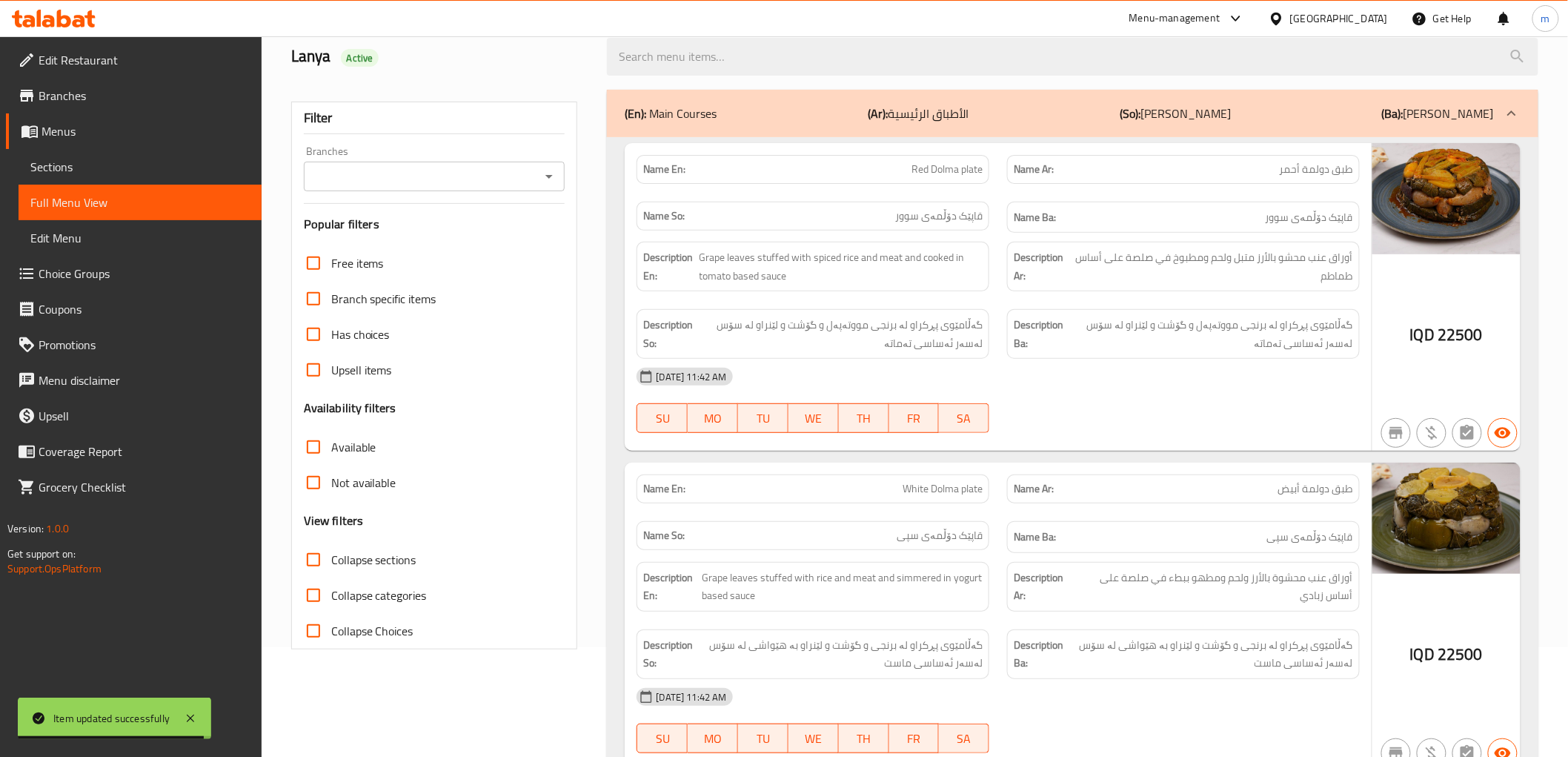
scroll to position [70, 0]
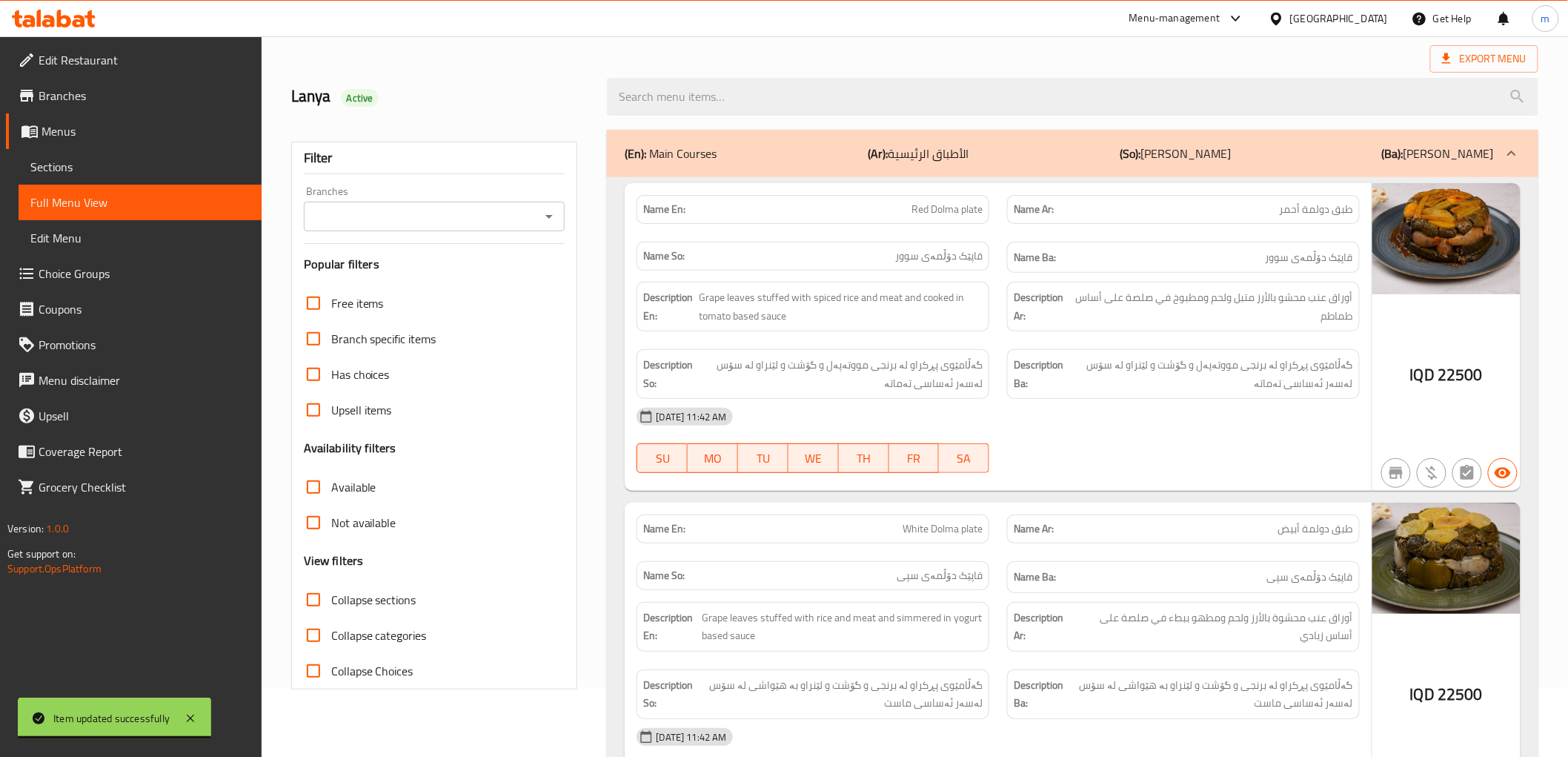
click at [545, 221] on icon "Open" at bounding box center [548, 216] width 18 height 18
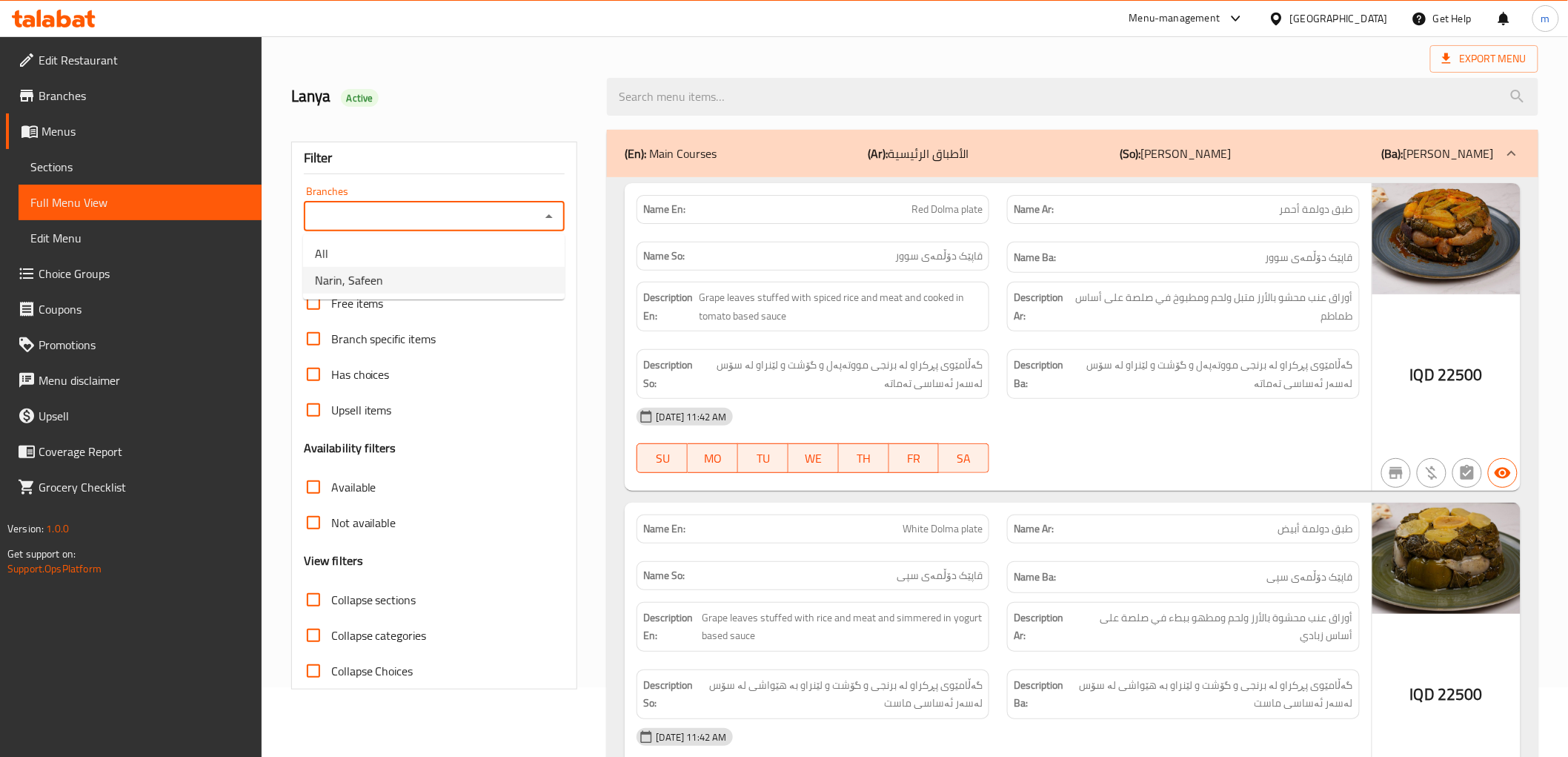
click at [448, 275] on li "Narin, Safeen" at bounding box center [434, 279] width 262 height 27
type input "Narin, Safeen"
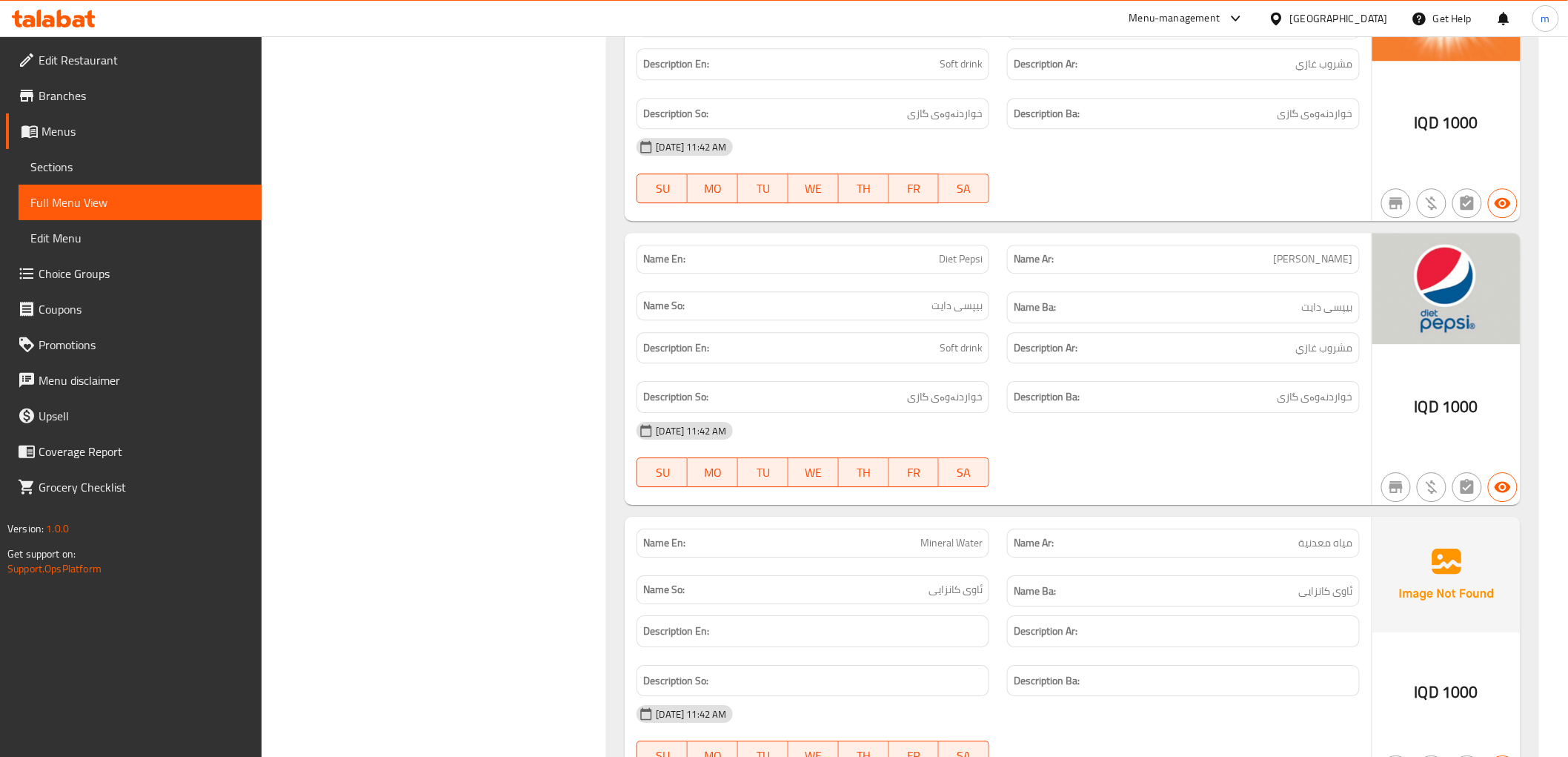
scroll to position [4002, 0]
